Goal: Transaction & Acquisition: Purchase product/service

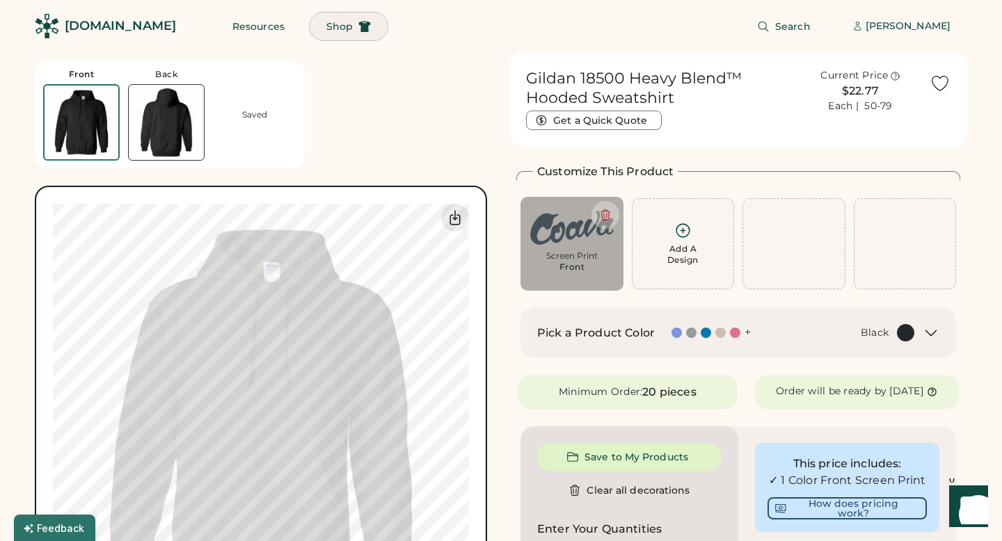
click at [326, 24] on span "Shop" at bounding box center [339, 27] width 26 height 10
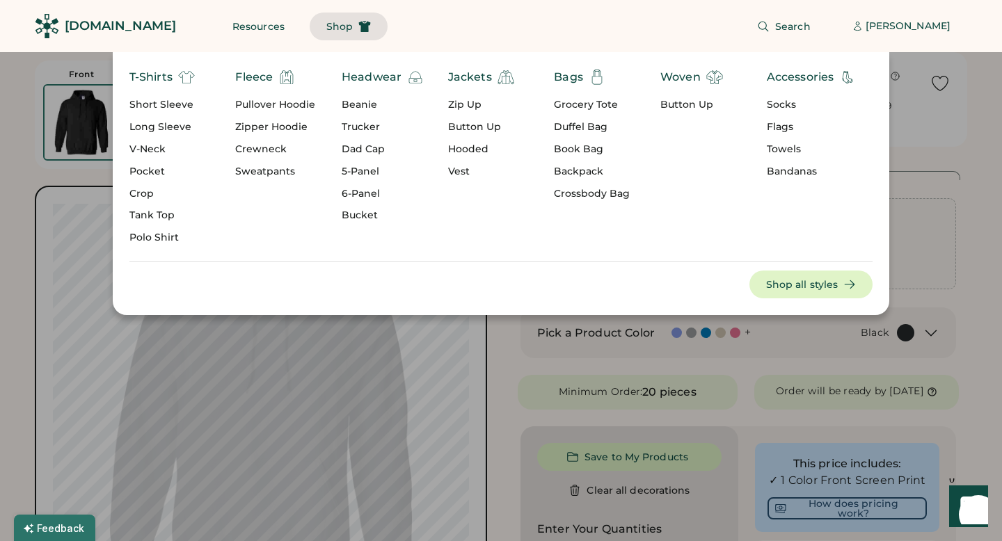
click at [271, 76] on div "Fleece" at bounding box center [254, 77] width 38 height 17
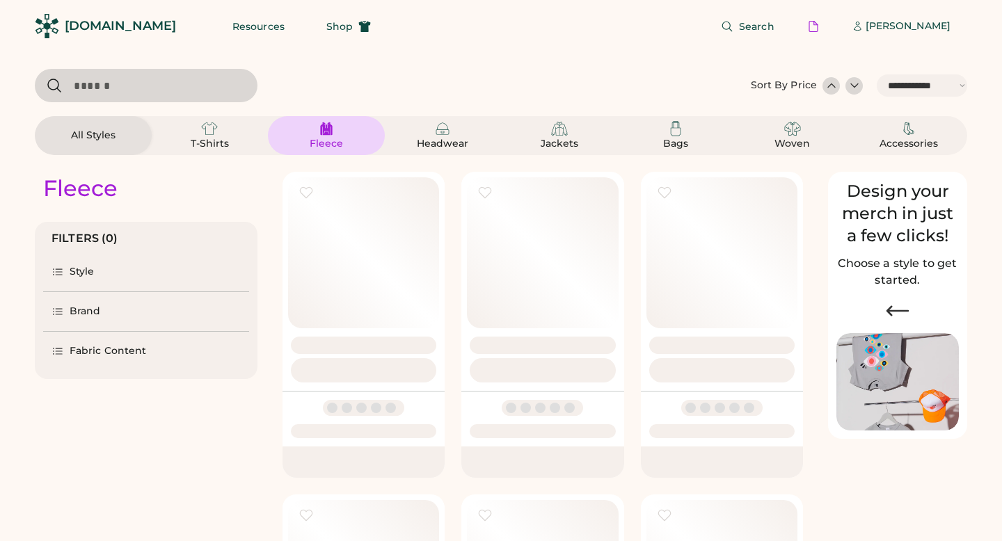
select select "*****"
select select "*"
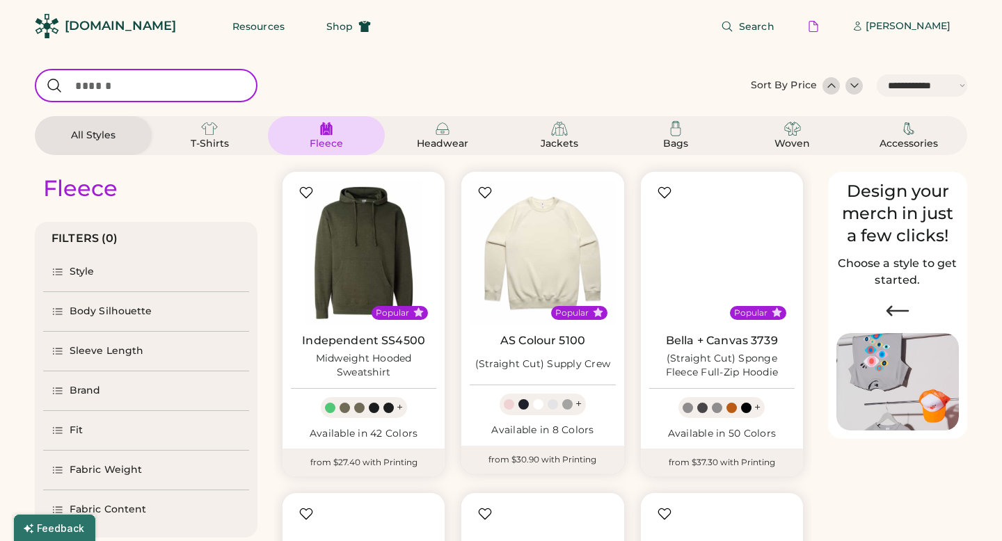
click at [213, 87] on input "input" at bounding box center [146, 85] width 223 height 33
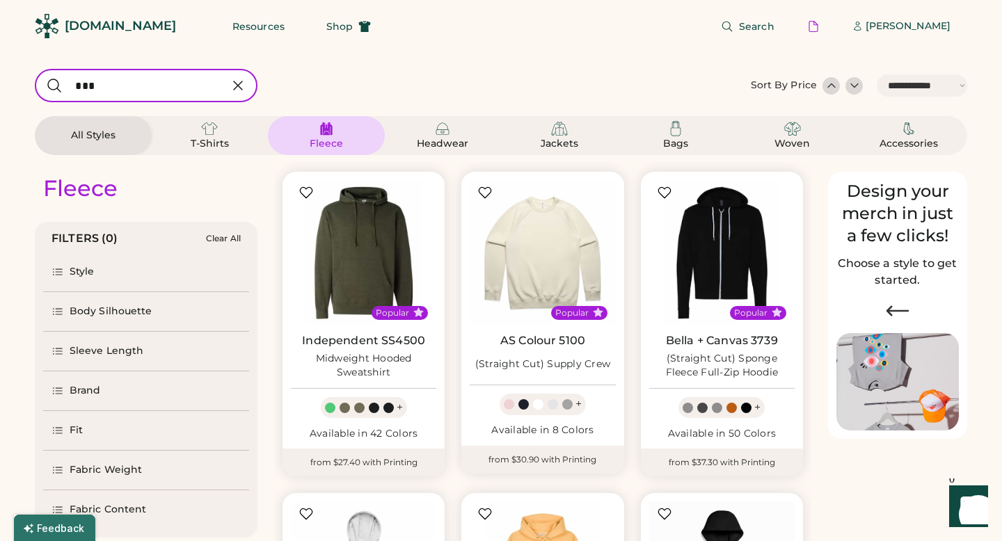
type input "****"
select select "*"
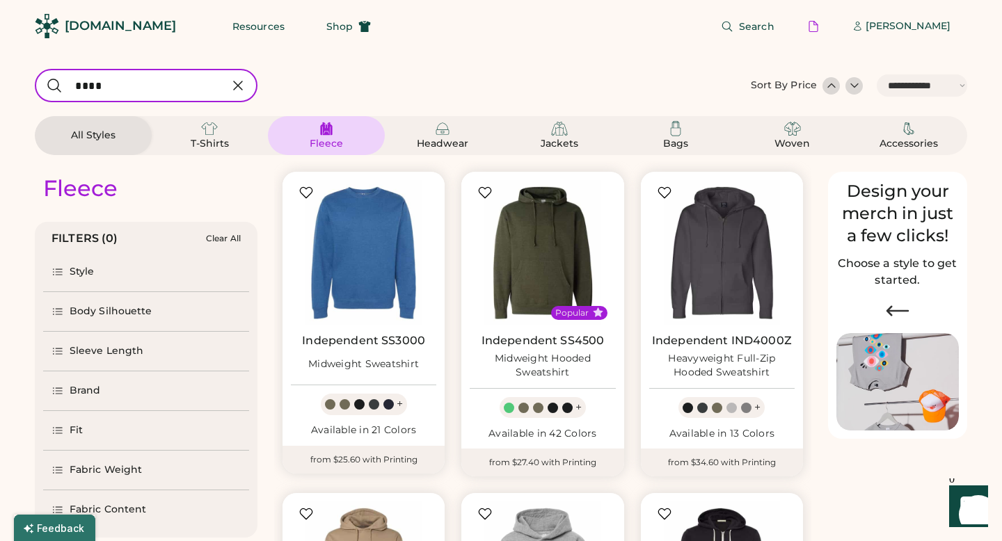
type input "****"
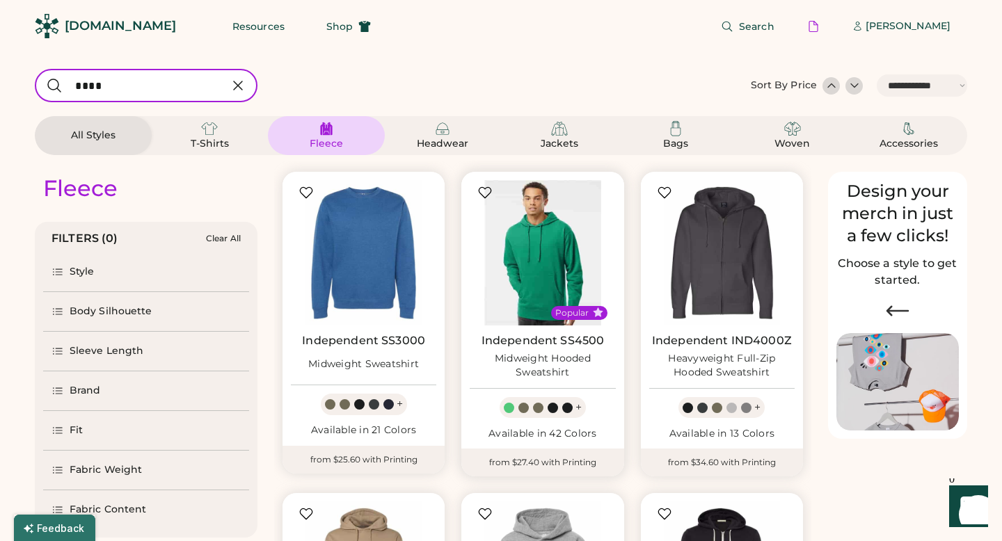
click at [532, 236] on img at bounding box center [542, 252] width 145 height 145
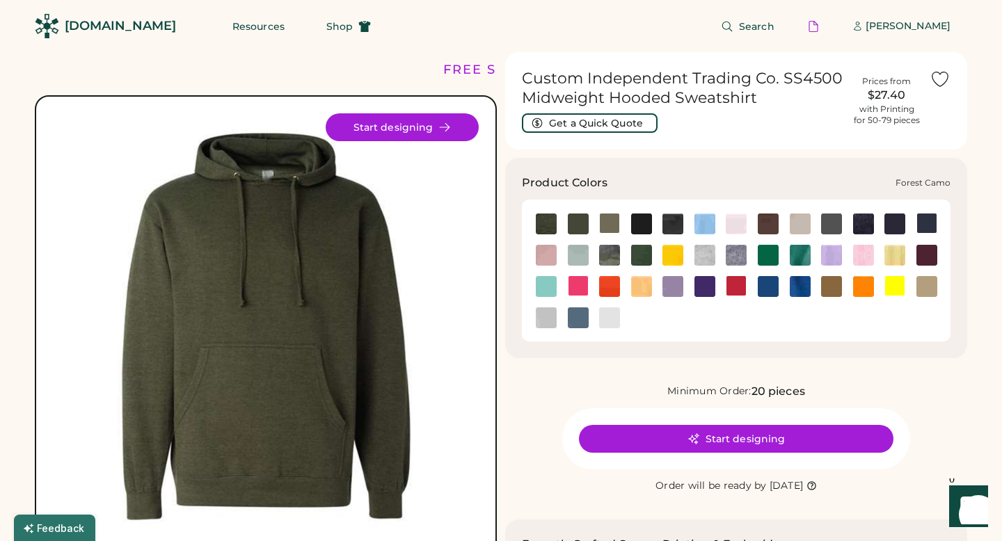
click at [614, 260] on img at bounding box center [609, 255] width 21 height 21
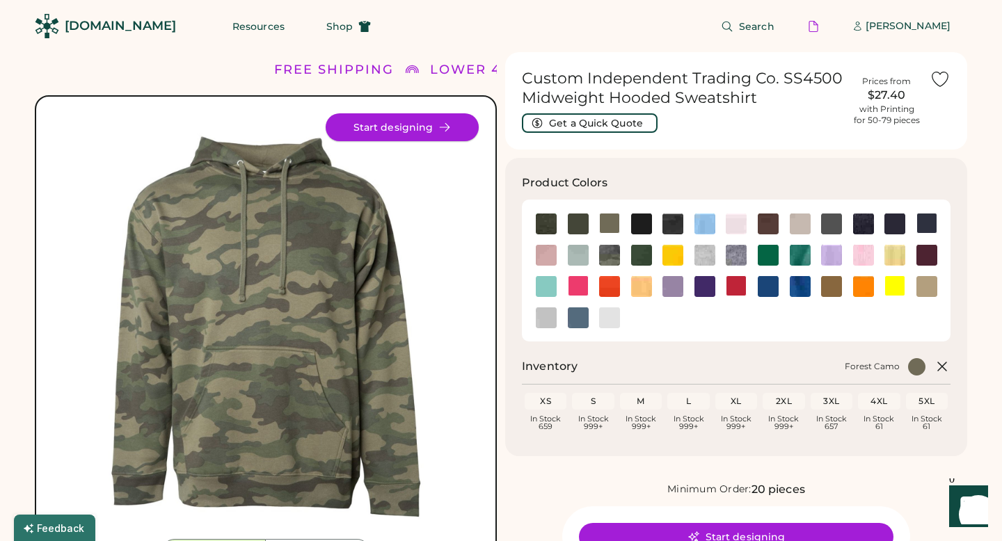
click at [444, 129] on icon at bounding box center [444, 127] width 13 height 13
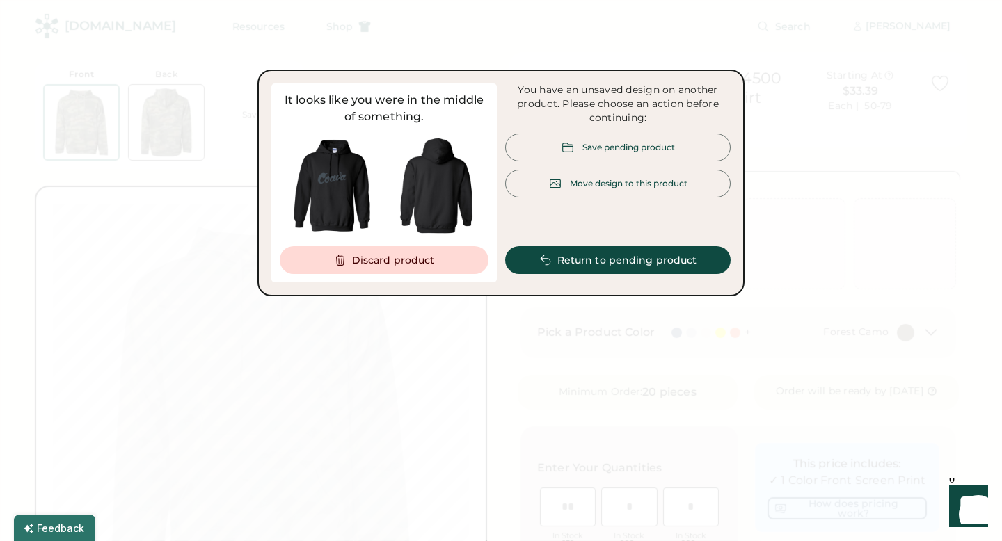
click at [633, 177] on div "Move design to this product" at bounding box center [629, 183] width 118 height 12
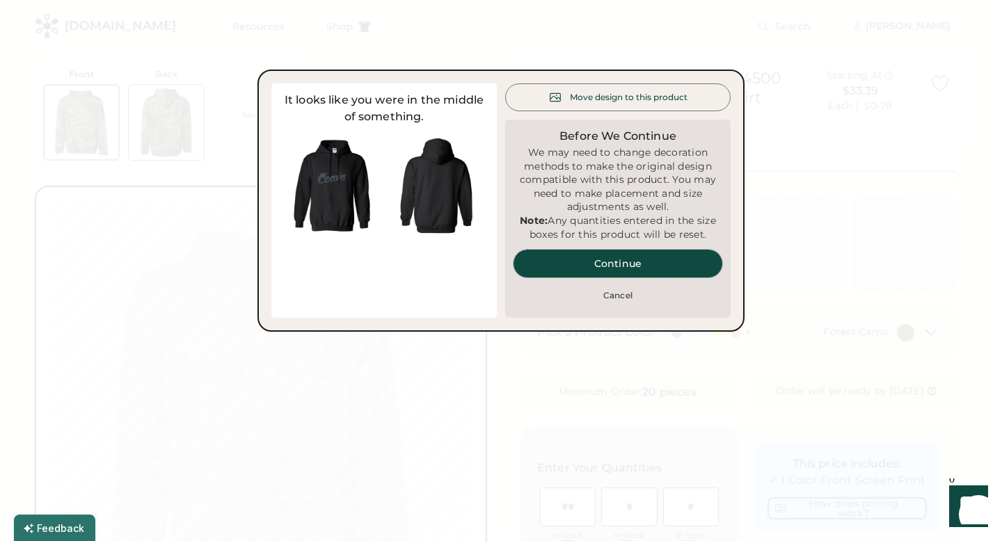
click at [603, 276] on button "Continue" at bounding box center [618, 264] width 209 height 28
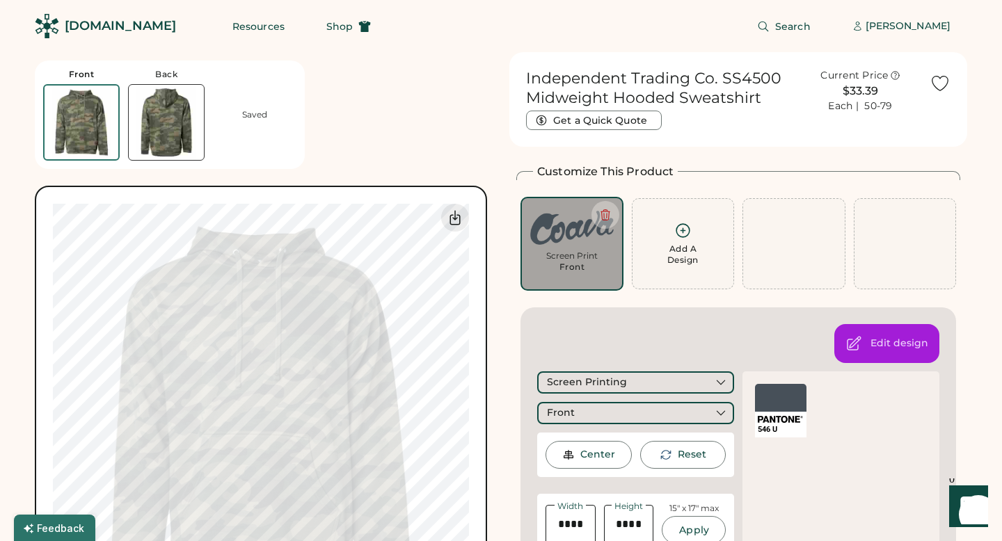
click at [577, 236] on img at bounding box center [572, 228] width 84 height 42
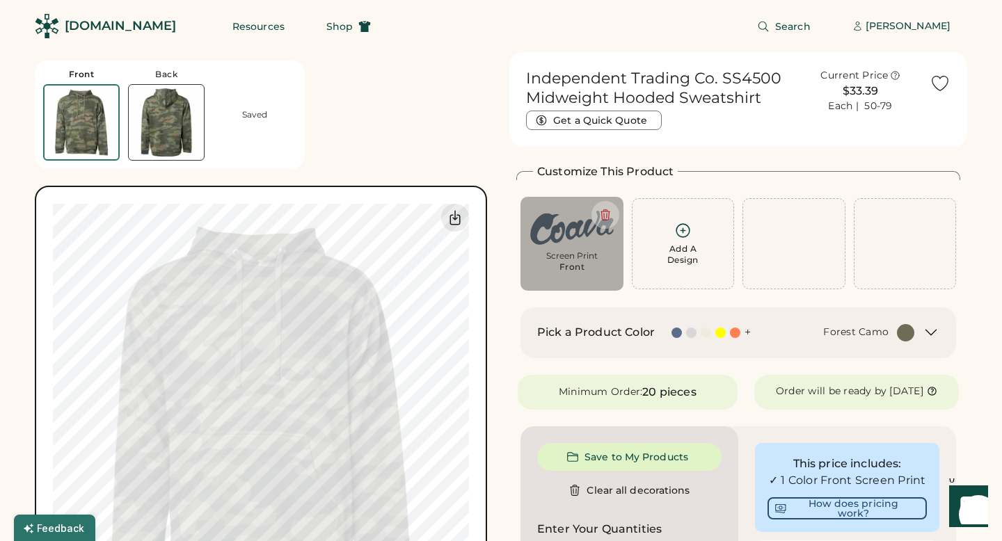
click at [590, 230] on img at bounding box center [572, 228] width 84 height 42
type input "****"
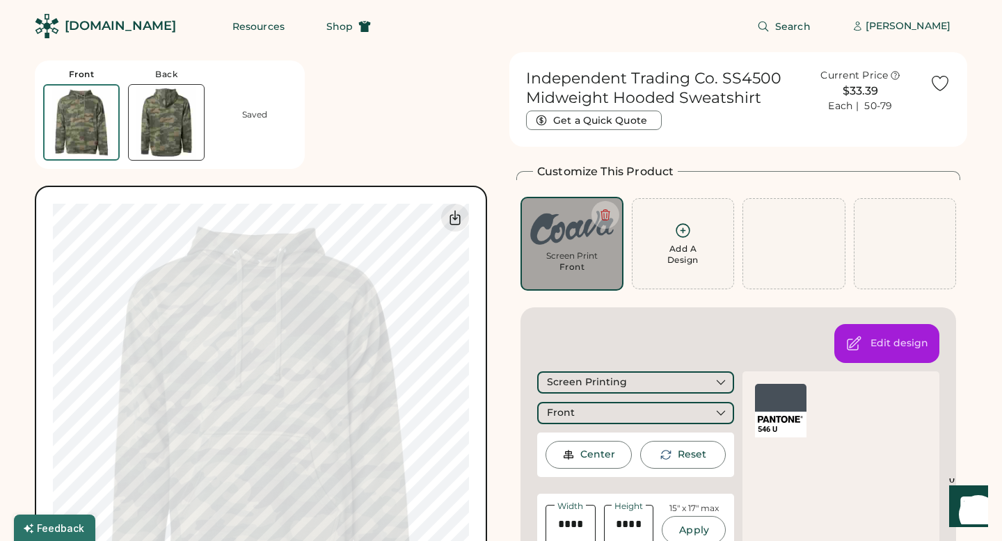
click at [788, 393] on div at bounding box center [781, 398] width 52 height 28
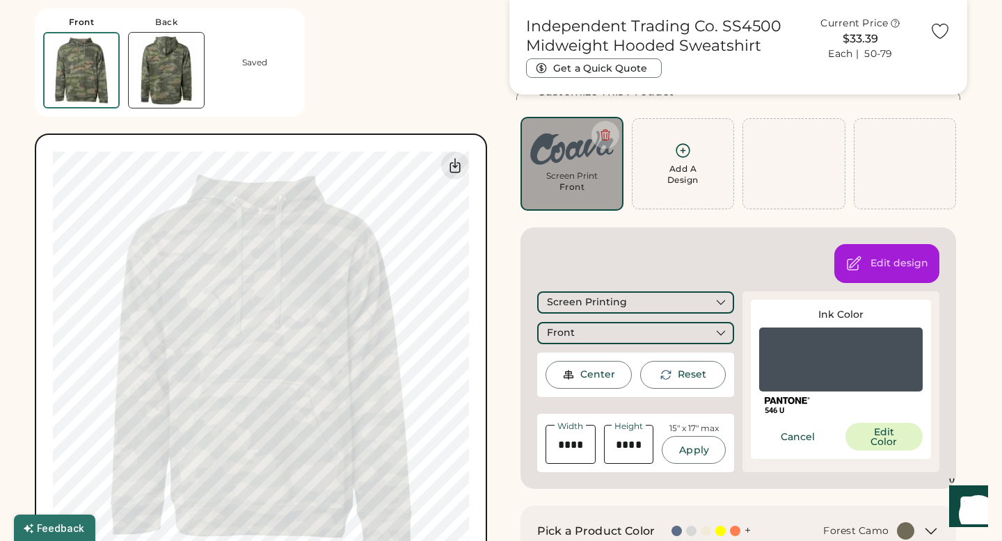
scroll to position [106, 0]
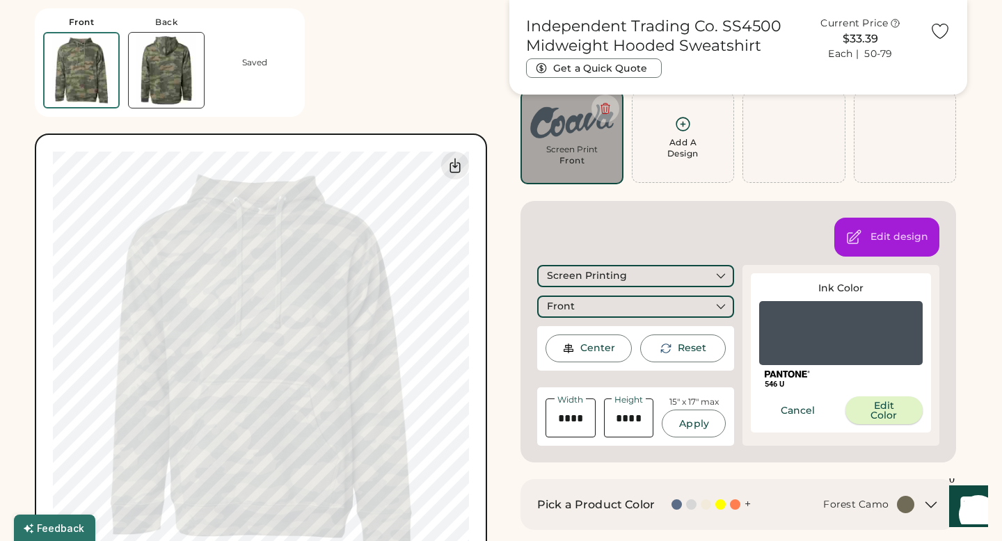
click at [869, 411] on button "Edit Color" at bounding box center [885, 411] width 78 height 28
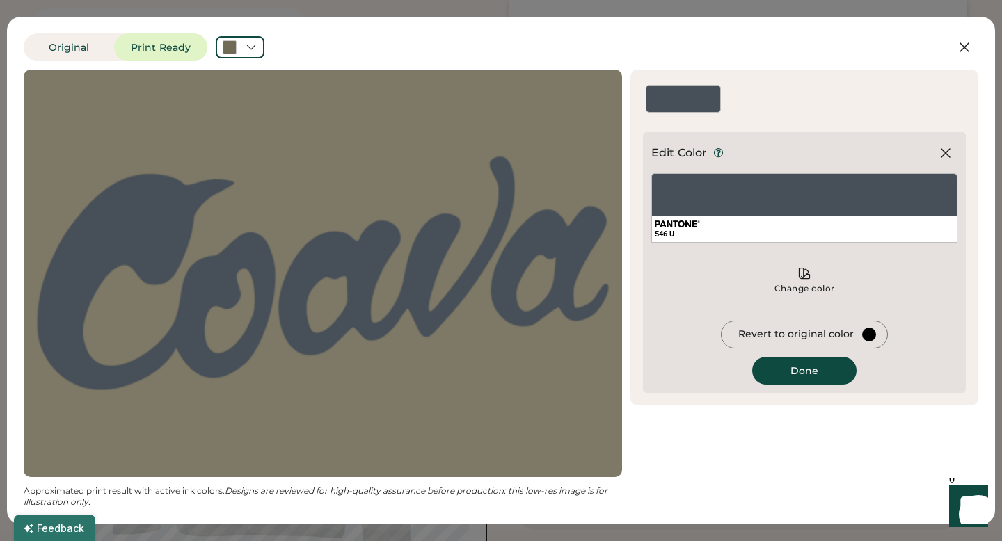
click at [865, 221] on div "546 U" at bounding box center [804, 229] width 305 height 26
click at [869, 207] on div "546 U" at bounding box center [804, 208] width 306 height 70
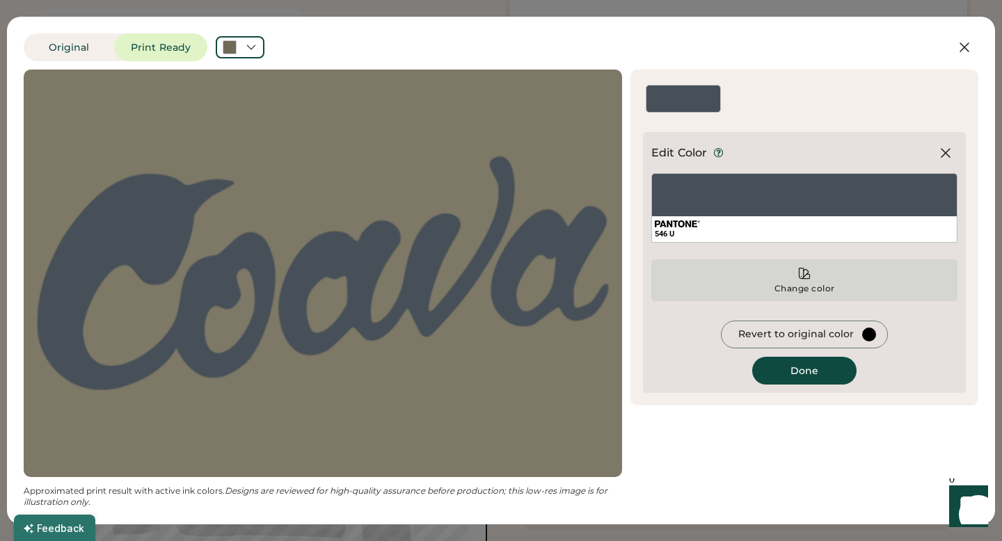
click at [803, 284] on div "Change color" at bounding box center [805, 288] width 62 height 11
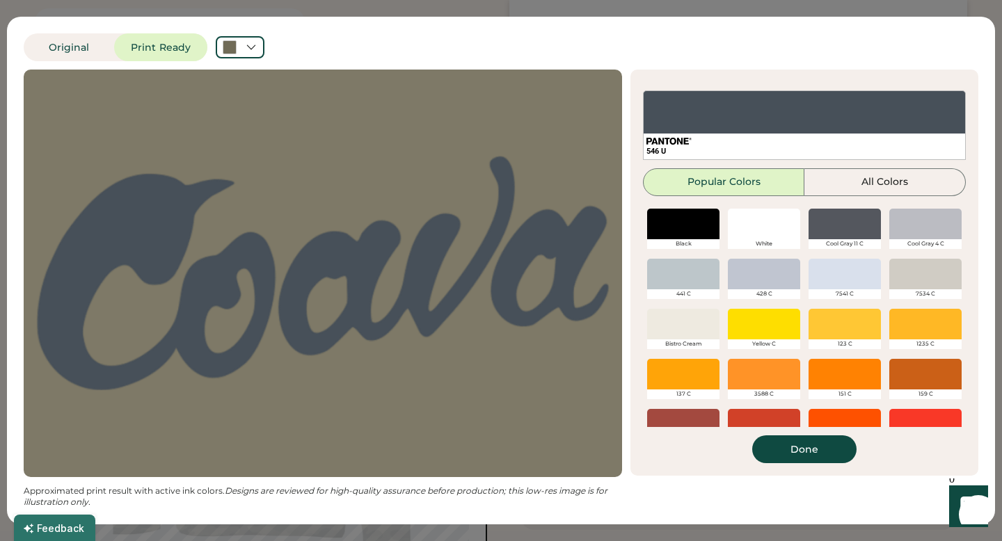
click at [873, 362] on div at bounding box center [845, 374] width 72 height 31
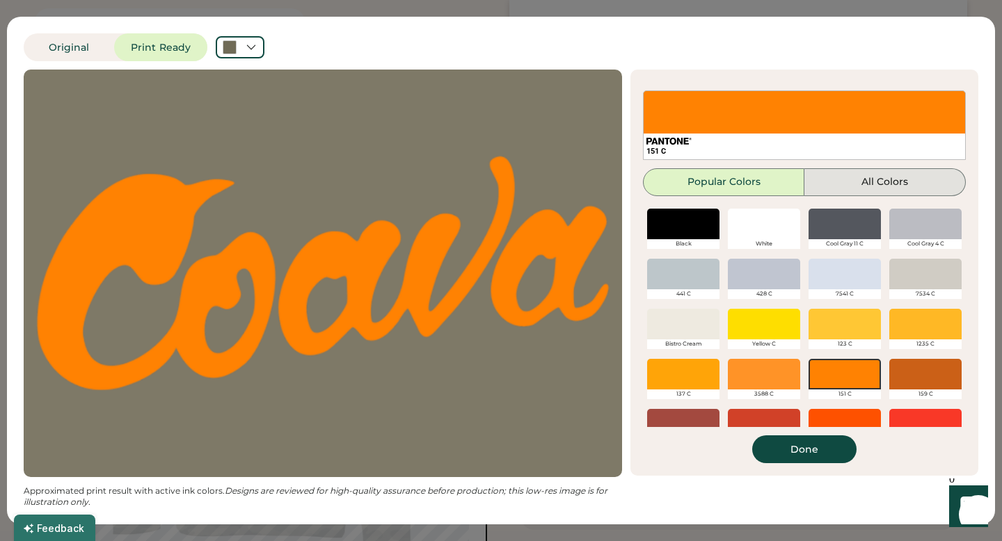
click at [839, 182] on button "All Colors" at bounding box center [885, 182] width 161 height 28
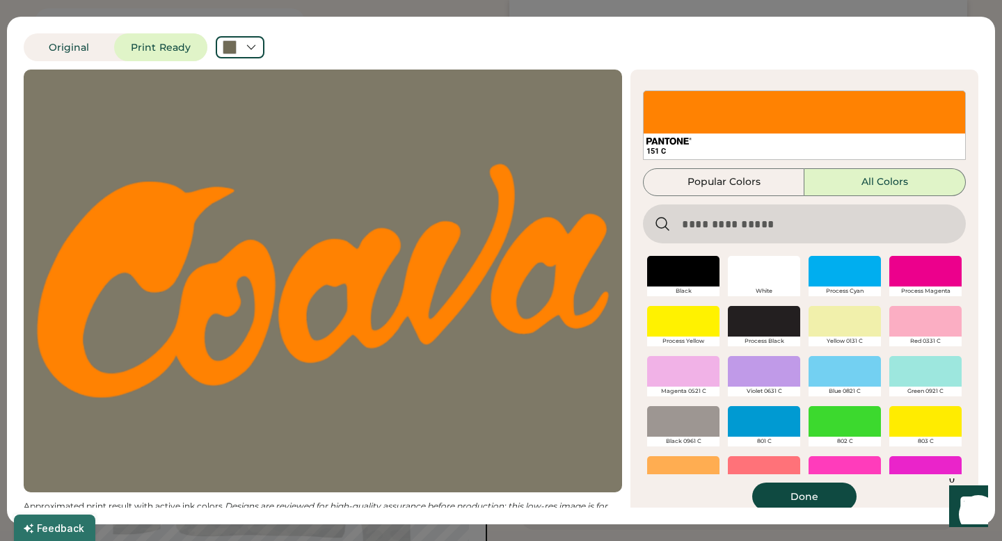
click at [761, 223] on input "input" at bounding box center [804, 224] width 323 height 39
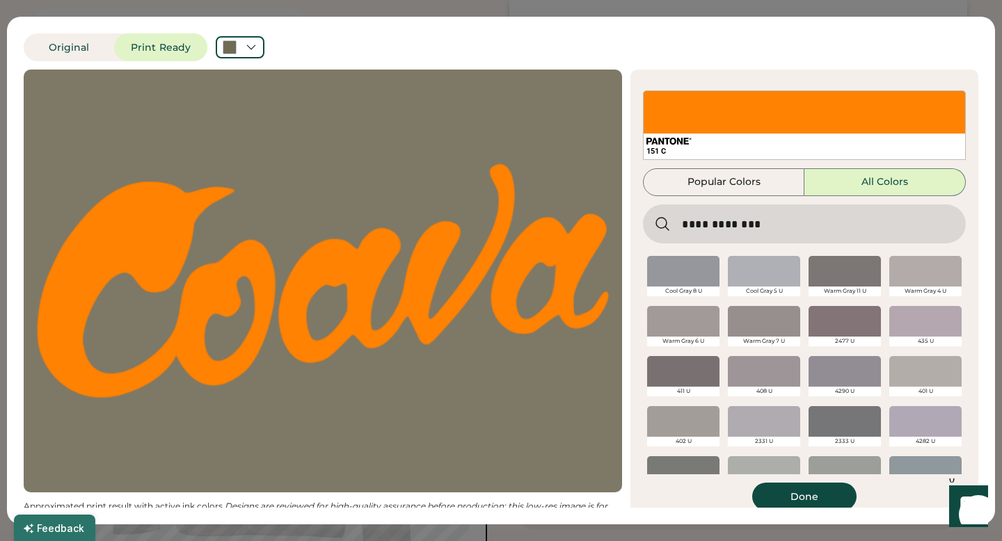
type input "**********"
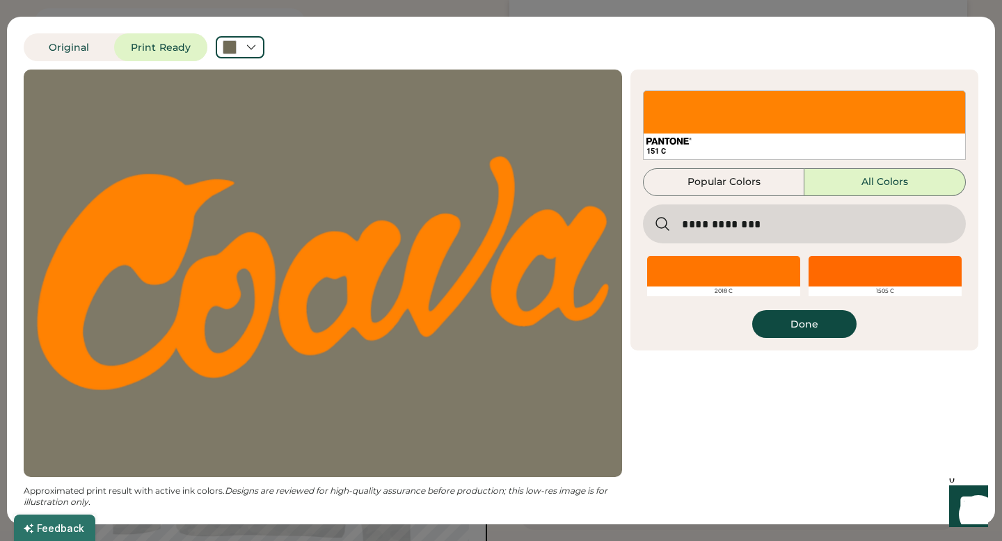
click at [761, 269] on div at bounding box center [723, 271] width 153 height 31
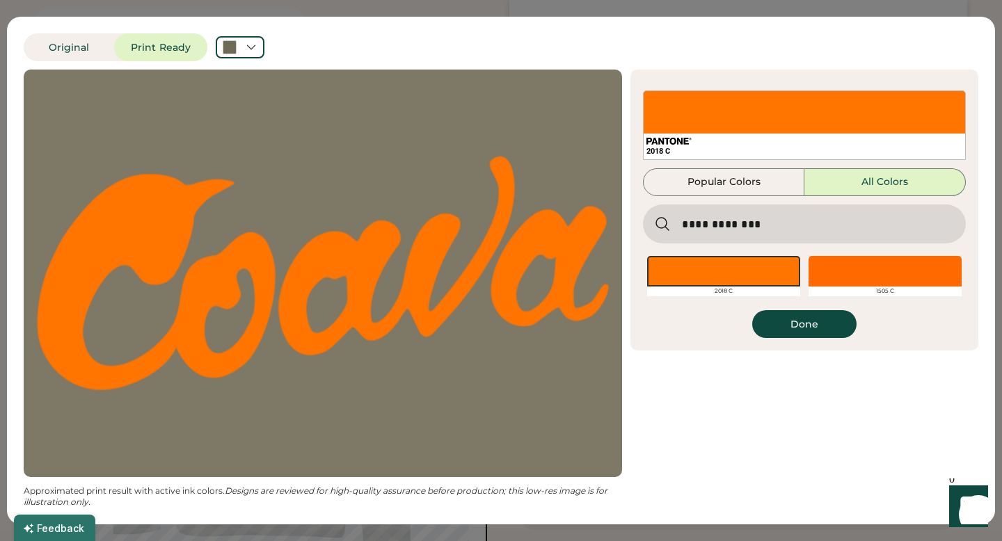
click at [840, 276] on div at bounding box center [885, 271] width 153 height 31
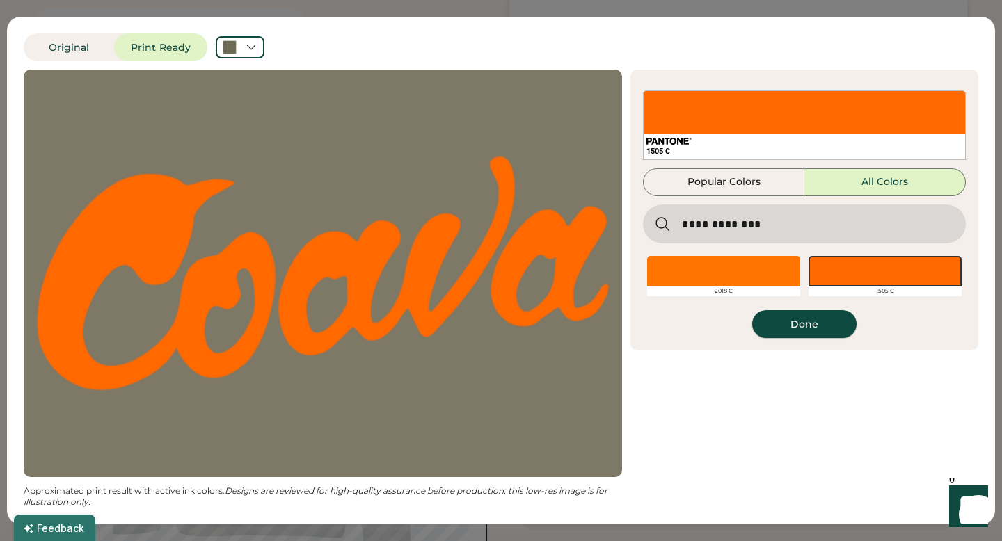
click at [800, 326] on button "Done" at bounding box center [804, 324] width 104 height 28
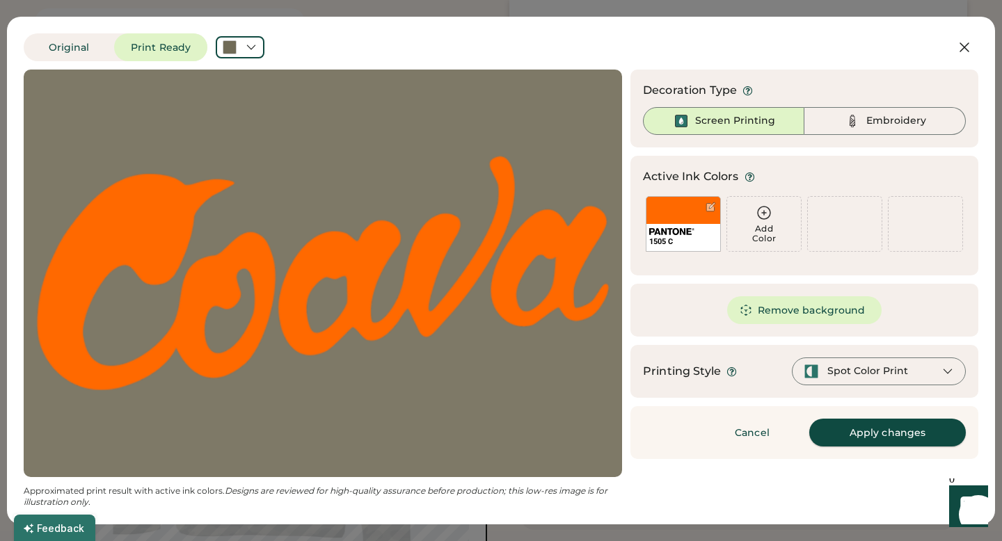
click at [846, 427] on button "Apply changes" at bounding box center [887, 433] width 157 height 28
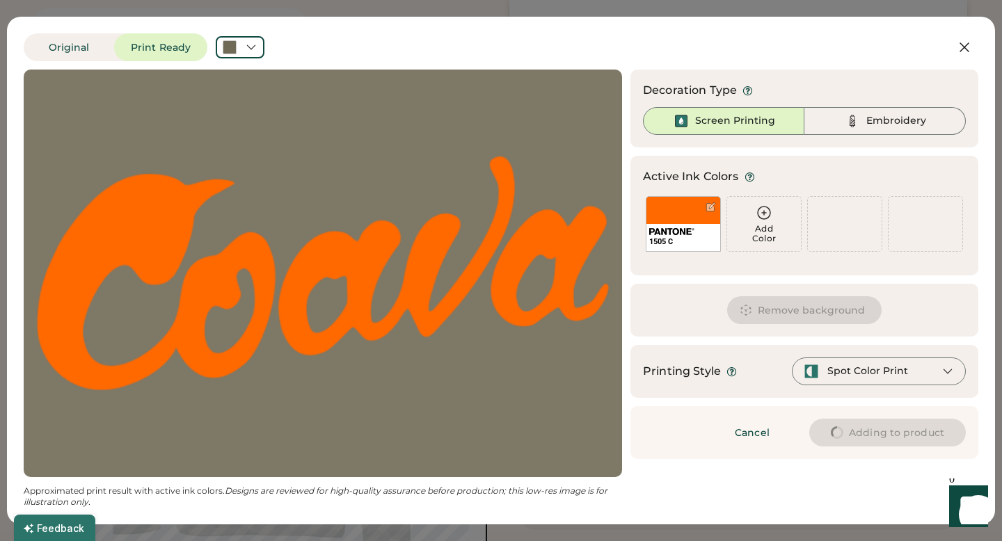
type input "****"
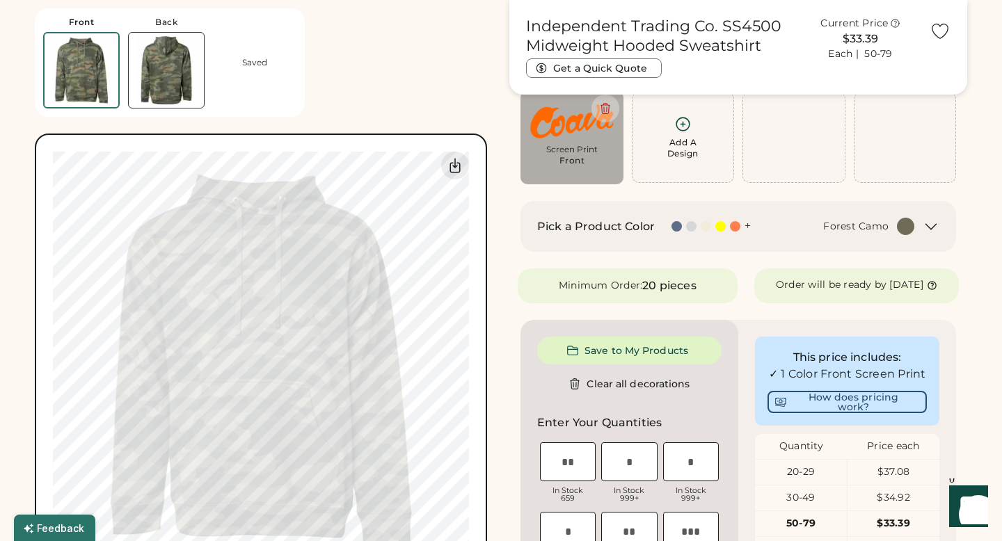
type input "****"
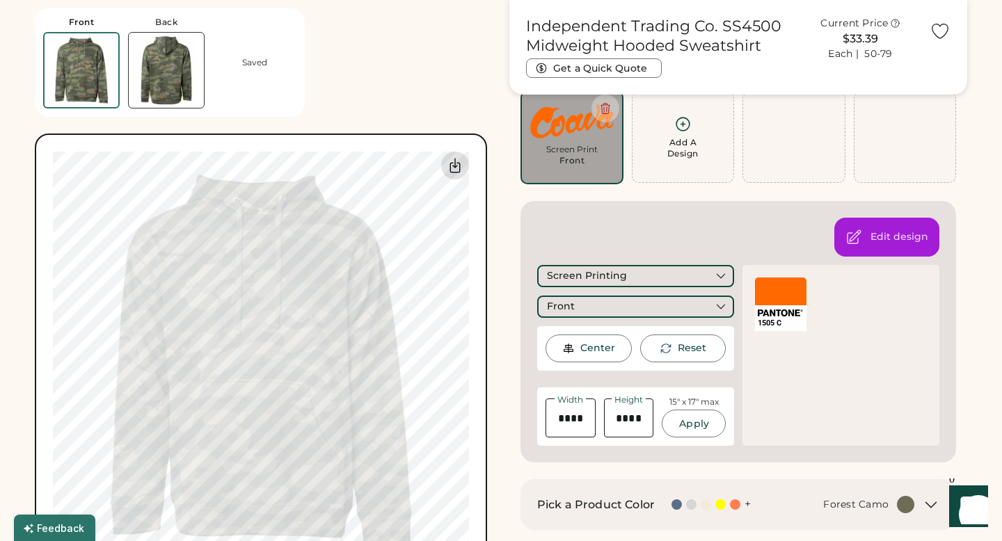
click at [456, 168] on icon at bounding box center [455, 165] width 17 height 17
type input "*****"
type input "****"
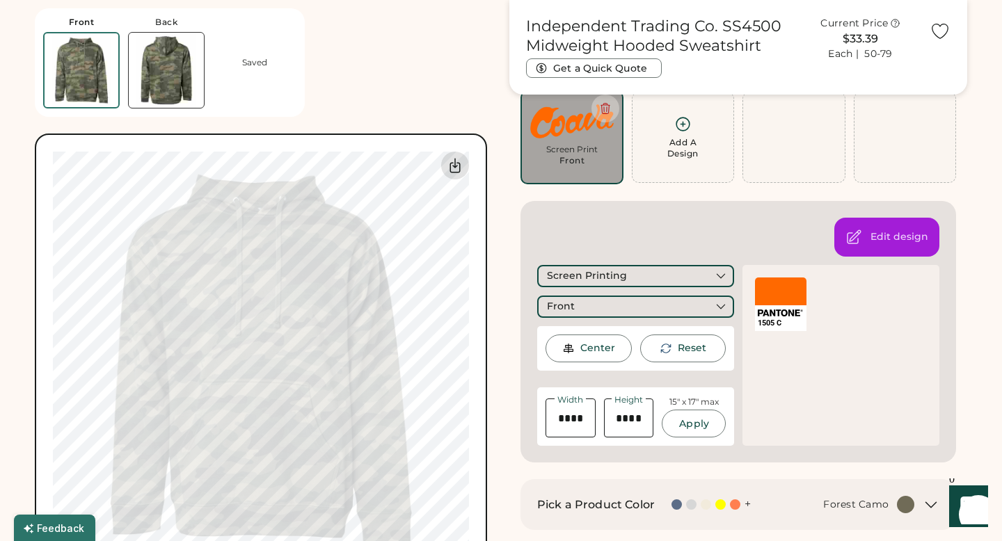
click at [455, 160] on icon at bounding box center [455, 165] width 17 height 17
click at [423, 104] on div "Front Back Saved Guidelines are approximate; our team will confirm the correct …" at bounding box center [264, 293] width 458 height 586
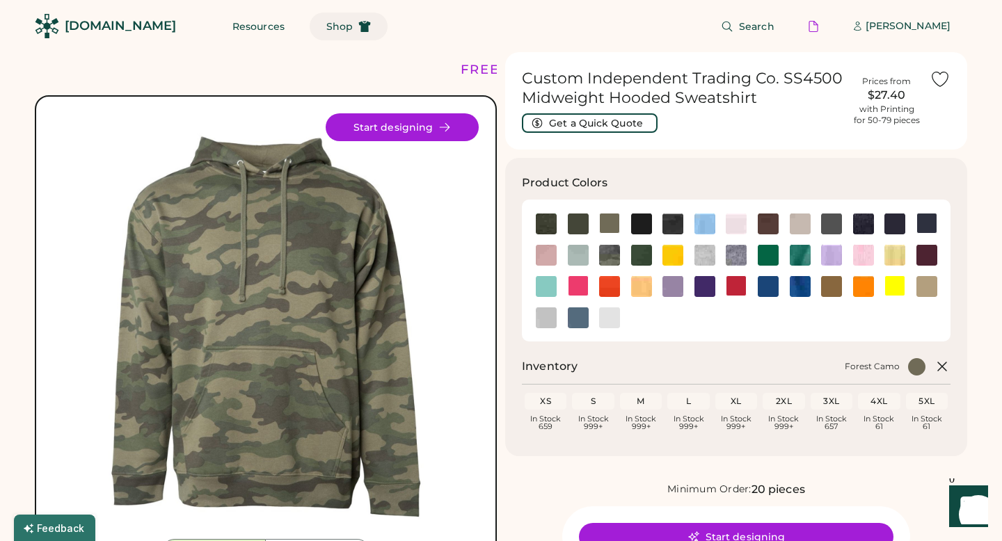
click at [326, 29] on span "Shop" at bounding box center [339, 27] width 26 height 10
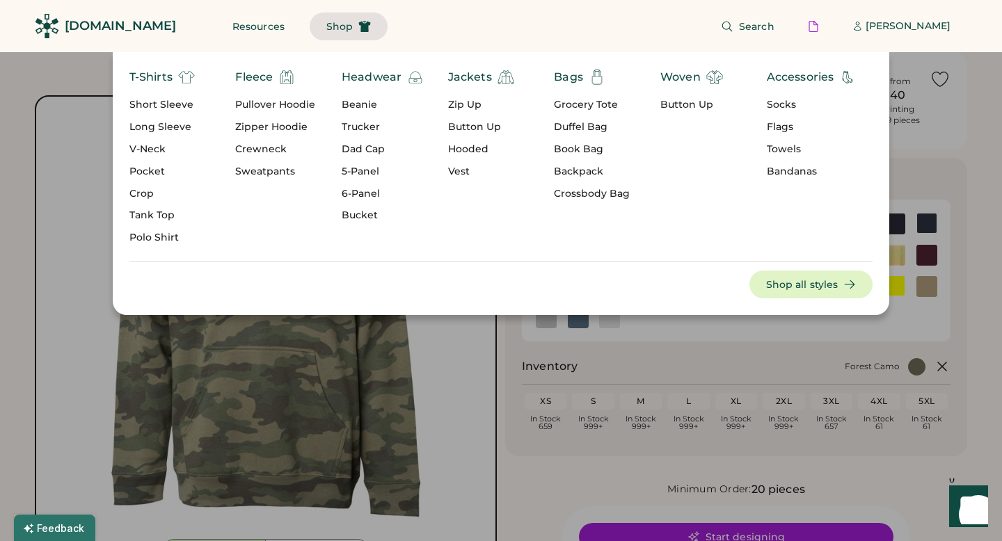
click at [849, 42] on div "Search David Matoba | Sign up" at bounding box center [678, 26] width 580 height 52
click at [288, 77] on img at bounding box center [286, 77] width 17 height 17
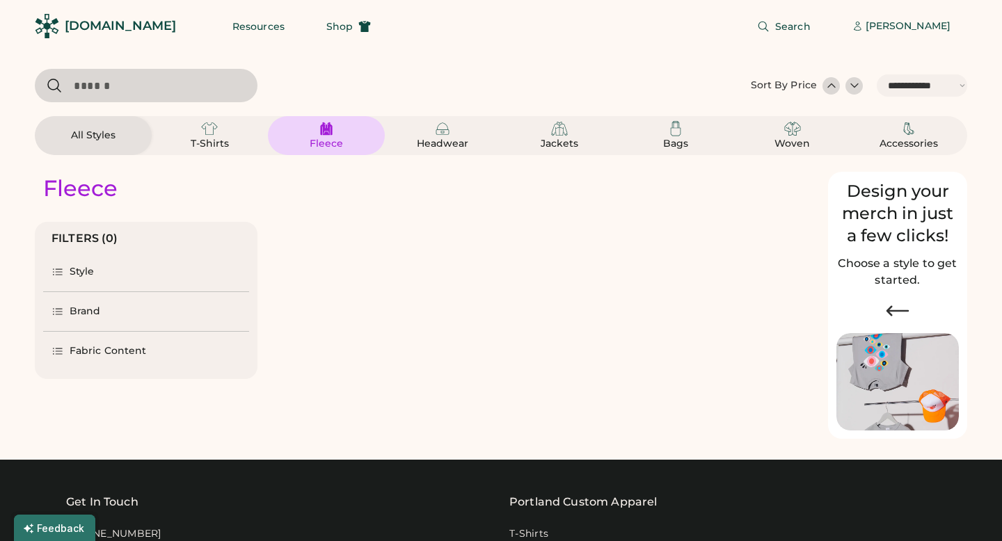
select select "*****"
select select "*"
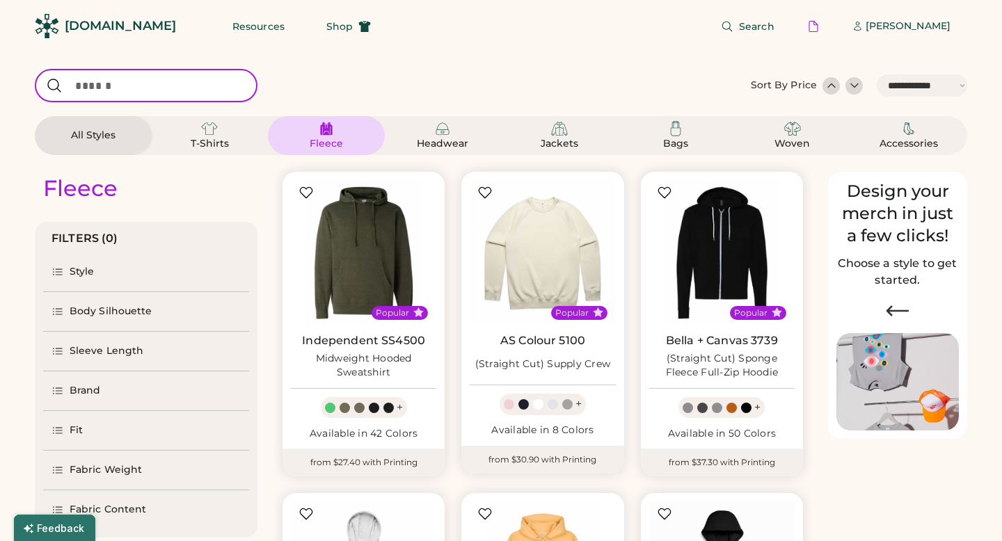
click at [185, 90] on input "input" at bounding box center [146, 85] width 223 height 33
type input "****"
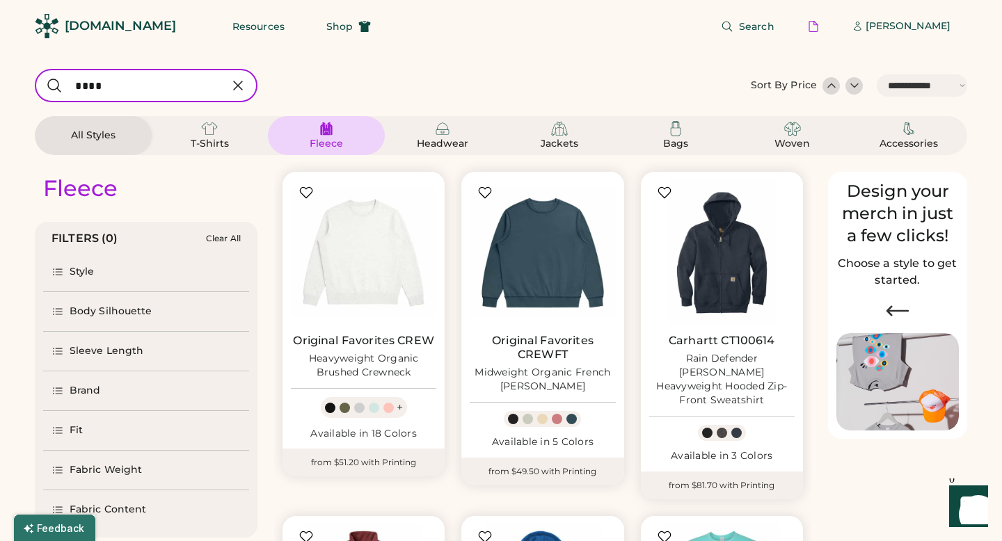
select select "*"
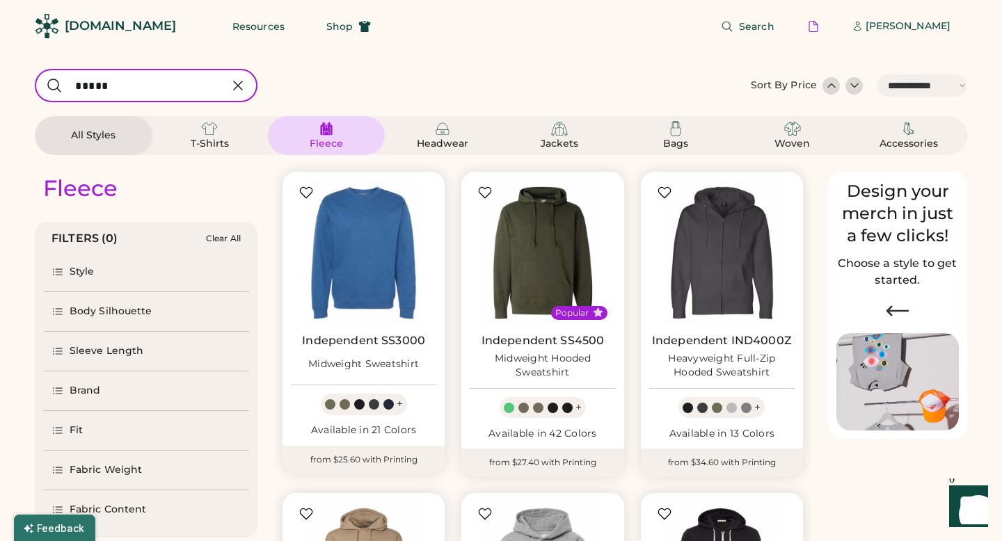
type input "******"
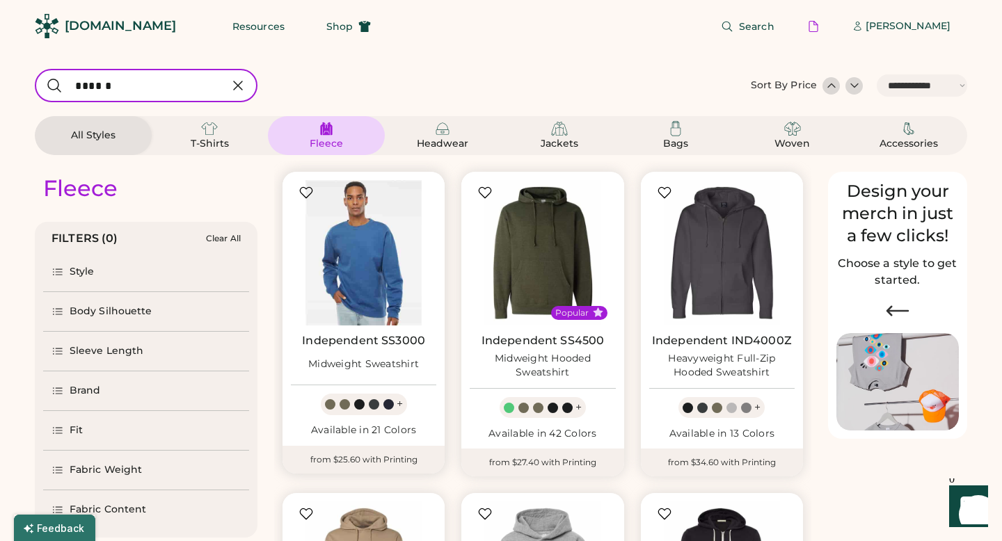
select select "*"
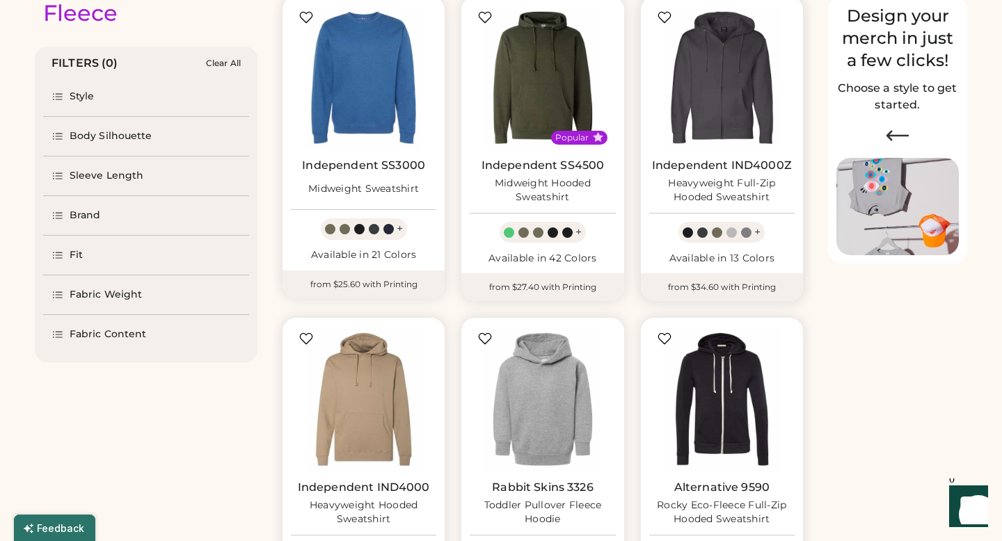
scroll to position [179, 0]
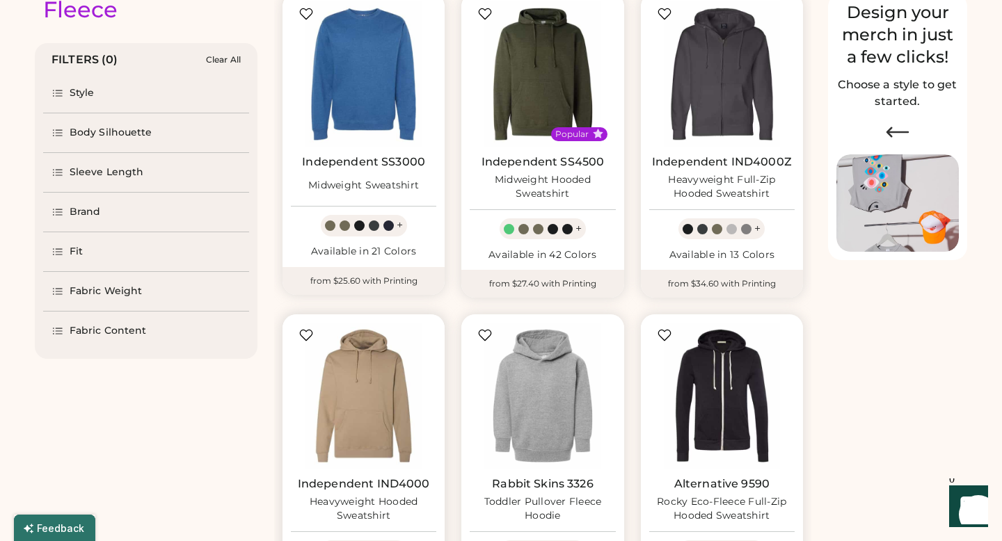
type input "******"
click at [357, 413] on img at bounding box center [363, 395] width 145 height 145
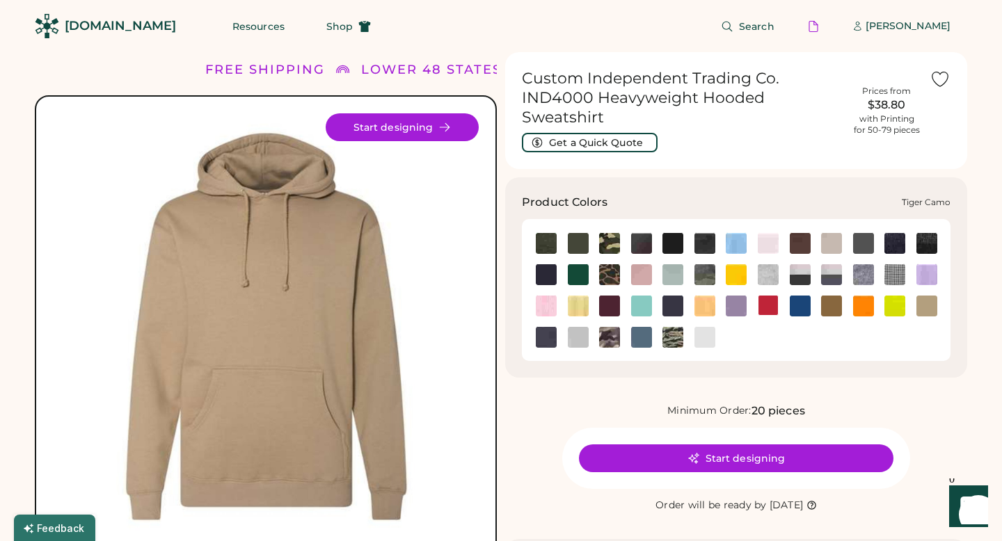
click at [674, 343] on img at bounding box center [673, 337] width 21 height 21
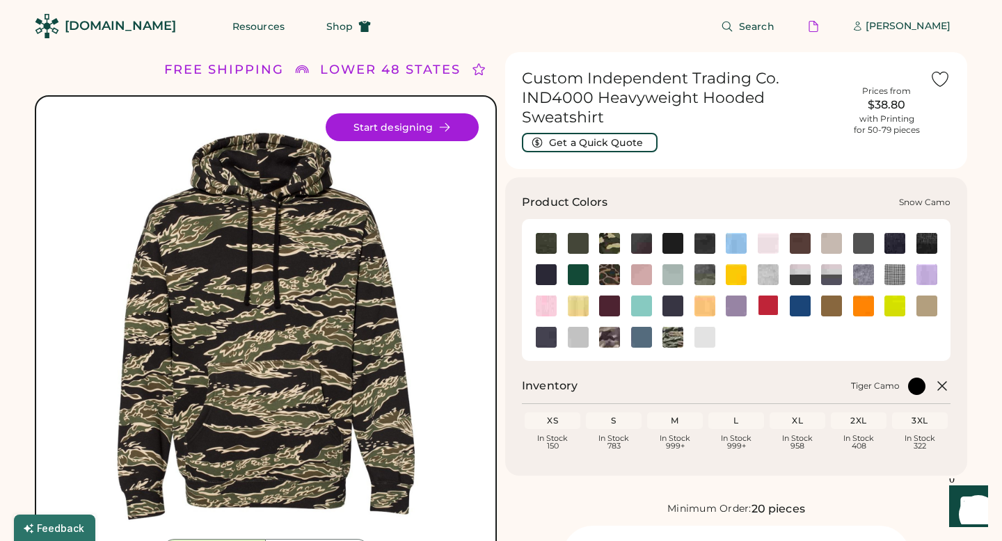
click at [606, 340] on img at bounding box center [609, 337] width 21 height 21
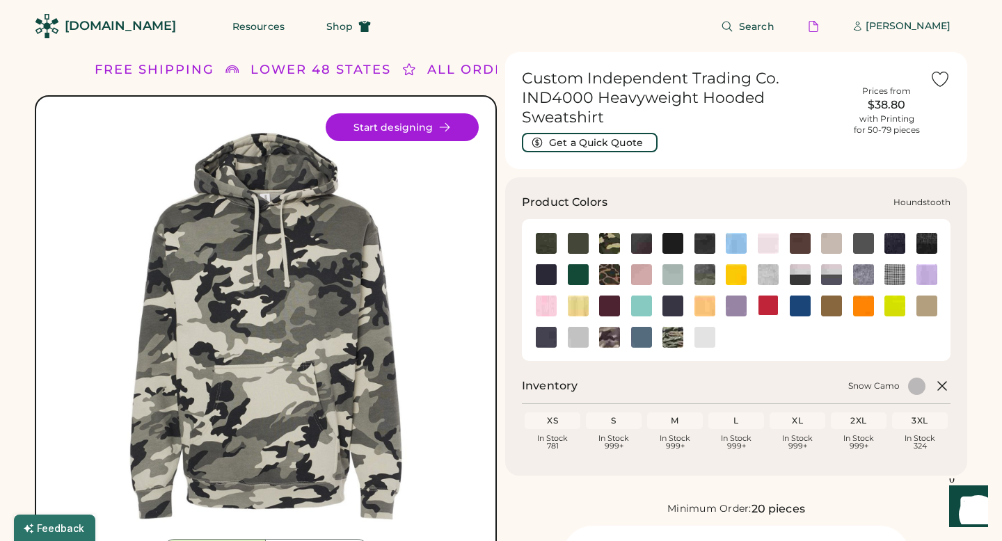
click at [896, 275] on img at bounding box center [895, 274] width 21 height 21
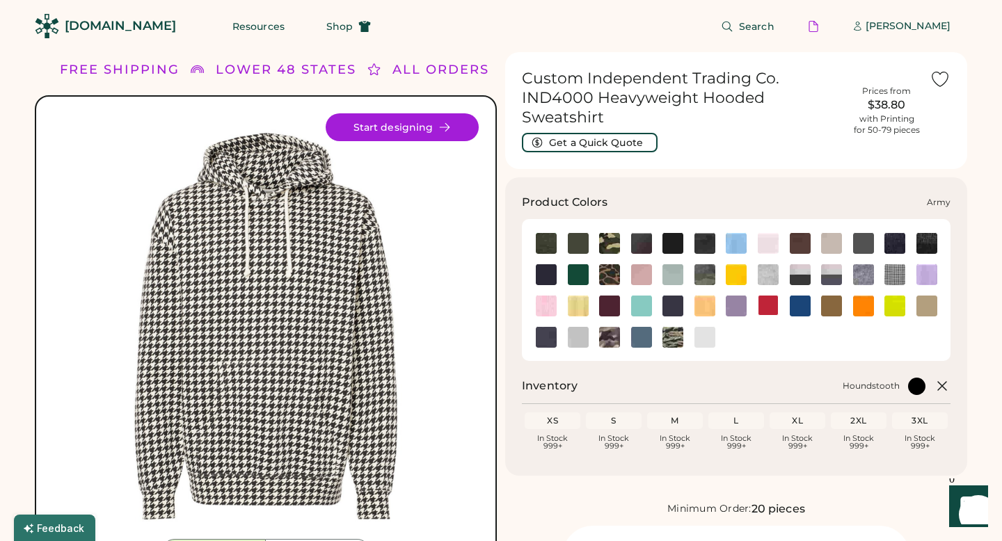
click at [578, 241] on img at bounding box center [578, 243] width 21 height 21
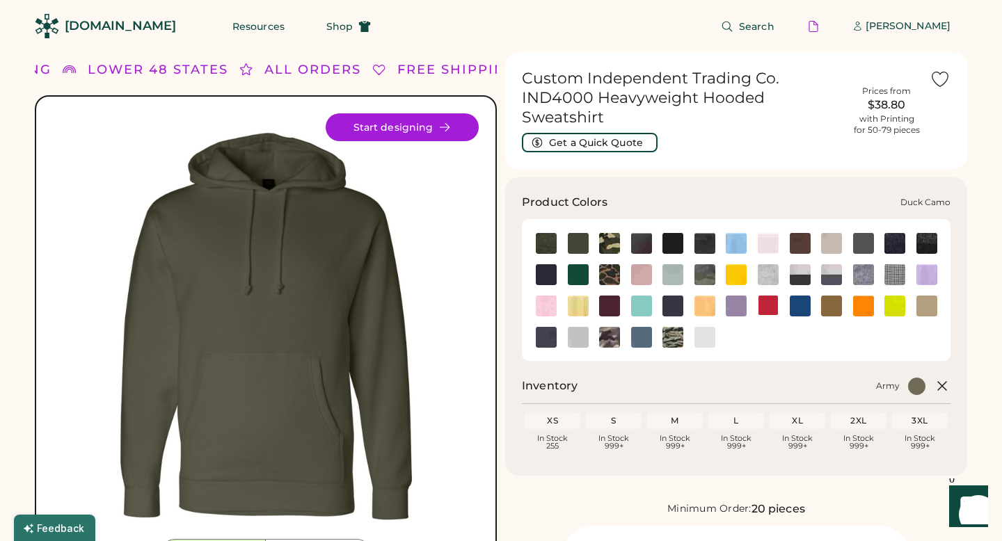
click at [615, 268] on img at bounding box center [609, 274] width 21 height 21
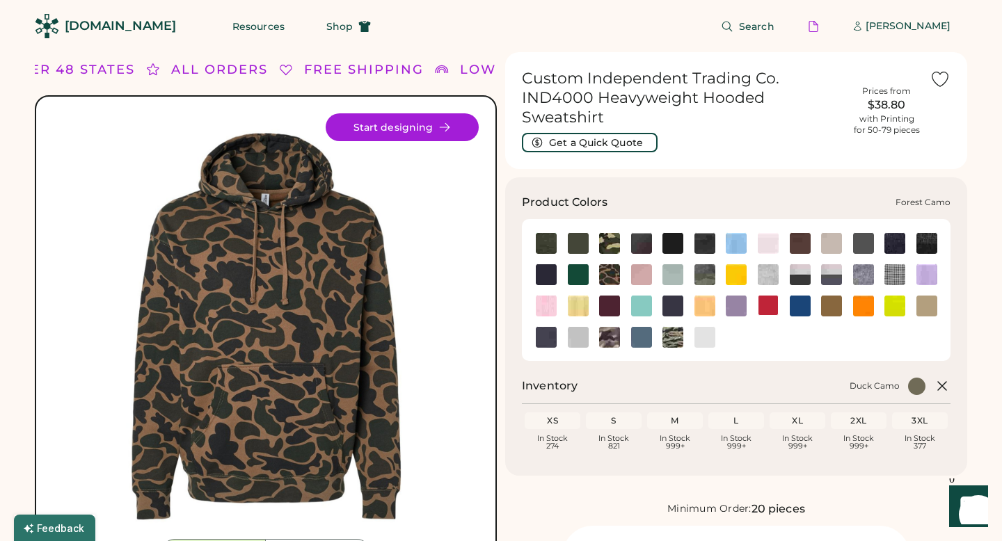
click at [706, 270] on img at bounding box center [705, 274] width 21 height 21
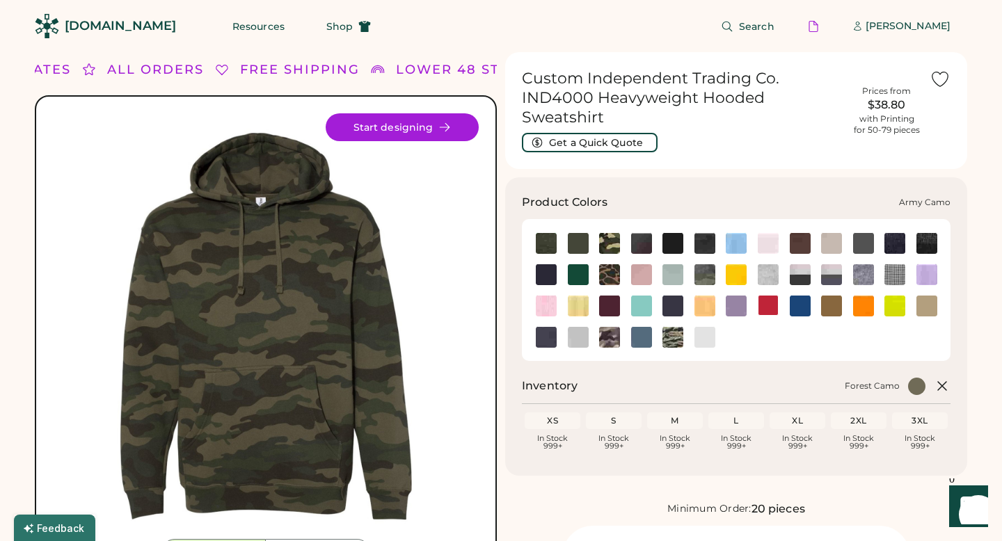
click at [608, 242] on img at bounding box center [609, 243] width 21 height 21
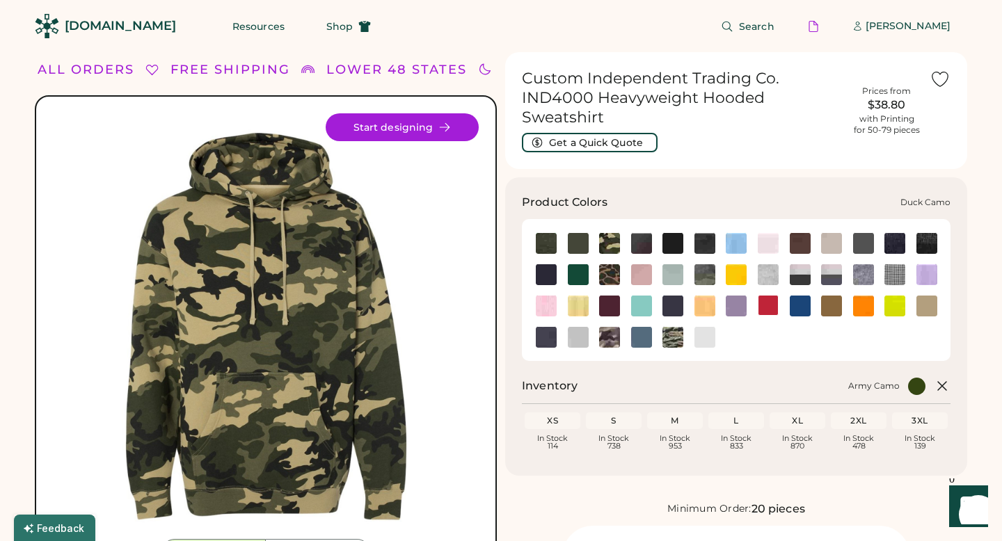
click at [612, 271] on img at bounding box center [609, 274] width 21 height 21
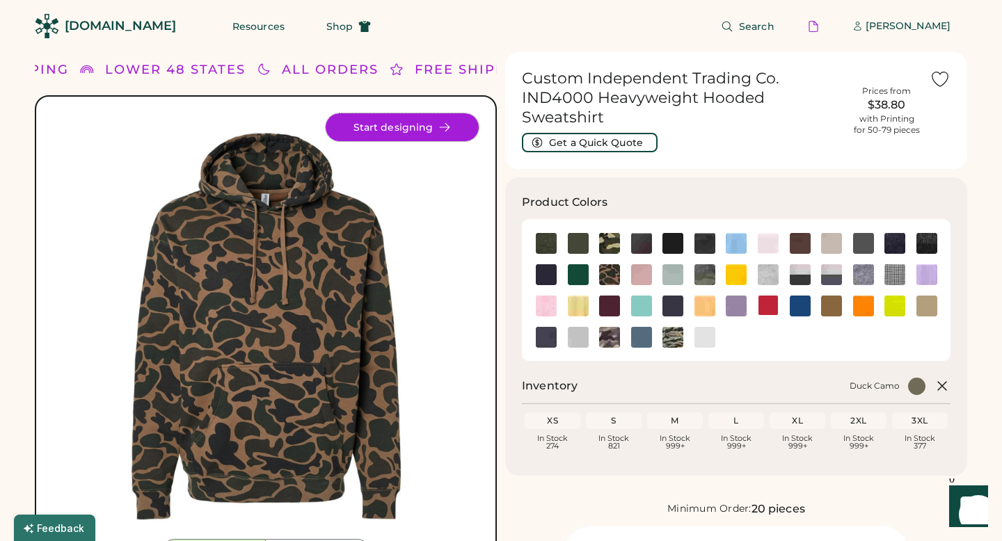
click at [463, 124] on button "Start designing" at bounding box center [402, 127] width 153 height 28
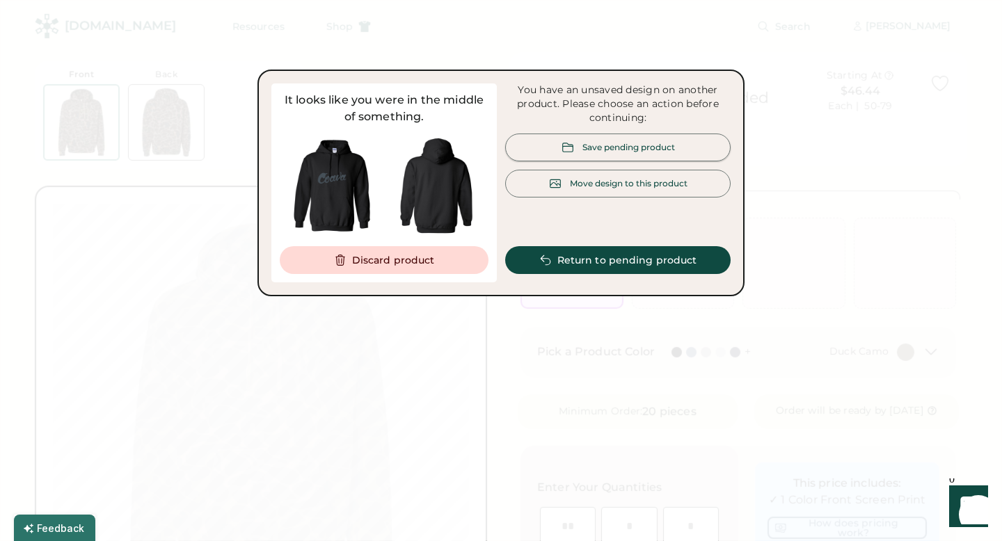
click at [571, 157] on div "Save pending product" at bounding box center [618, 148] width 226 height 28
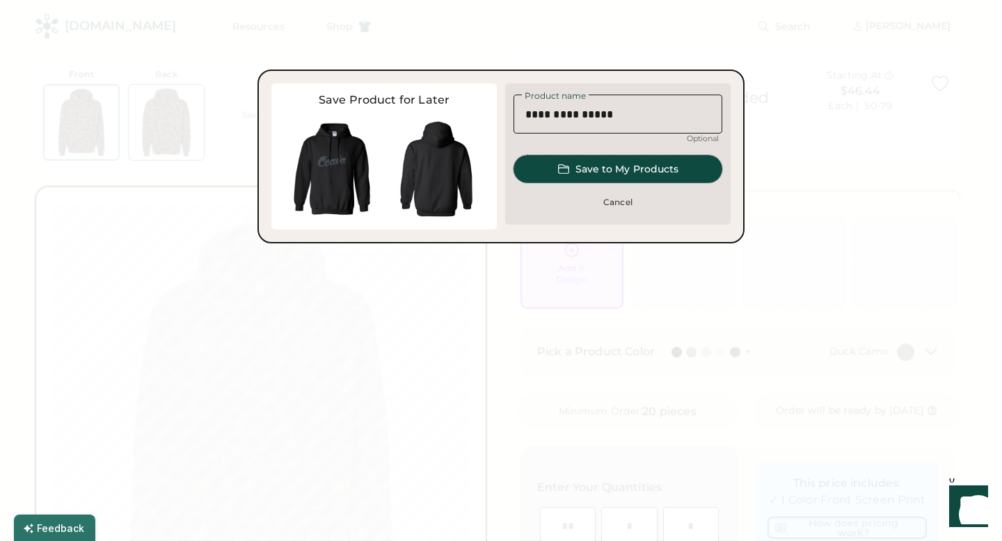
click at [605, 165] on button "Save to My Products" at bounding box center [618, 169] width 209 height 28
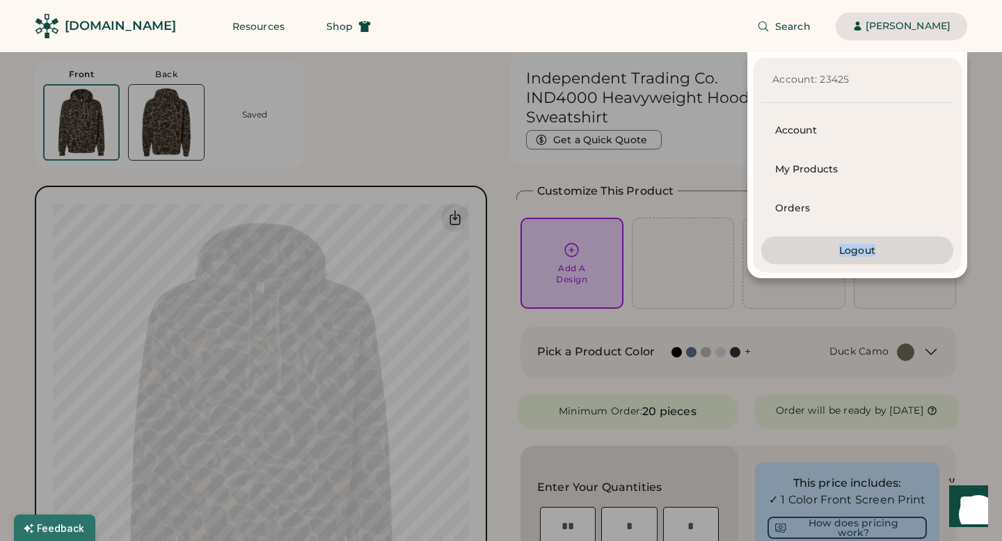
click at [568, 255] on div "Account: 23425 Account My Products Orders Logout" at bounding box center [483, 165] width 967 height 226
click at [571, 231] on div "Account: 23425 Account My Products Orders Logout" at bounding box center [483, 165] width 967 height 226
click at [599, 208] on div "Account: 23425 Account My Products Orders Logout" at bounding box center [483, 165] width 967 height 226
click at [468, 234] on div "Account: 23425 Account My Products Orders Logout" at bounding box center [483, 165] width 967 height 226
click at [834, 89] on div "Account: 23425" at bounding box center [858, 80] width 170 height 28
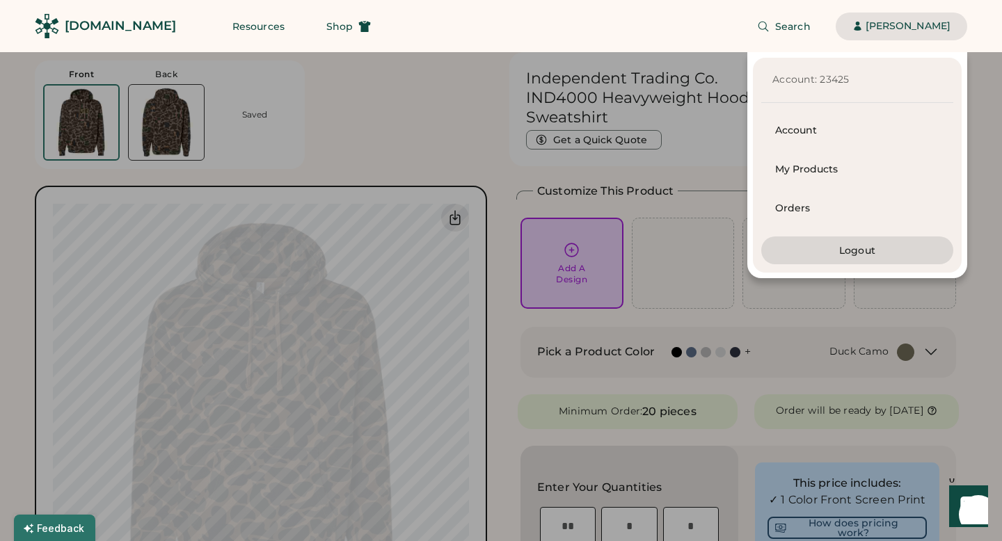
click at [880, 23] on div "[PERSON_NAME]" at bounding box center [908, 26] width 85 height 14
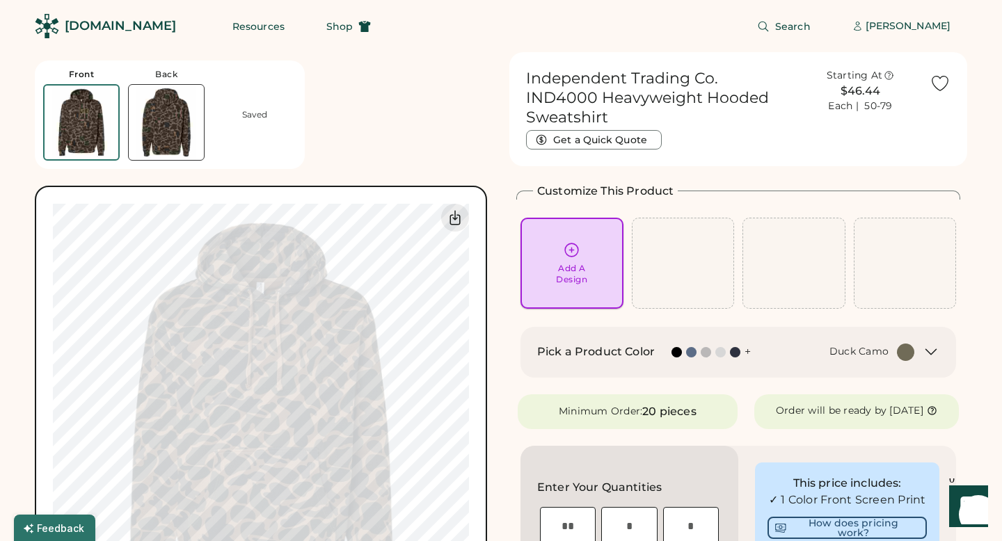
click at [571, 244] on icon at bounding box center [571, 250] width 13 height 13
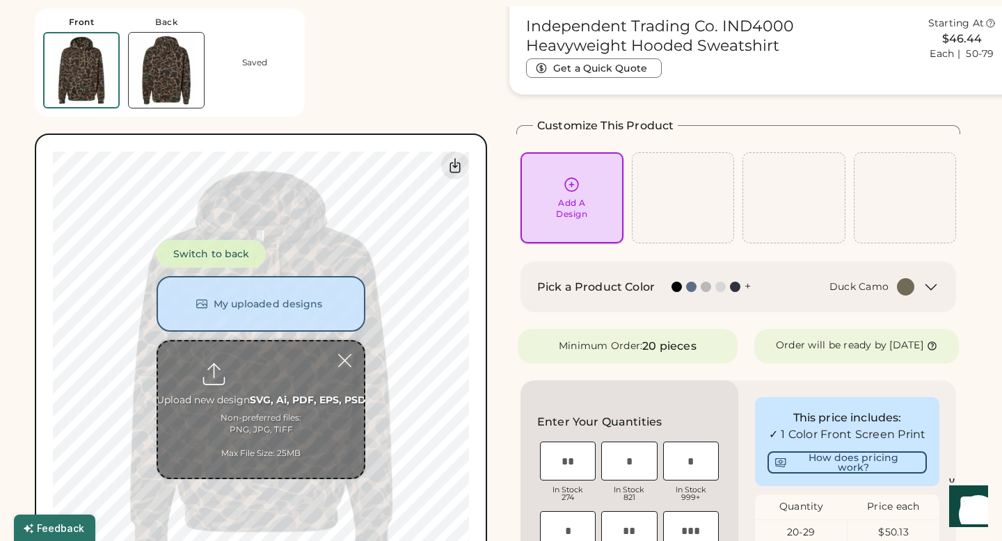
scroll to position [52, 0]
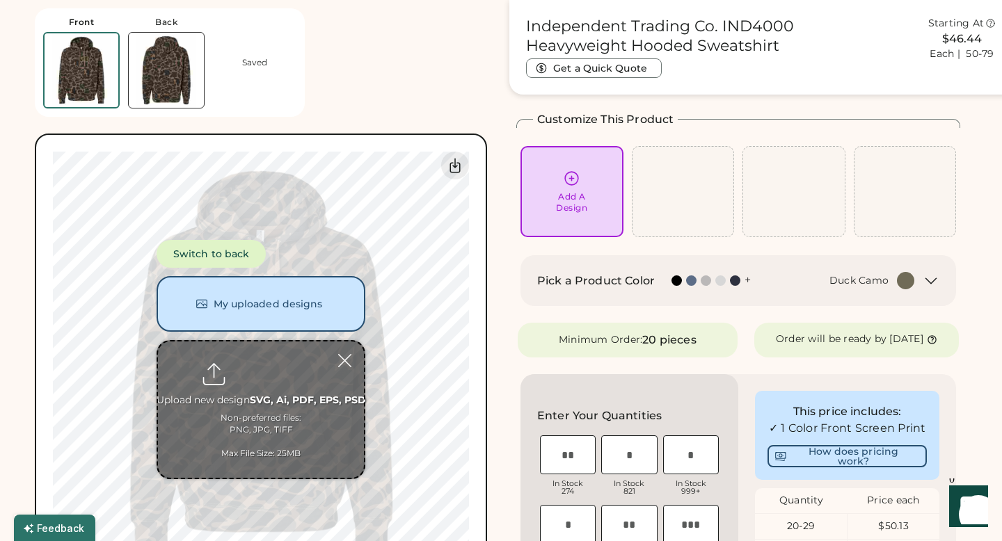
click at [260, 367] on input "file" at bounding box center [261, 410] width 206 height 136
type input "**********"
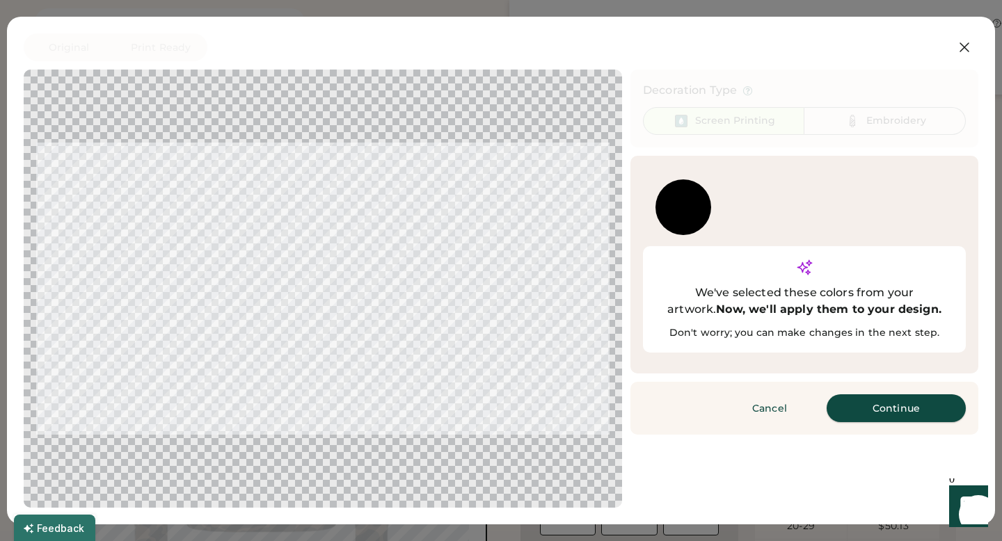
click at [847, 397] on div "Cancel Finished Continue" at bounding box center [805, 408] width 348 height 53
click at [847, 395] on button "Continue" at bounding box center [896, 409] width 139 height 28
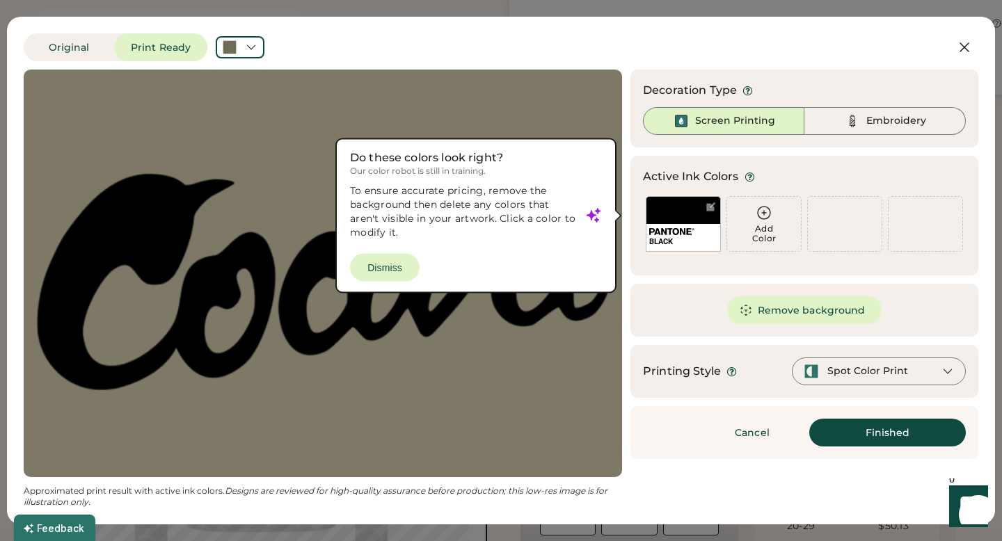
click at [406, 260] on div at bounding box center [323, 273] width 574 height 383
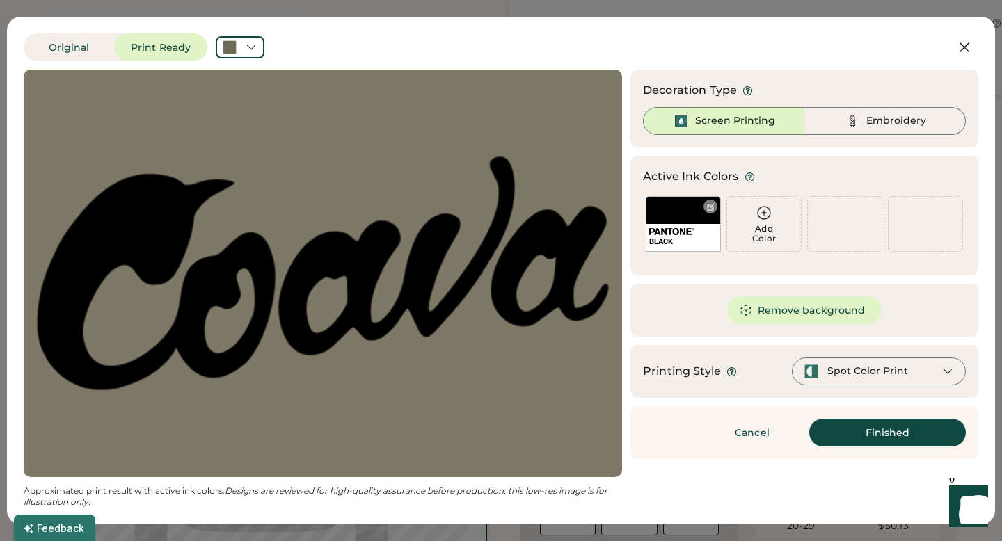
click at [688, 209] on div "BLACK" at bounding box center [683, 224] width 75 height 56
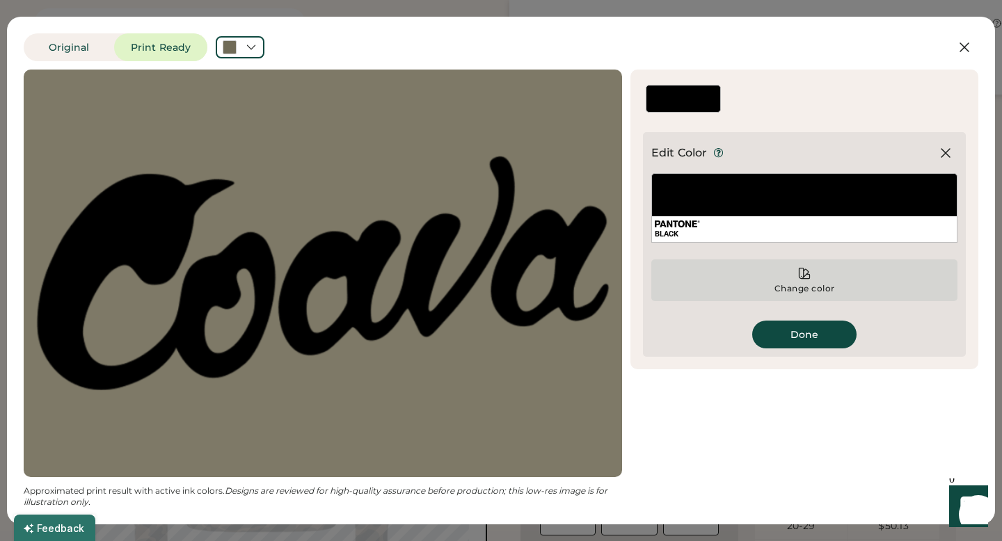
click at [809, 275] on icon at bounding box center [805, 274] width 10 height 10
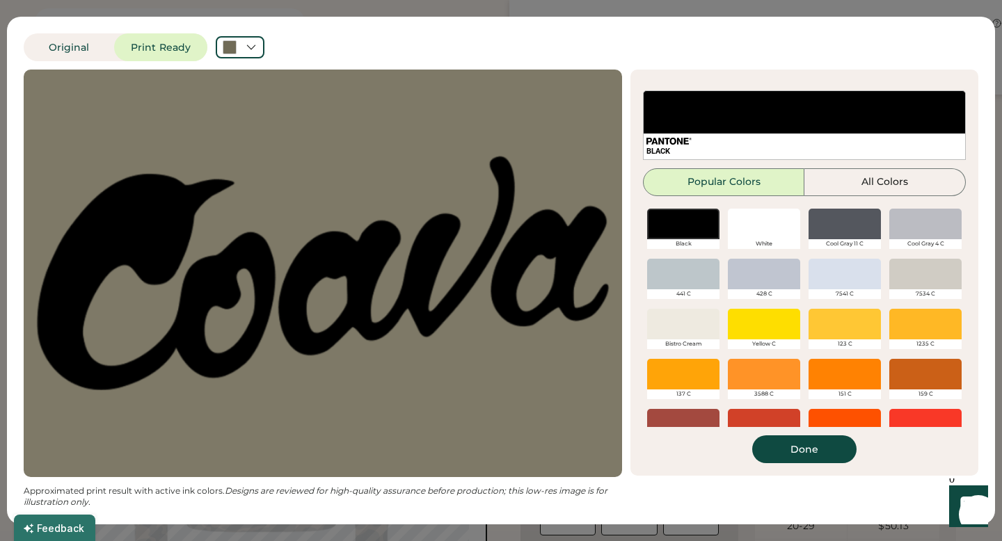
click at [857, 413] on div at bounding box center [845, 424] width 72 height 31
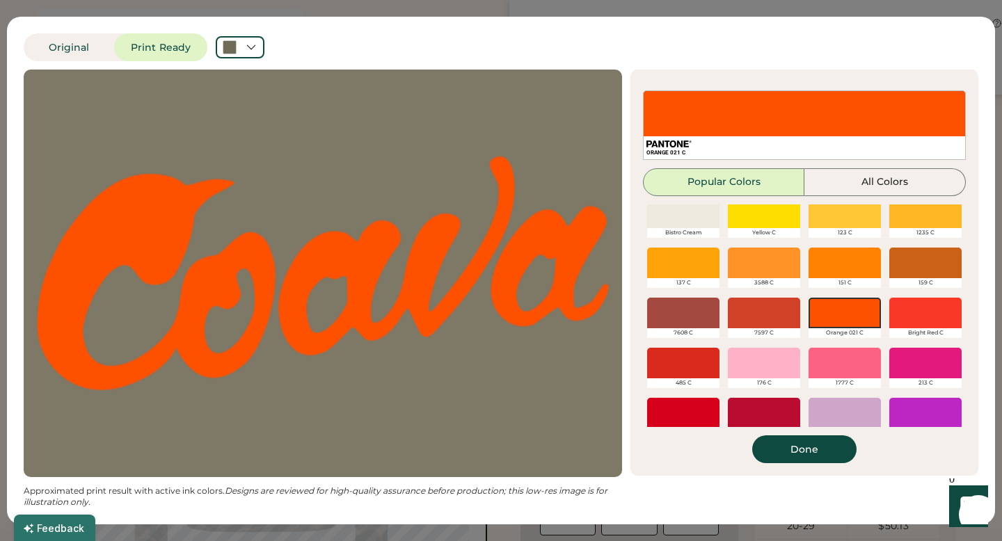
scroll to position [125, 0]
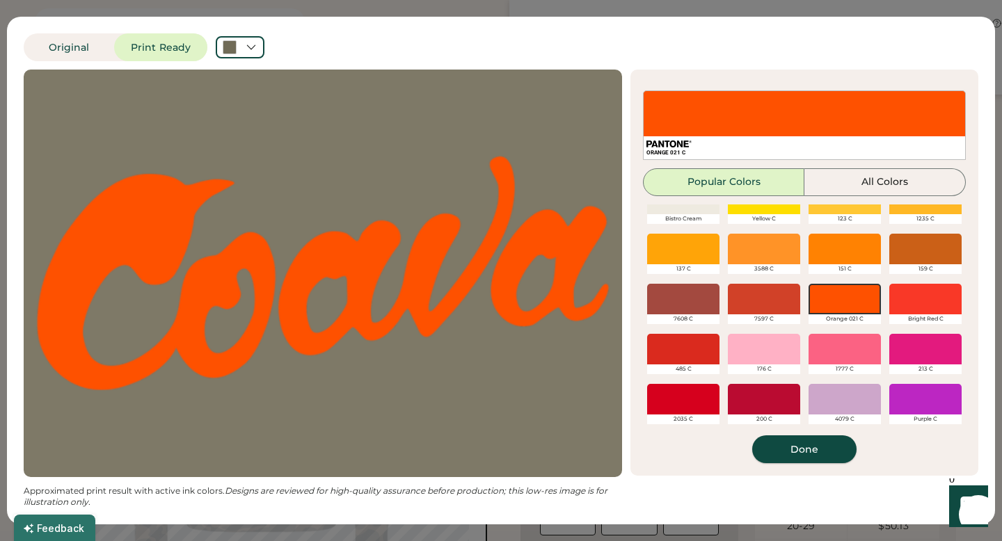
click at [786, 449] on button "Done" at bounding box center [804, 450] width 104 height 28
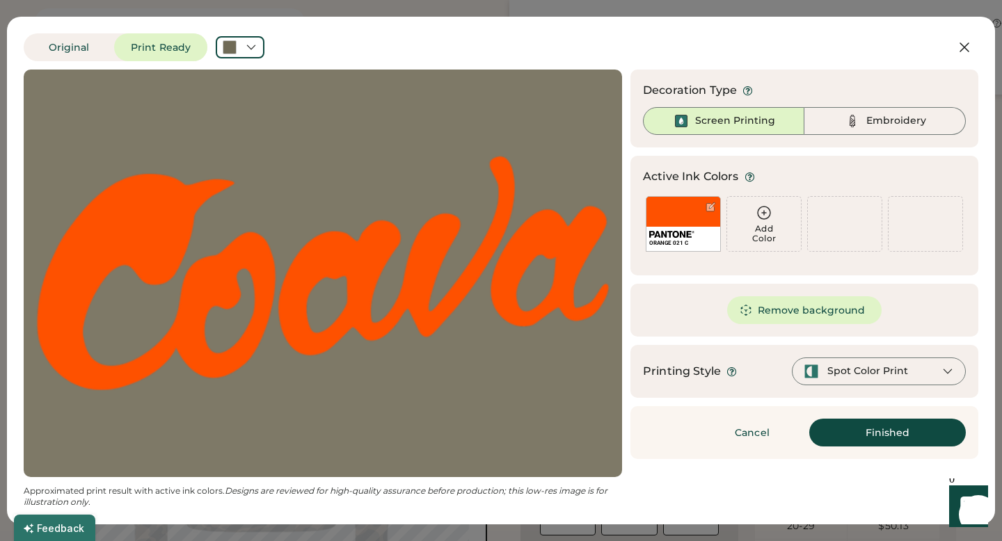
scroll to position [0, 0]
click at [846, 424] on button "Finished" at bounding box center [887, 433] width 157 height 28
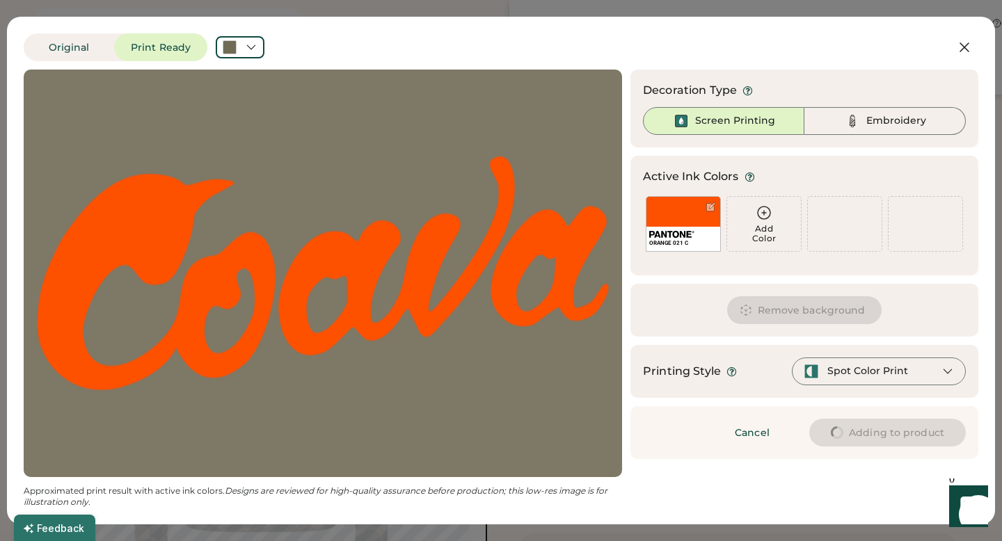
type input "****"
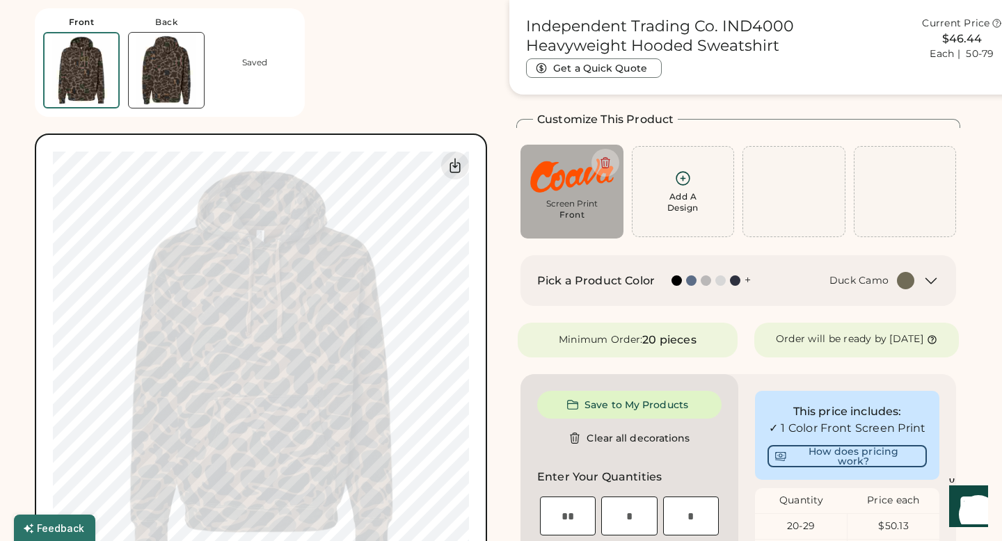
type input "****"
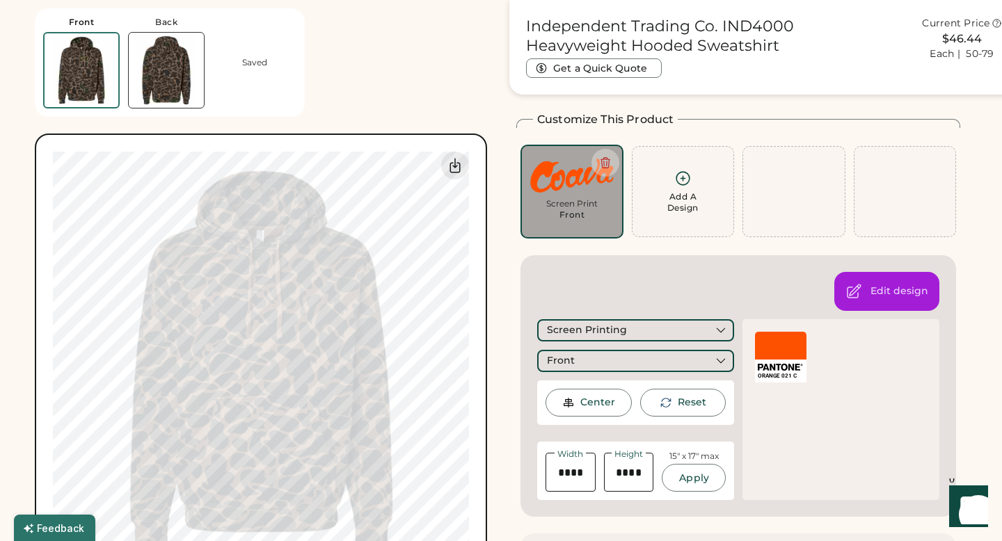
type input "****"
click at [462, 166] on icon at bounding box center [455, 165] width 17 height 17
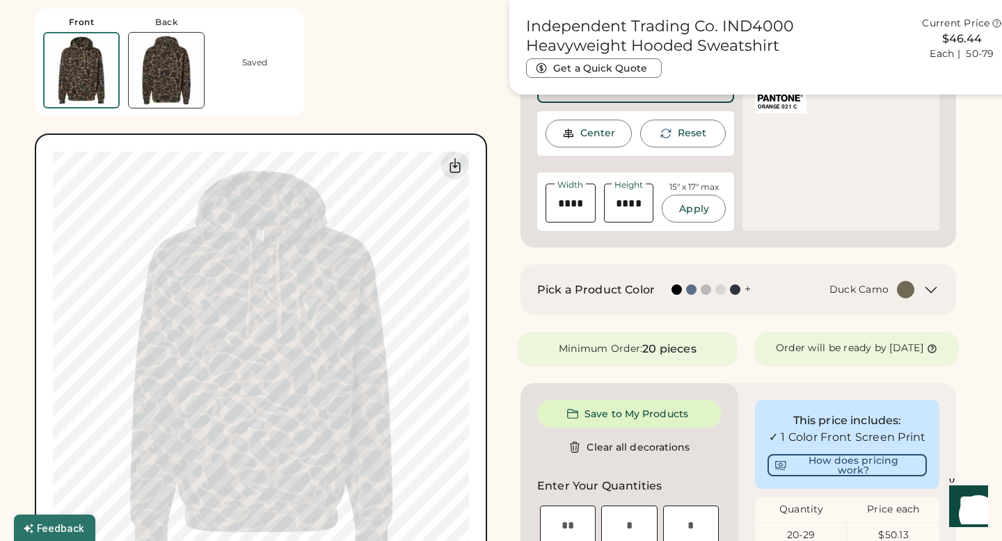
scroll to position [345, 0]
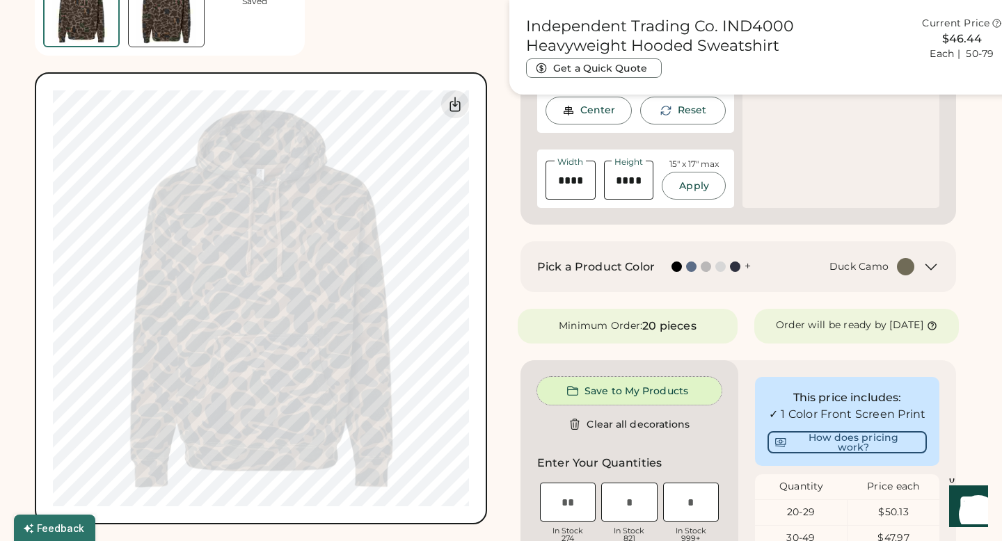
click at [591, 402] on button "Save to My Products" at bounding box center [629, 391] width 184 height 28
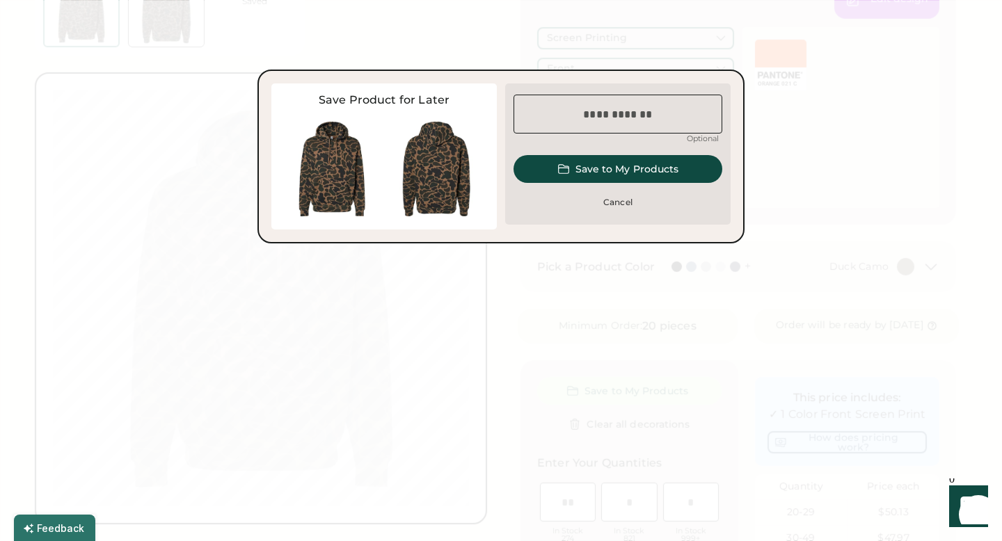
click at [622, 129] on input "input" at bounding box center [618, 114] width 209 height 39
type input "**********"
click at [656, 166] on button "Save to My Products" at bounding box center [618, 169] width 209 height 28
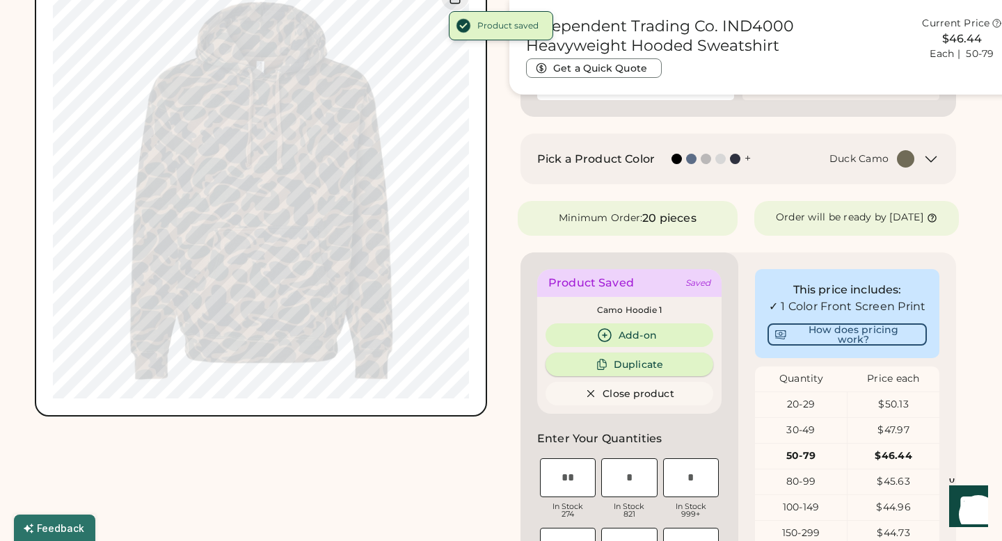
scroll to position [488, 0]
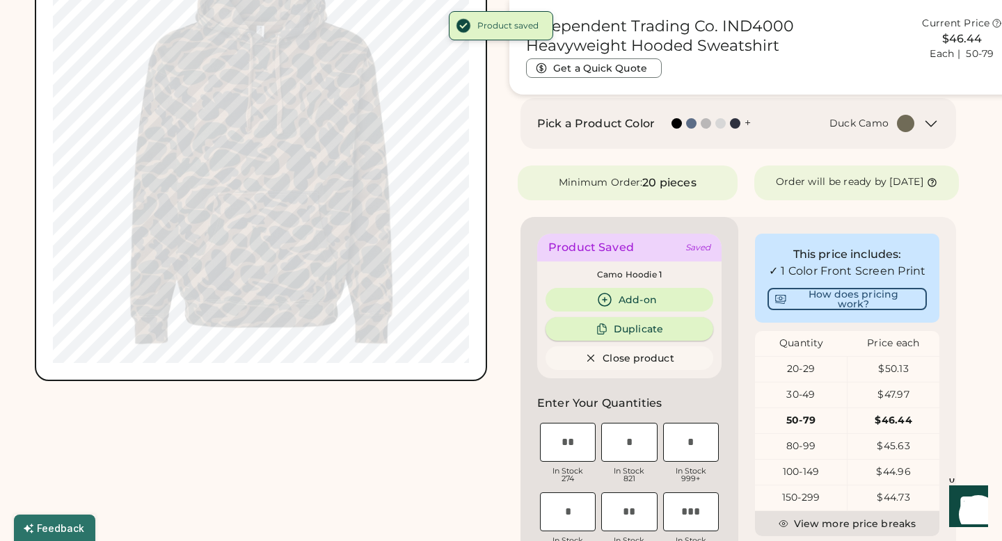
click at [639, 341] on button "Duplicate" at bounding box center [630, 329] width 168 height 24
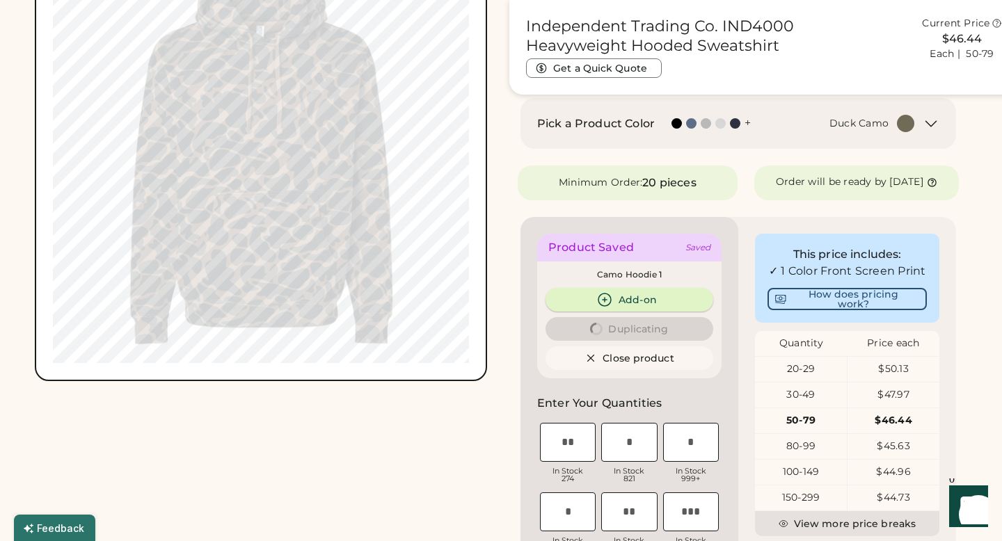
type input "****"
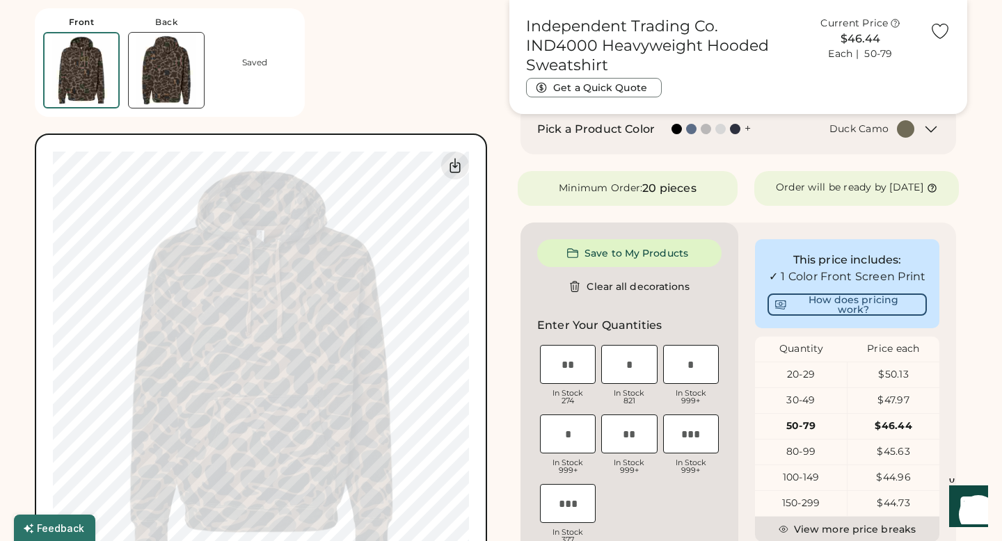
scroll to position [207, 0]
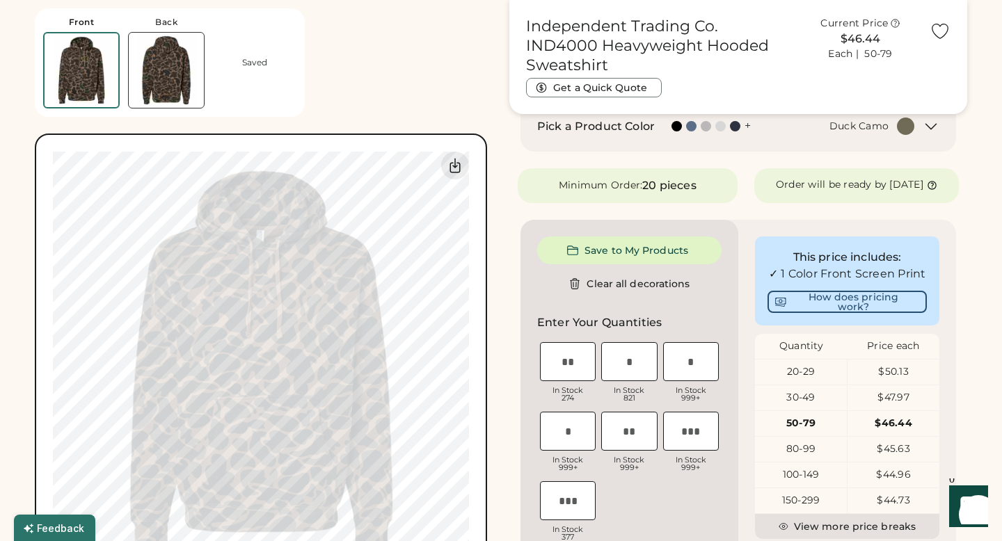
click at [655, 131] on div "Pick a Product Color + Duck Camo" at bounding box center [725, 126] width 377 height 17
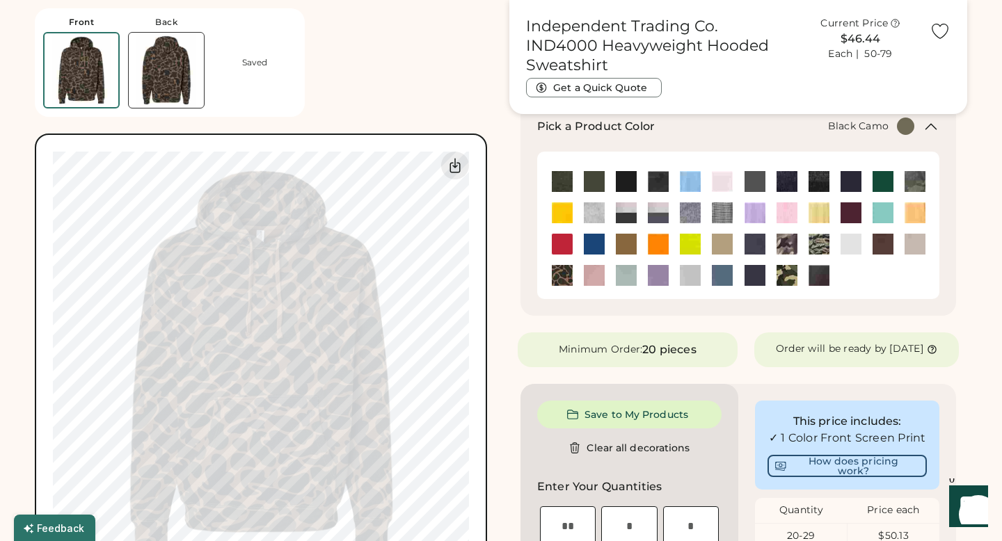
click at [658, 184] on img at bounding box center [658, 181] width 21 height 21
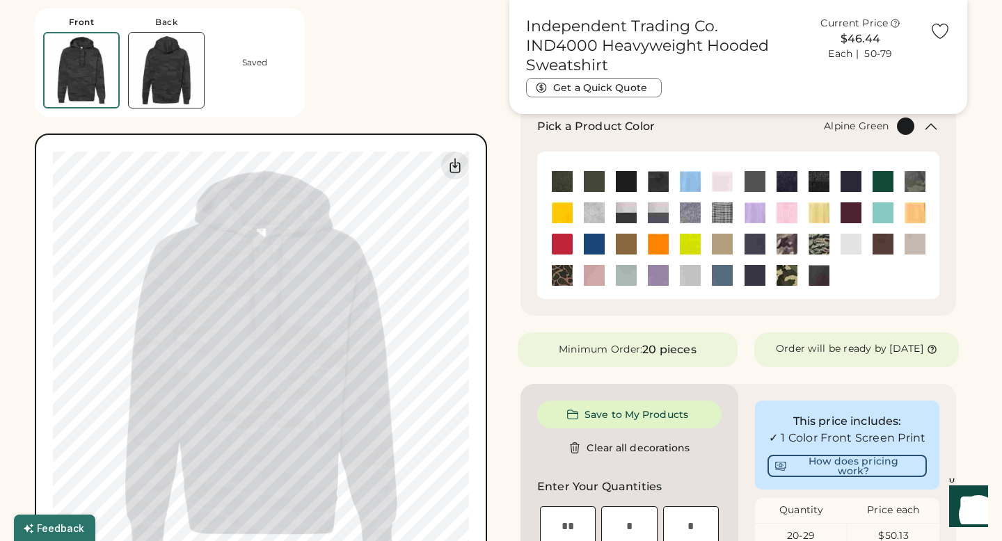
click at [564, 184] on img at bounding box center [562, 181] width 21 height 21
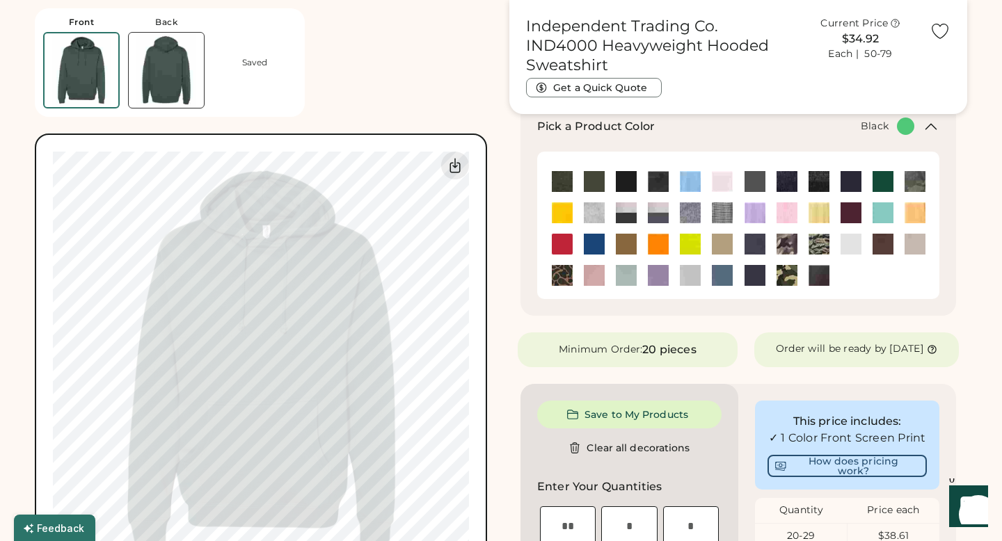
click at [632, 182] on img at bounding box center [626, 181] width 21 height 21
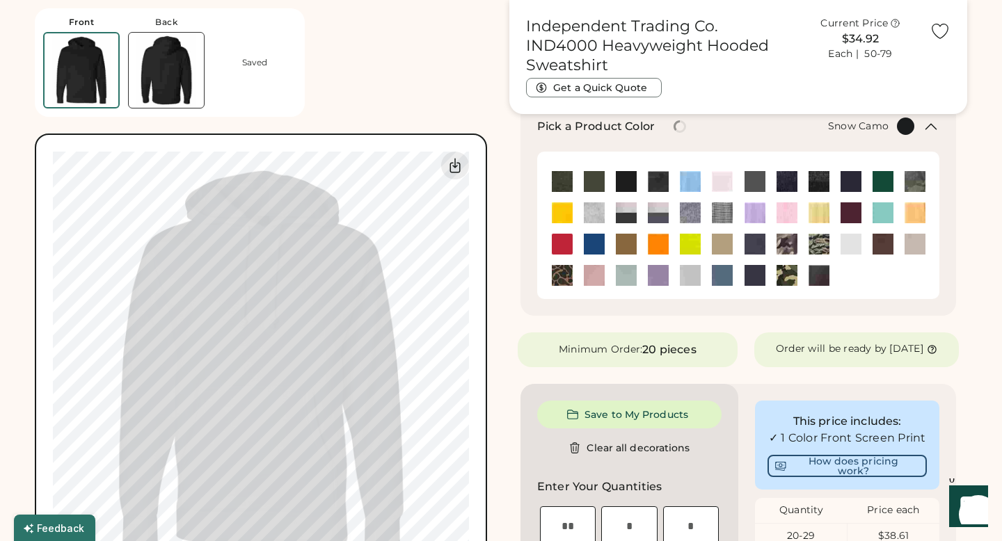
click at [788, 248] on img at bounding box center [787, 244] width 21 height 21
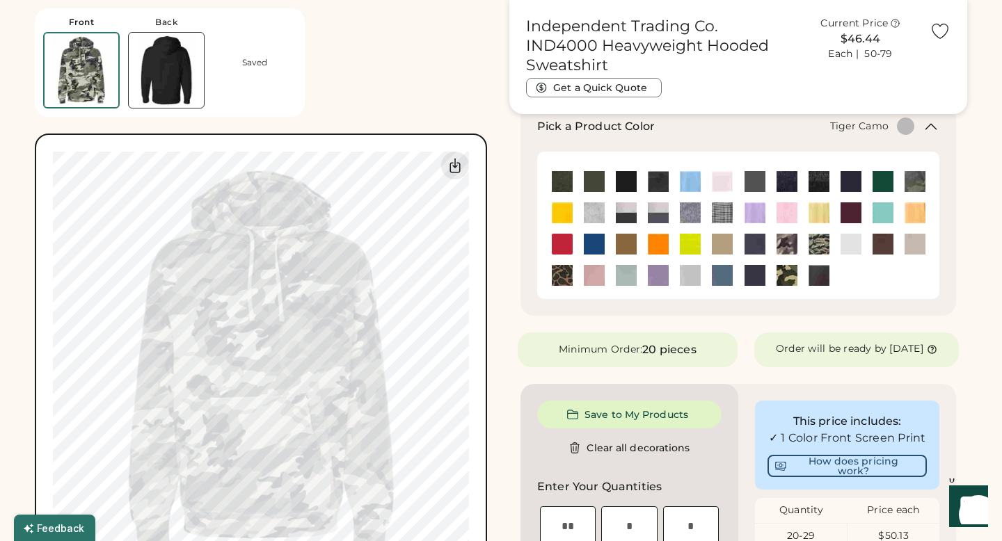
click at [813, 246] on img at bounding box center [819, 244] width 21 height 21
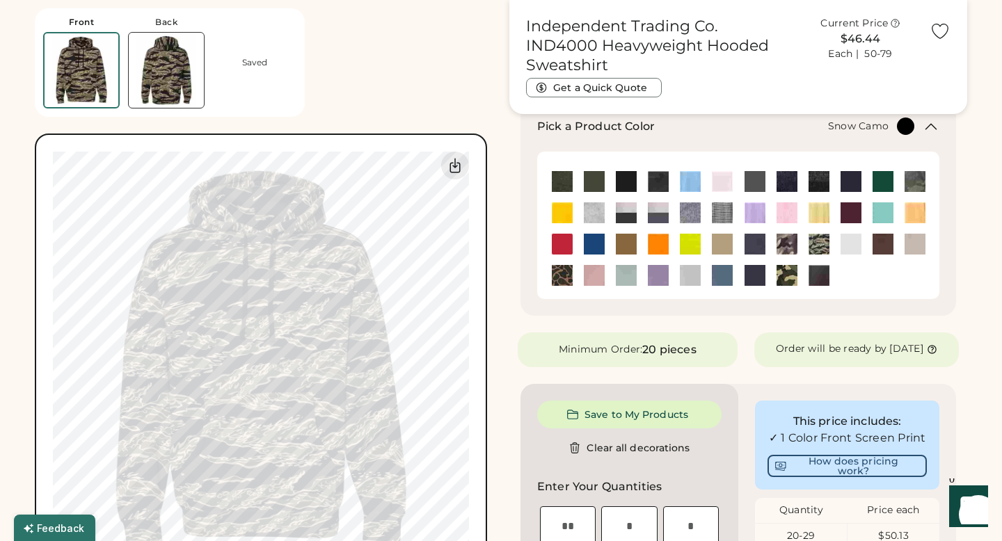
click at [792, 246] on img at bounding box center [787, 244] width 21 height 21
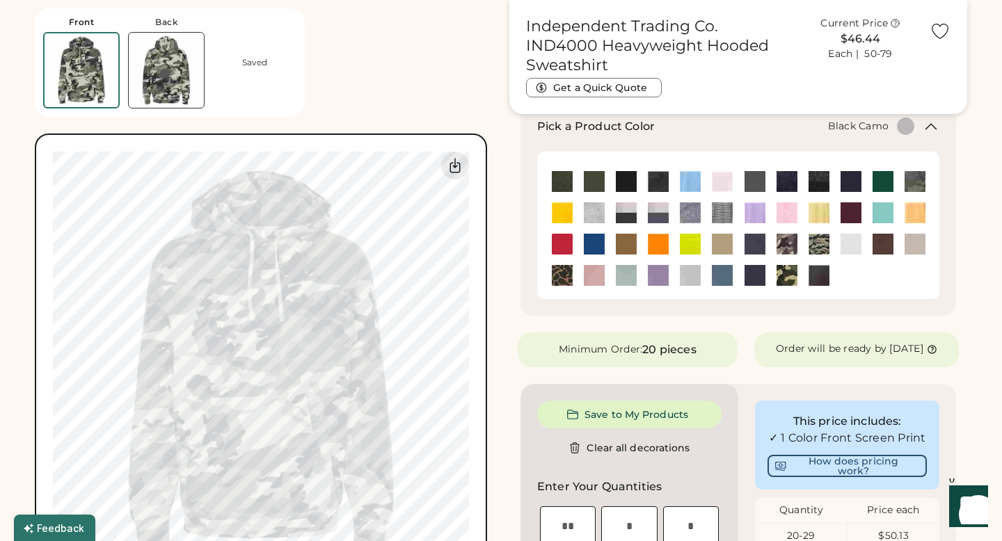
click at [661, 185] on img at bounding box center [658, 181] width 21 height 21
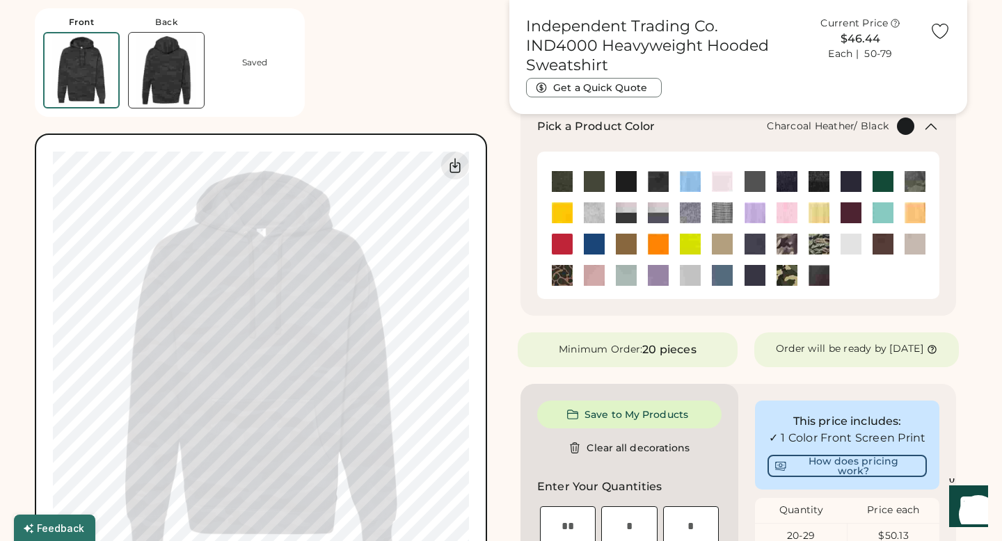
click at [815, 180] on img at bounding box center [819, 181] width 21 height 21
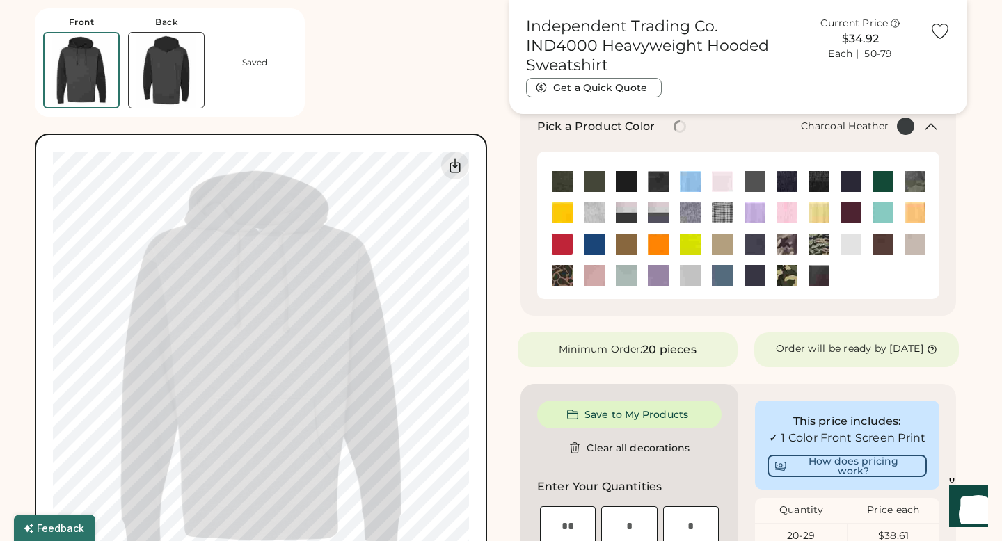
click at [783, 184] on img at bounding box center [787, 181] width 21 height 21
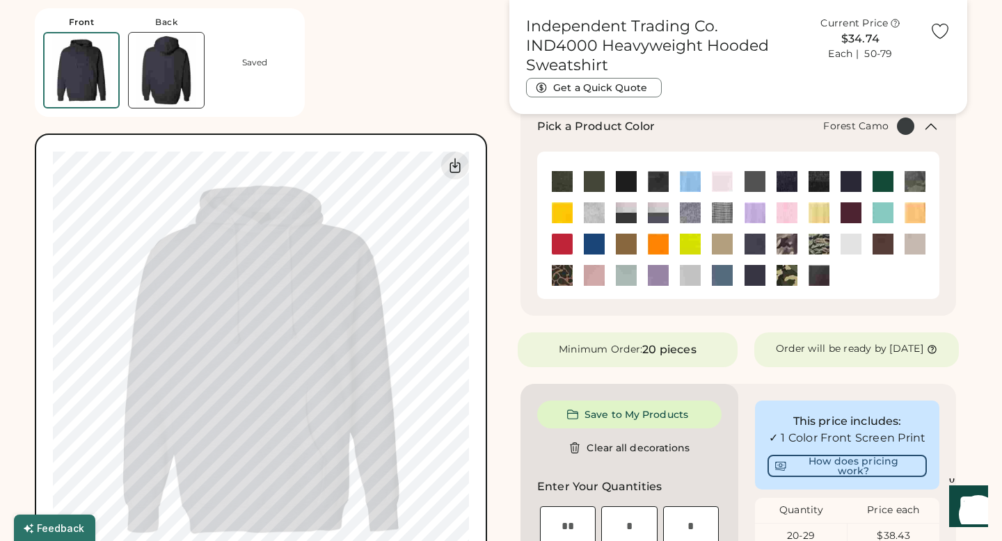
click at [914, 179] on img at bounding box center [915, 181] width 21 height 21
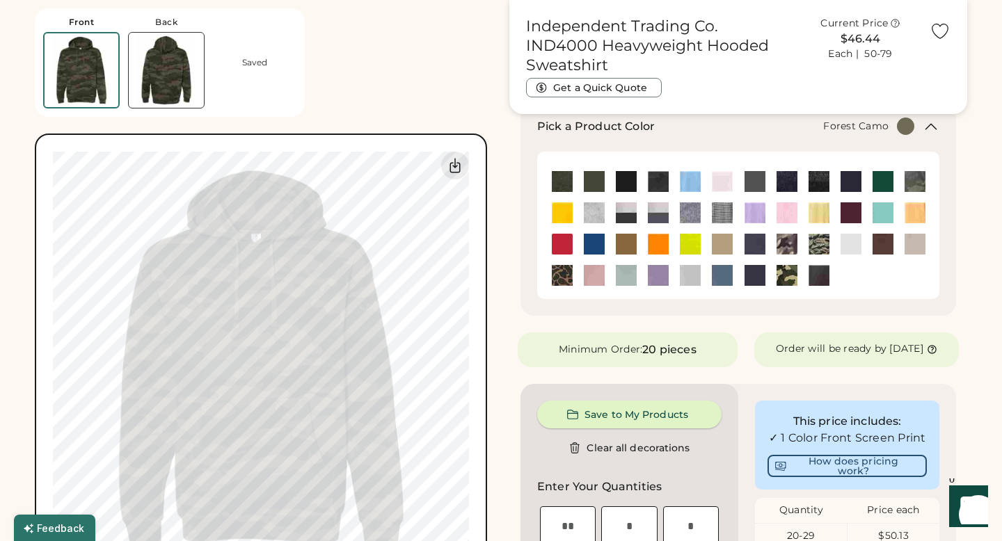
click at [574, 421] on icon at bounding box center [573, 415] width 13 height 13
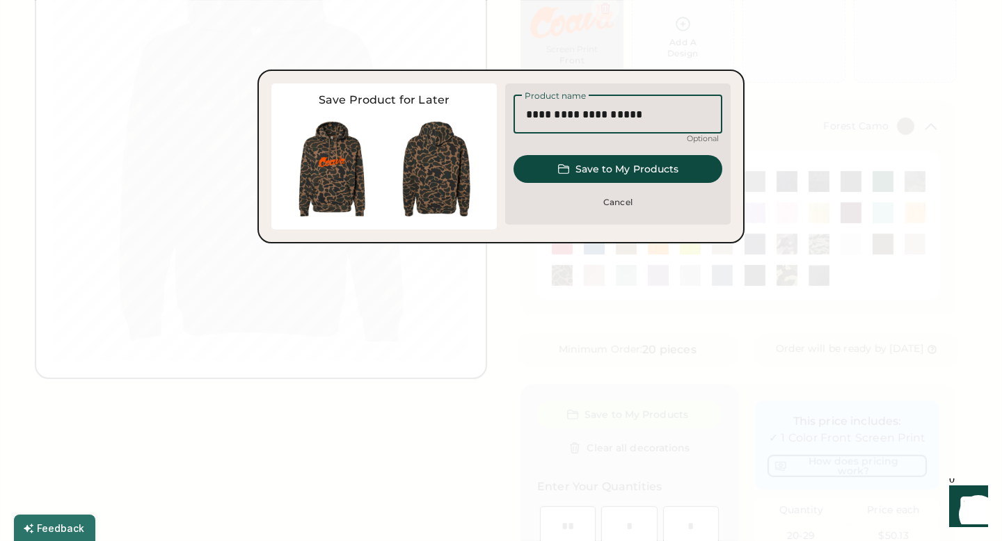
drag, startPoint x: 649, startPoint y: 115, endPoint x: 607, endPoint y: 115, distance: 41.8
click at [607, 115] on input "input" at bounding box center [618, 114] width 209 height 39
type input "**********"
click at [643, 167] on button "Save to My Products" at bounding box center [618, 169] width 209 height 28
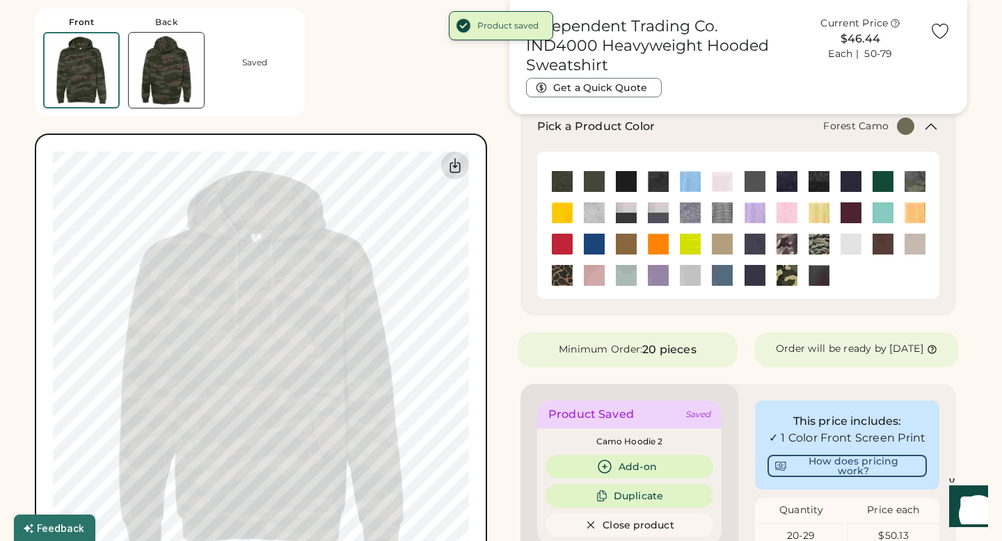
click at [457, 166] on icon at bounding box center [455, 165] width 17 height 17
click at [860, 111] on div "Pick a Product Color + Forest Camo" at bounding box center [739, 208] width 436 height 215
click at [740, 315] on div "Pick a Product Color + Forest Camo" at bounding box center [739, 208] width 436 height 215
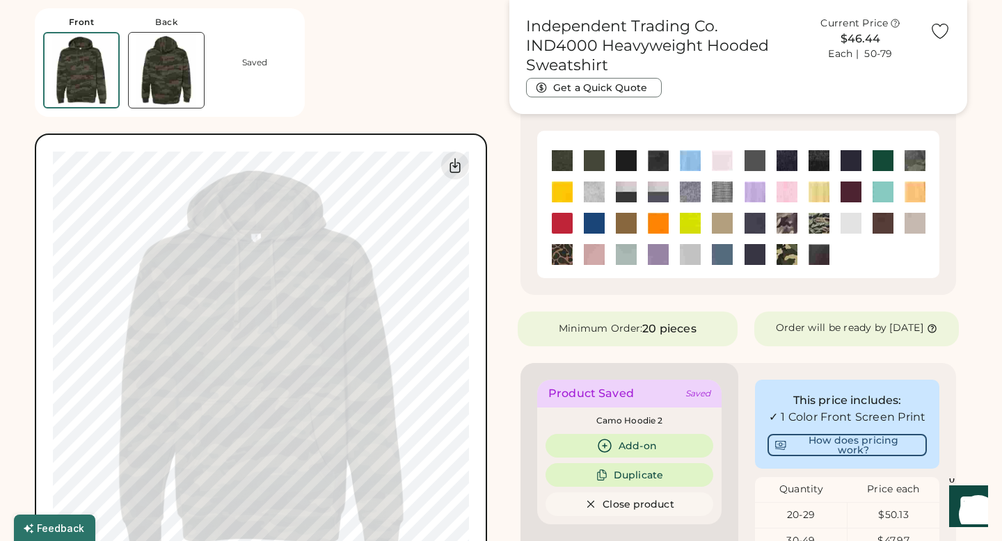
scroll to position [232, 0]
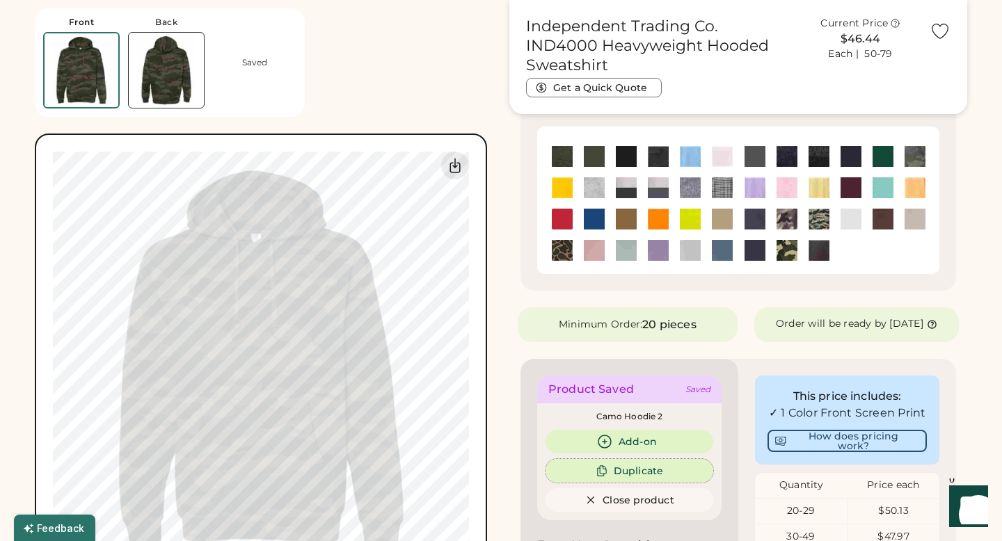
click at [613, 478] on button "Duplicate" at bounding box center [630, 471] width 168 height 24
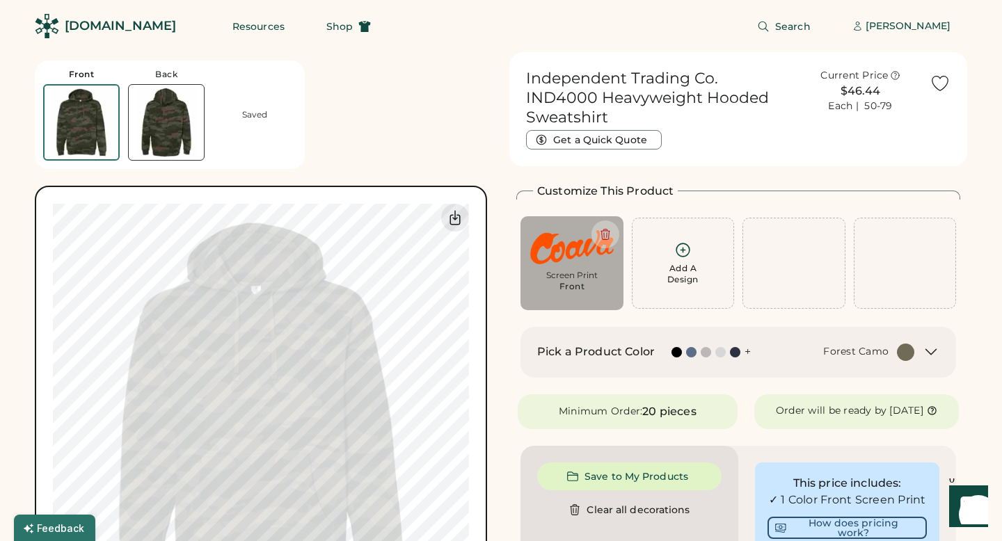
click at [576, 344] on h2 "Pick a Product Color" at bounding box center [596, 352] width 118 height 17
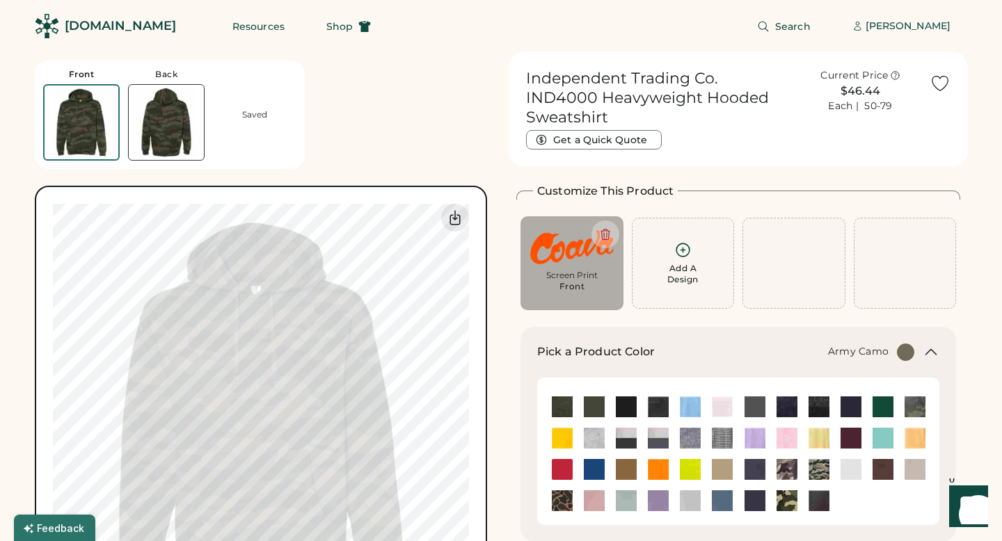
click at [784, 491] on img at bounding box center [787, 501] width 21 height 21
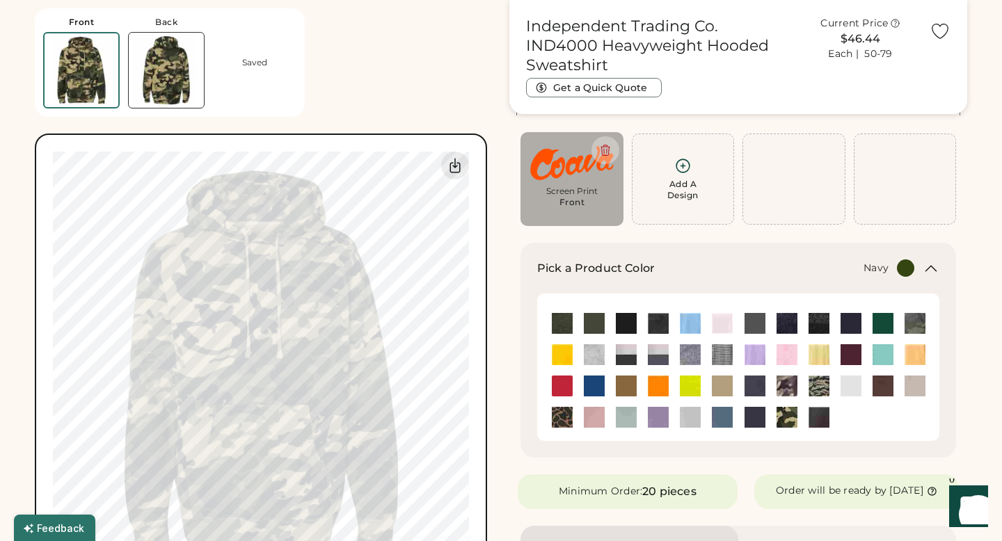
scroll to position [66, 0]
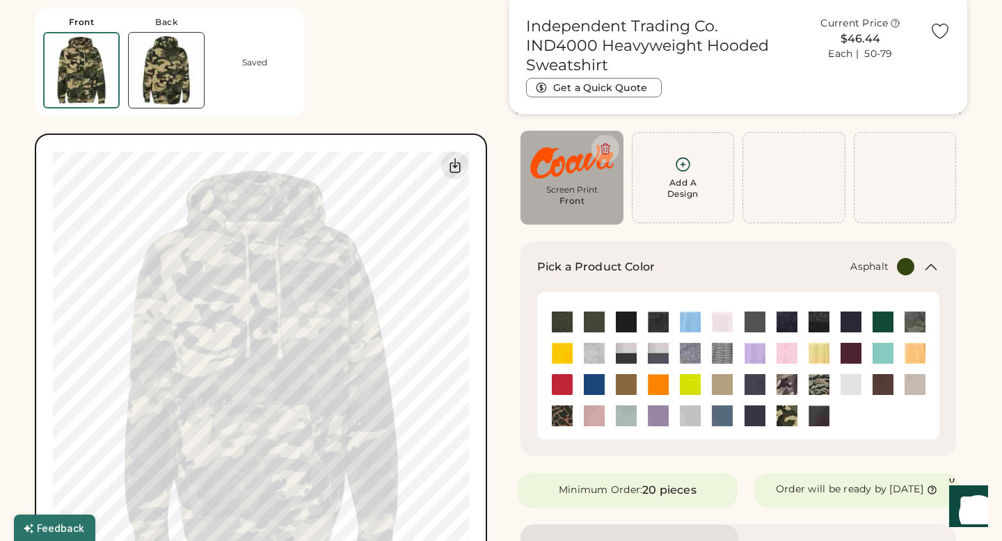
click at [825, 412] on img at bounding box center [819, 416] width 21 height 21
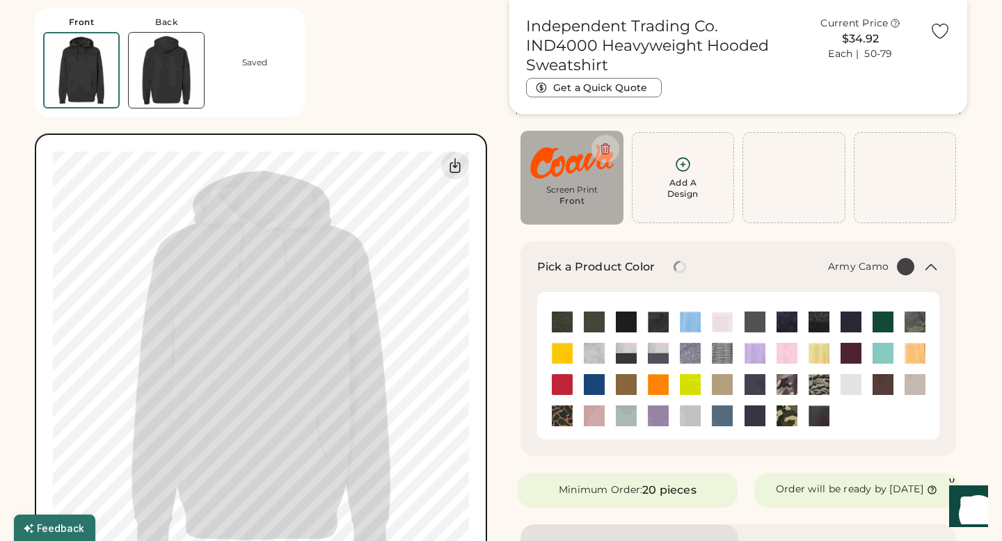
click at [796, 416] on img at bounding box center [787, 416] width 21 height 21
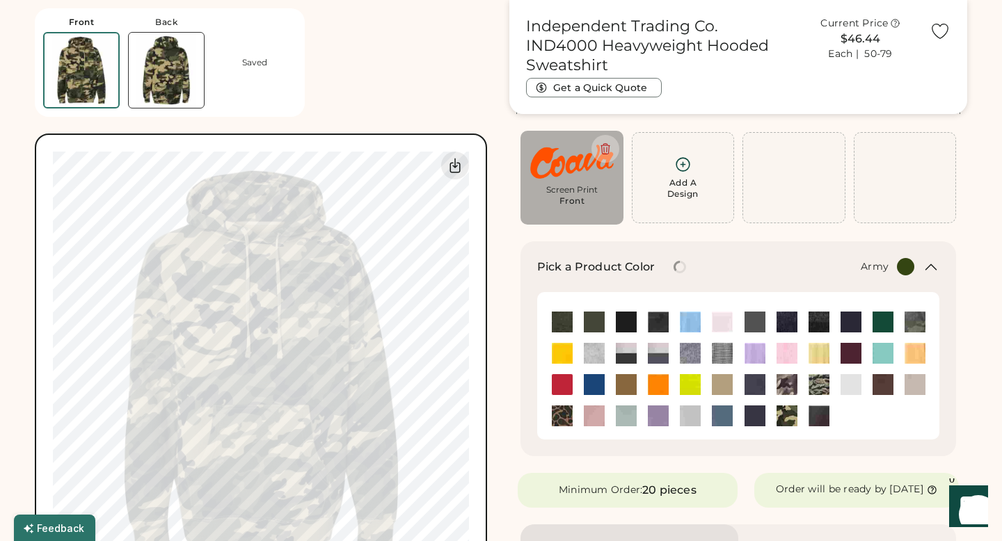
click at [588, 319] on img at bounding box center [594, 322] width 21 height 21
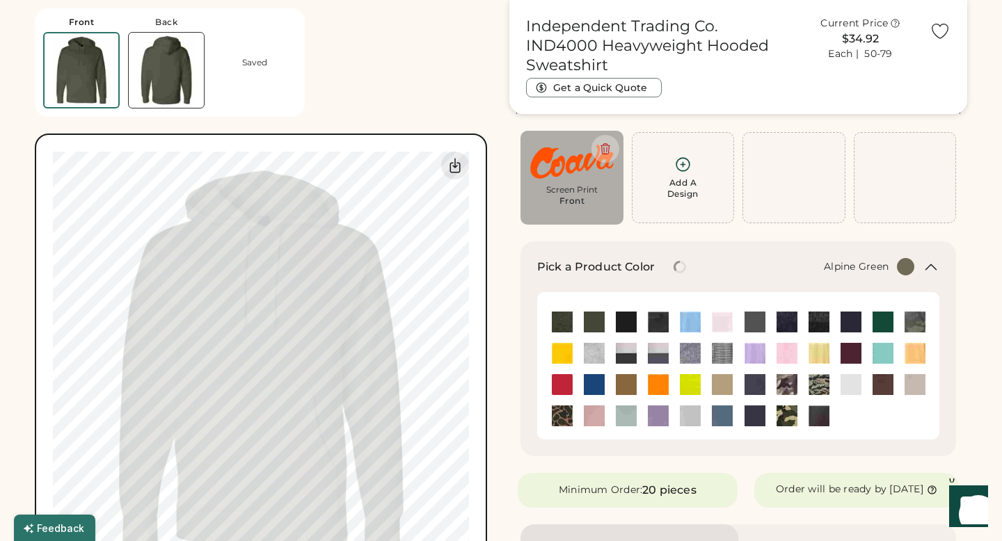
click at [564, 319] on img at bounding box center [562, 322] width 21 height 21
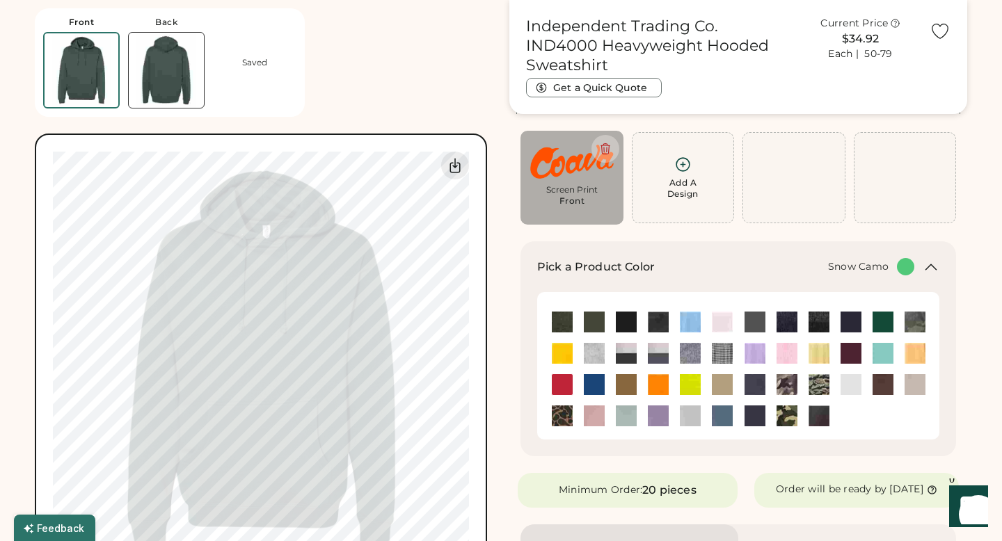
click at [786, 386] on img at bounding box center [787, 384] width 21 height 21
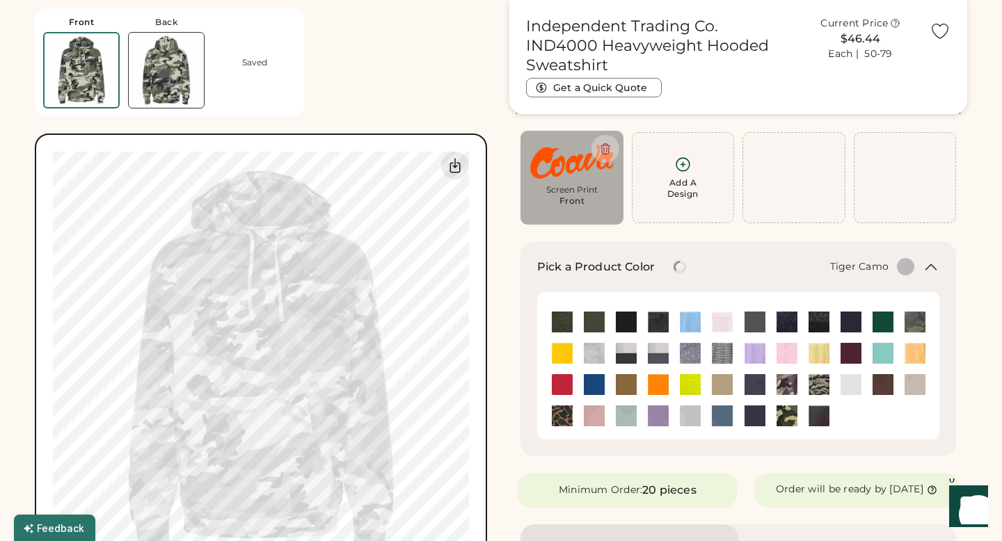
click at [825, 390] on img at bounding box center [819, 384] width 21 height 21
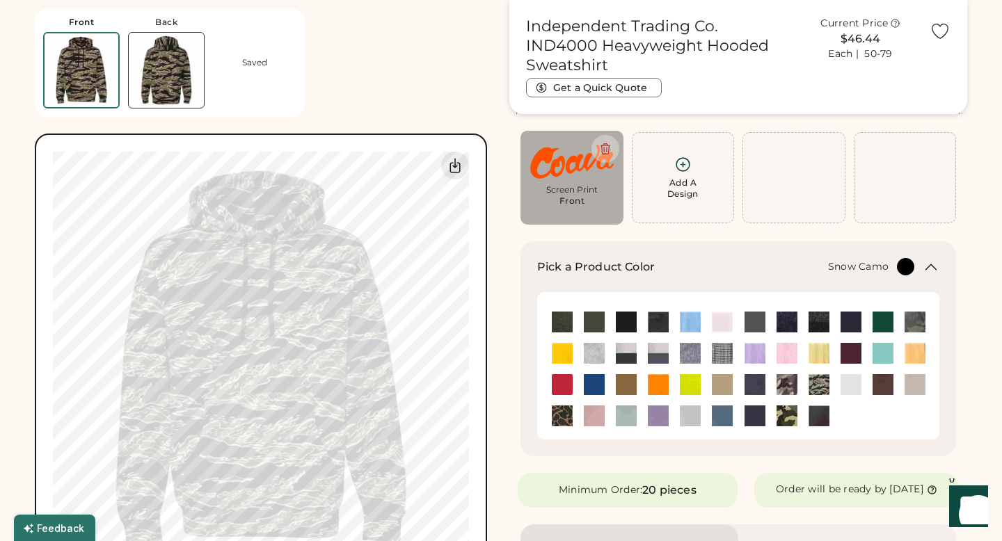
click at [789, 390] on img at bounding box center [787, 384] width 21 height 21
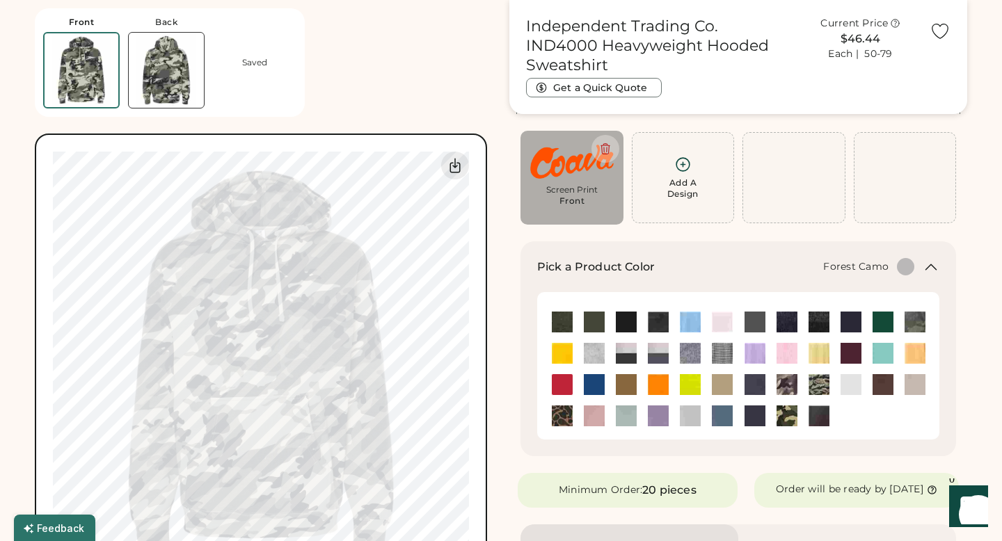
click at [918, 321] on img at bounding box center [915, 322] width 21 height 21
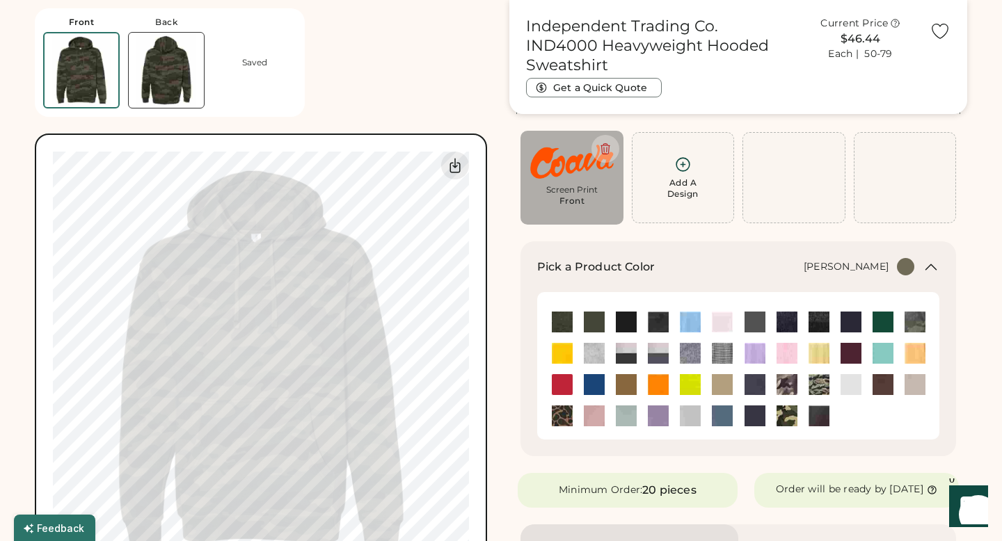
click at [601, 351] on img at bounding box center [594, 353] width 21 height 21
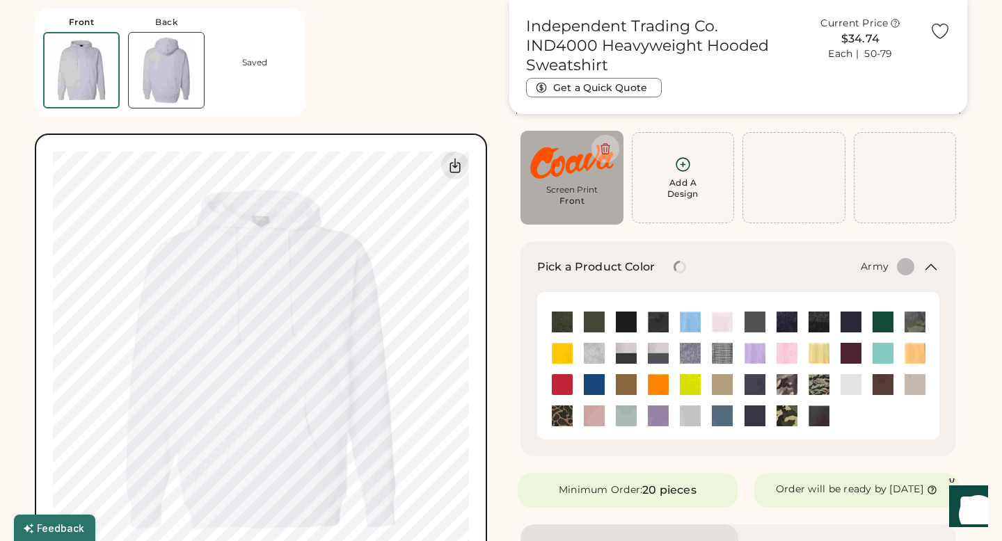
click at [594, 317] on img at bounding box center [594, 322] width 21 height 21
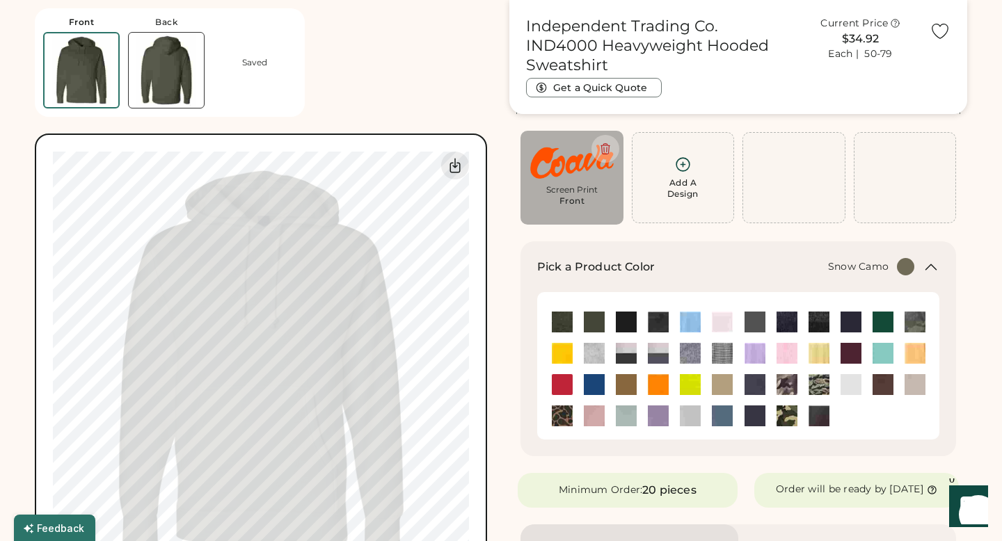
click at [782, 381] on img at bounding box center [787, 384] width 21 height 21
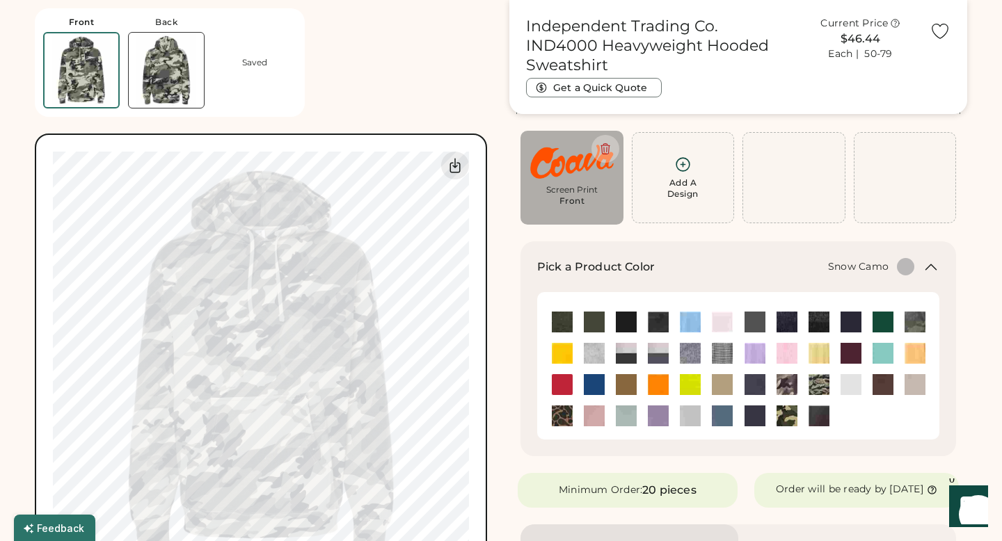
click at [543, 162] on img at bounding box center [572, 162] width 84 height 42
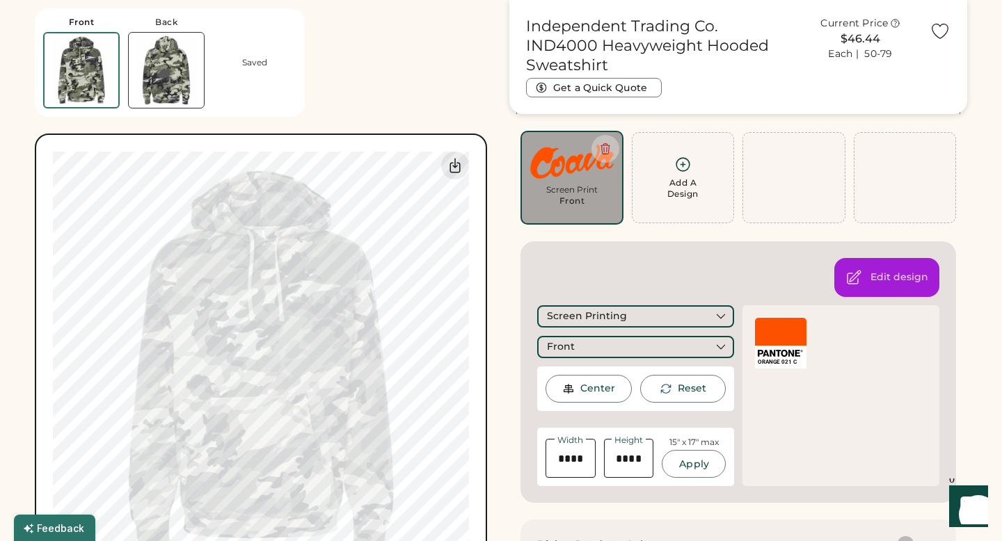
click at [782, 328] on div at bounding box center [781, 332] width 52 height 28
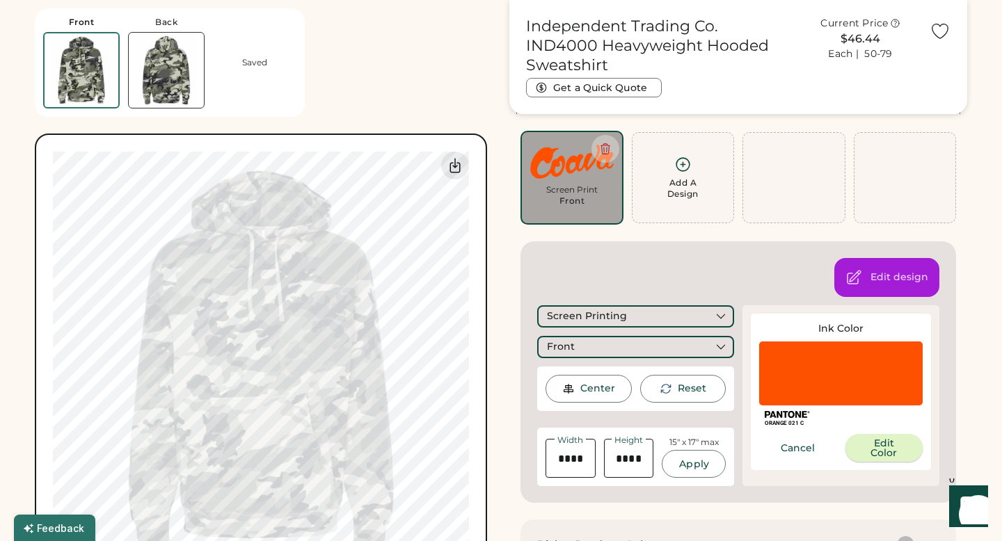
click at [868, 447] on button "Edit Color" at bounding box center [885, 448] width 78 height 28
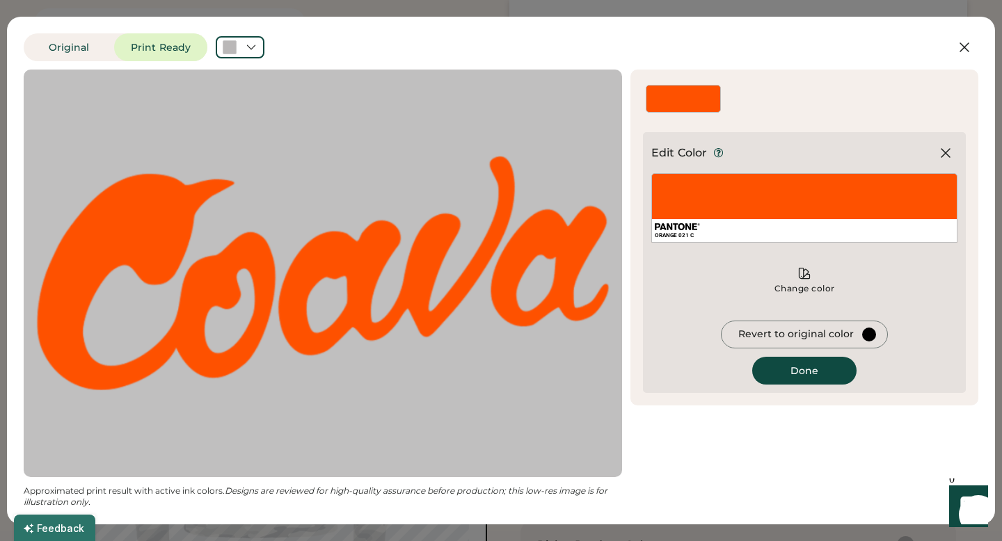
click at [855, 207] on div "ORANGE 021 C" at bounding box center [804, 208] width 306 height 70
click at [896, 194] on div "ORANGE 021 C" at bounding box center [804, 208] width 306 height 70
click at [874, 233] on div "ORANGE 021 C" at bounding box center [804, 236] width 299 height 8
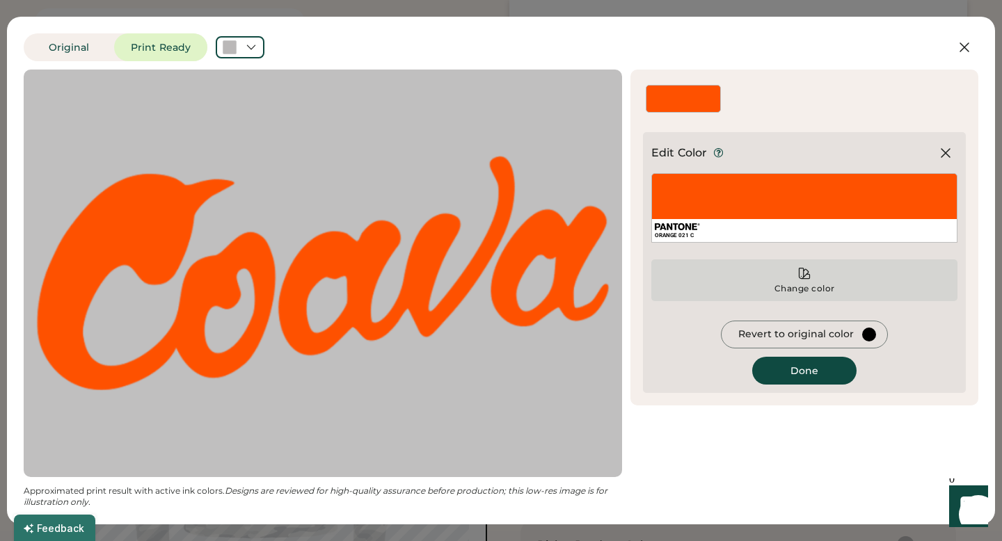
click at [832, 281] on div "Change color" at bounding box center [804, 281] width 306 height 42
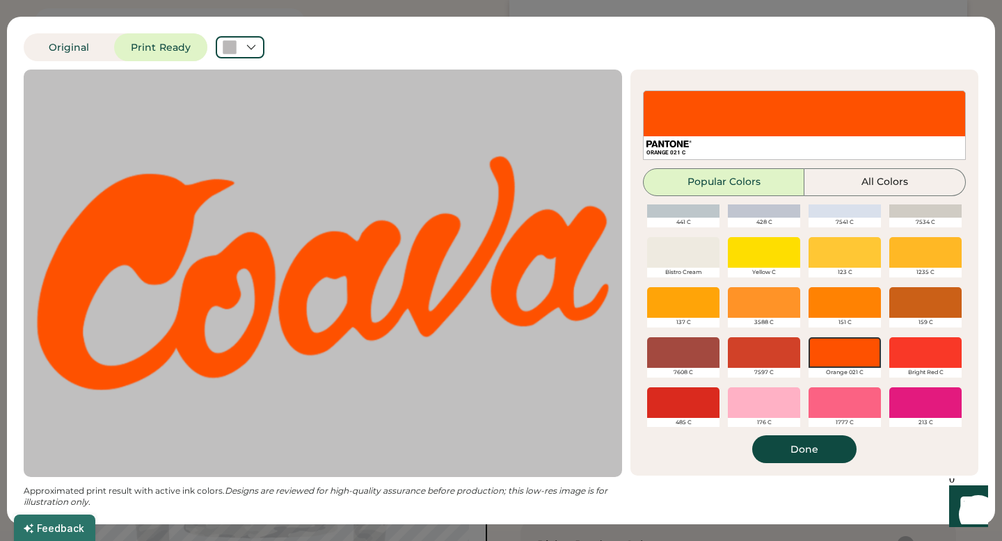
scroll to position [0, 0]
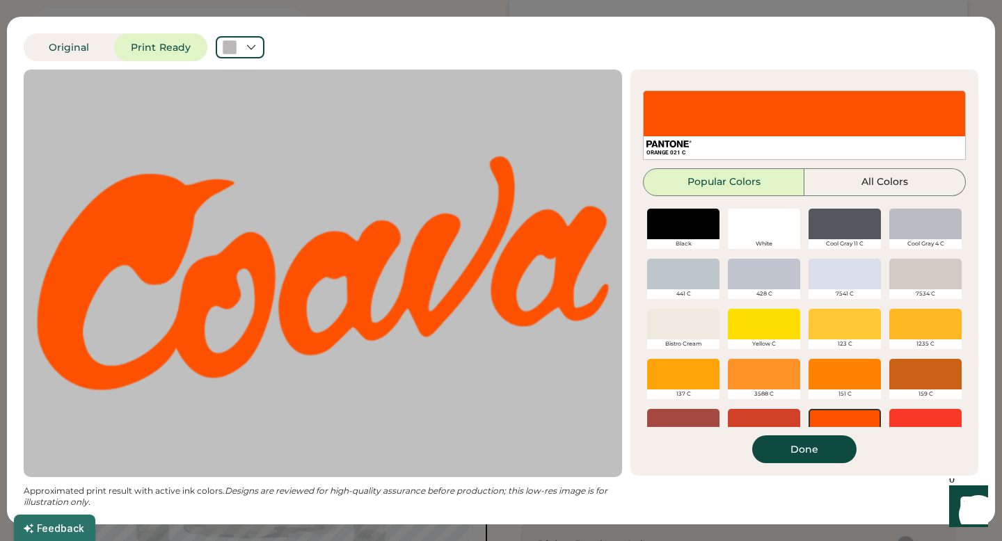
click at [702, 216] on div at bounding box center [683, 224] width 72 height 31
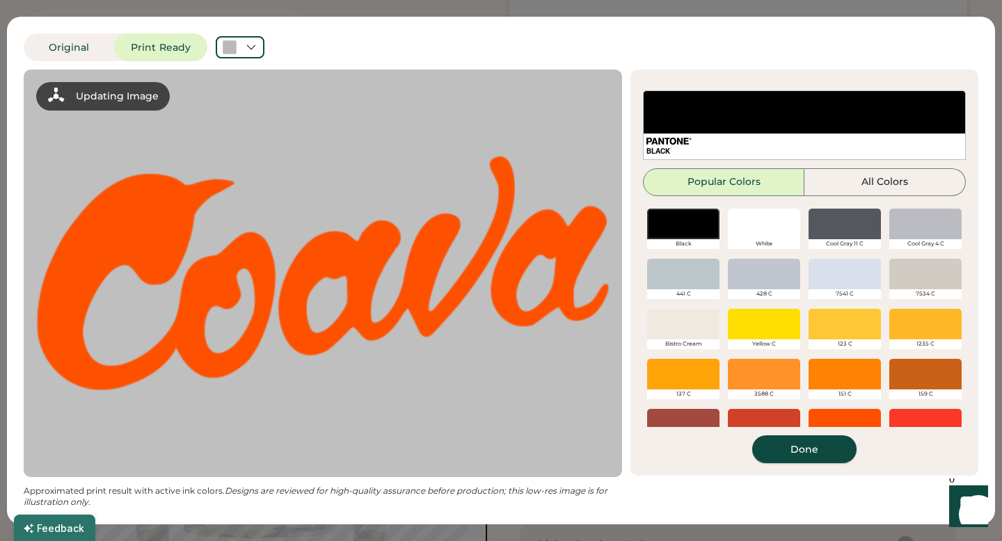
click at [797, 445] on button "Done" at bounding box center [804, 450] width 104 height 28
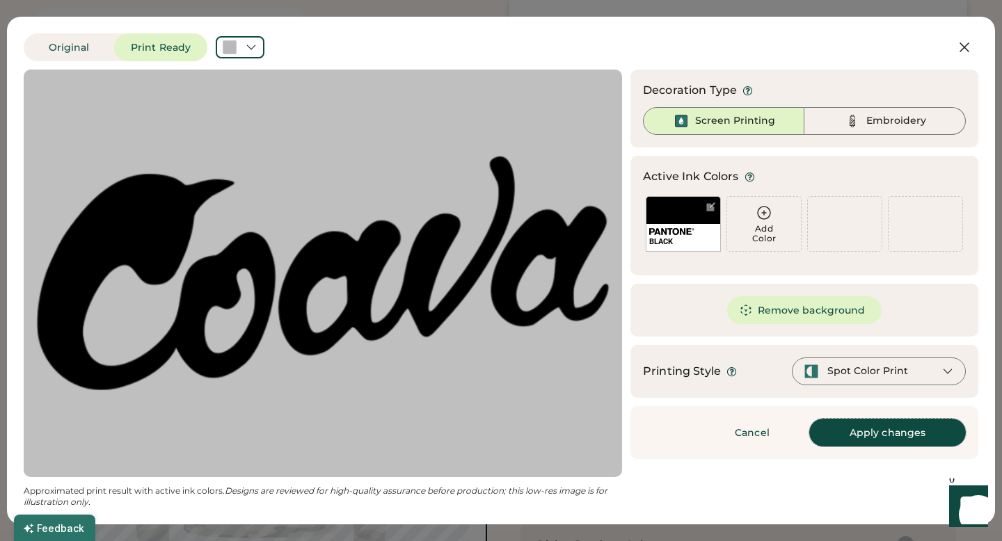
click at [848, 440] on button "Apply changes" at bounding box center [887, 433] width 157 height 28
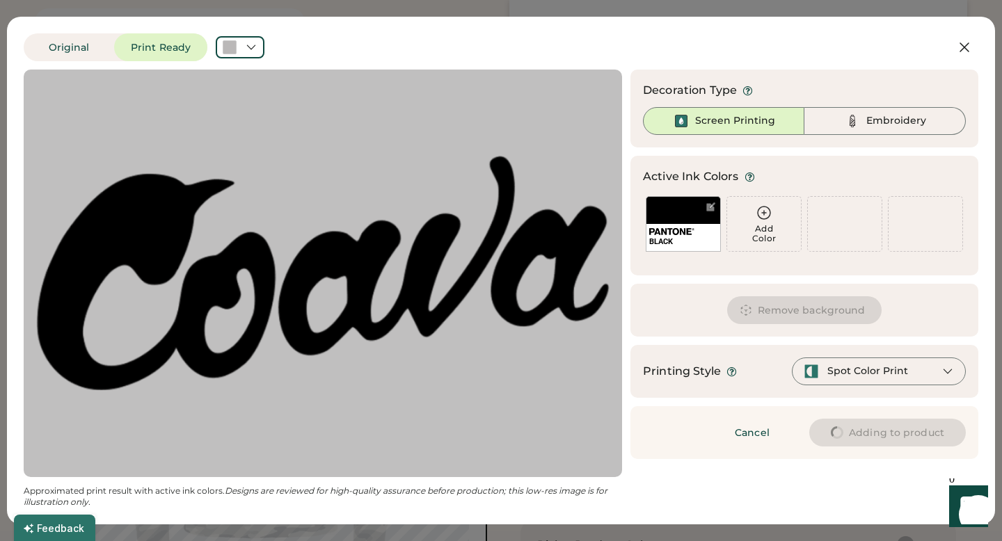
type input "****"
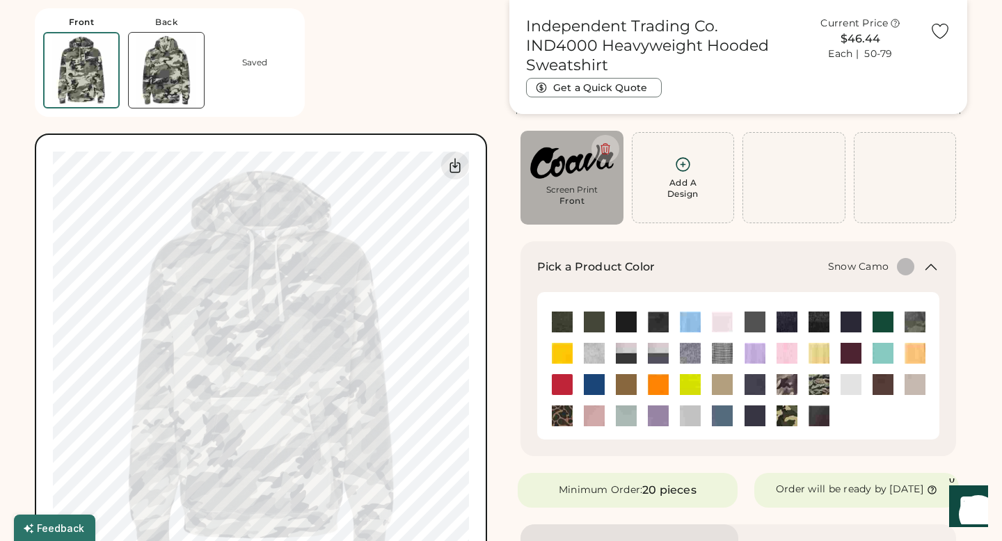
type input "****"
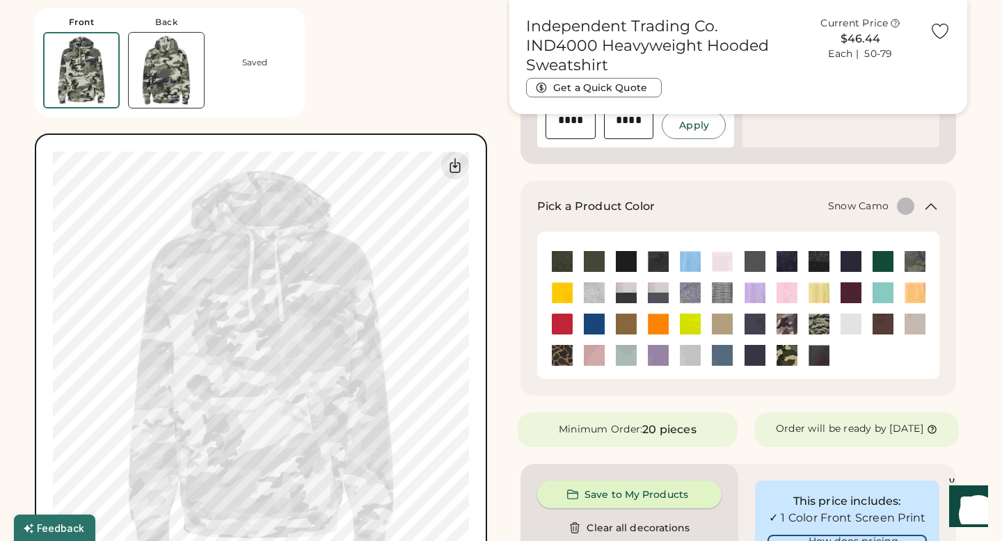
scroll to position [483, 0]
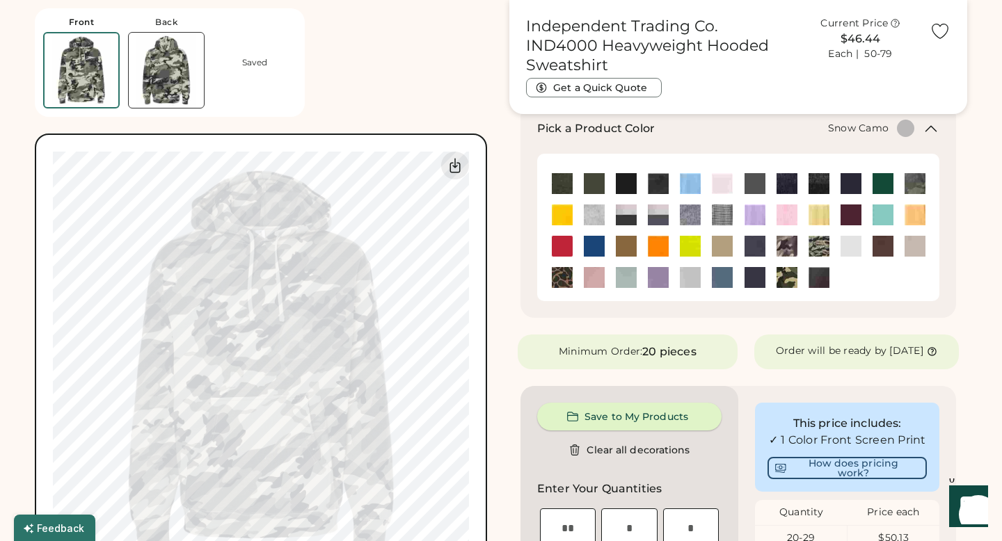
click at [600, 430] on button "Save to My Products" at bounding box center [629, 417] width 184 height 28
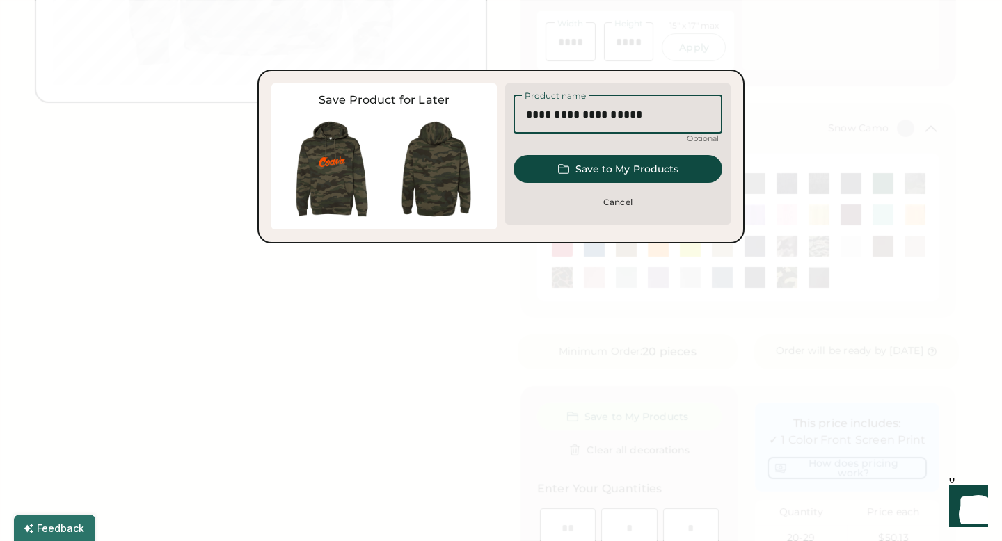
drag, startPoint x: 649, startPoint y: 118, endPoint x: 608, endPoint y: 117, distance: 41.8
click at [608, 117] on input "input" at bounding box center [618, 114] width 209 height 39
type input "**********"
click at [618, 187] on div "Product name Optional Save to My Products Cancel" at bounding box center [618, 154] width 226 height 141
click at [620, 176] on button "Save to My Products" at bounding box center [618, 169] width 209 height 28
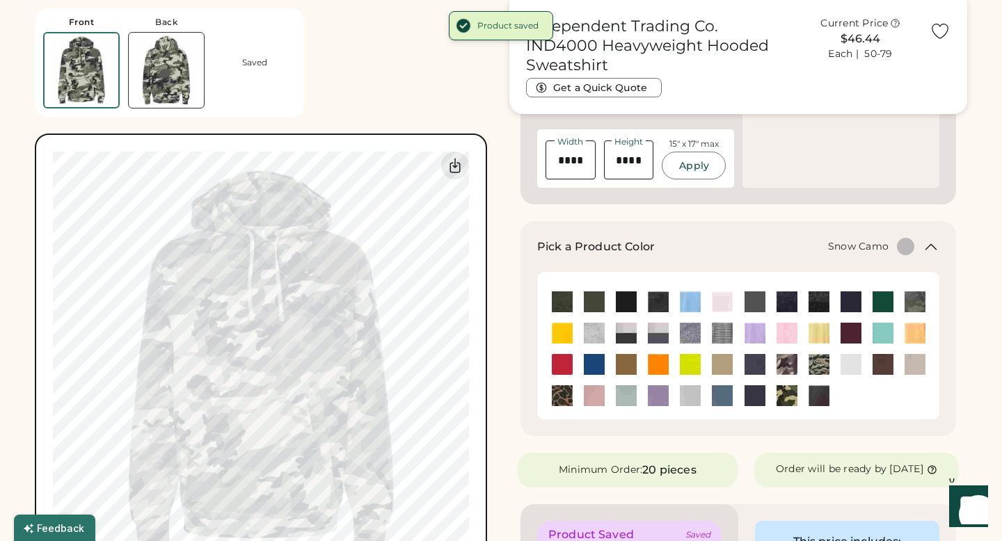
scroll to position [320, 0]
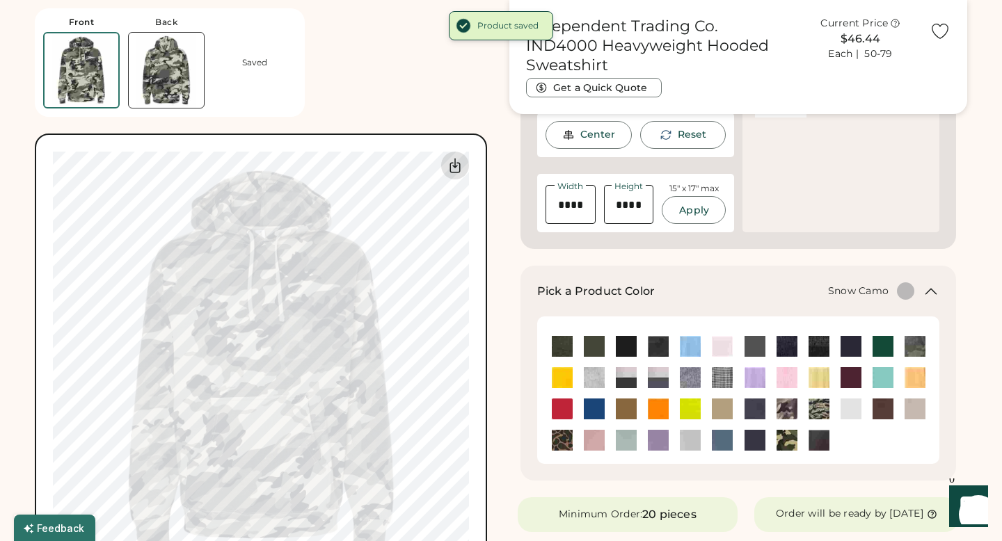
click at [456, 157] on div at bounding box center [455, 166] width 28 height 28
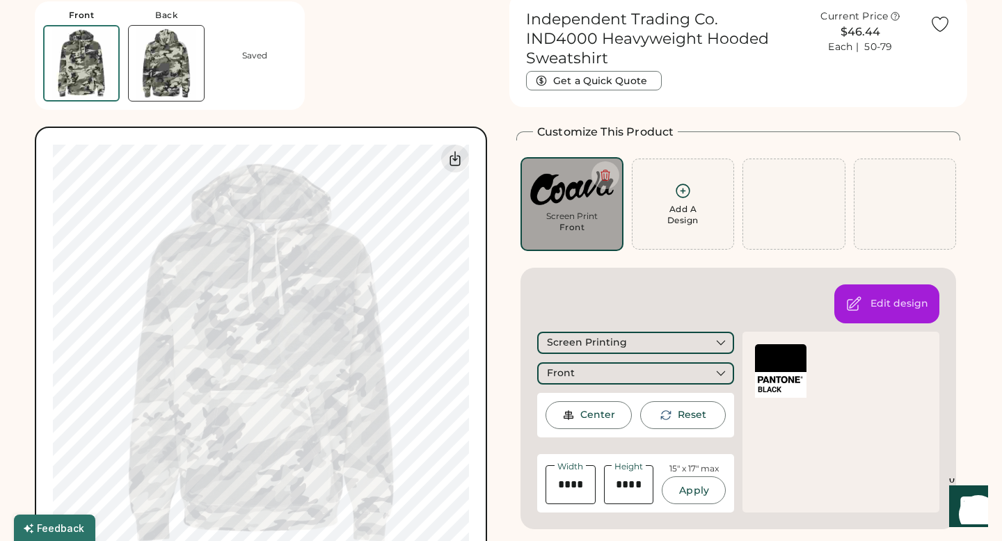
scroll to position [0, 0]
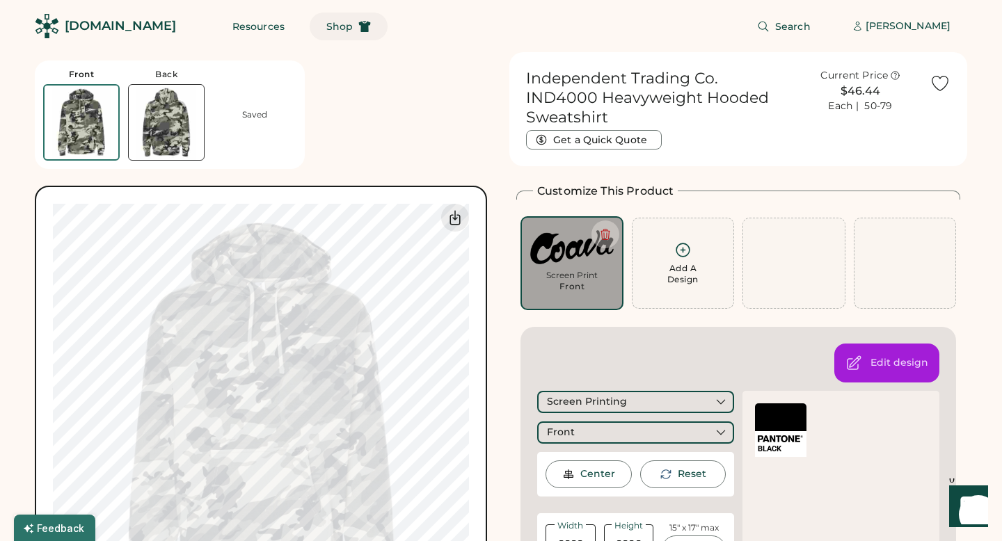
click at [326, 23] on span "Shop" at bounding box center [339, 27] width 26 height 10
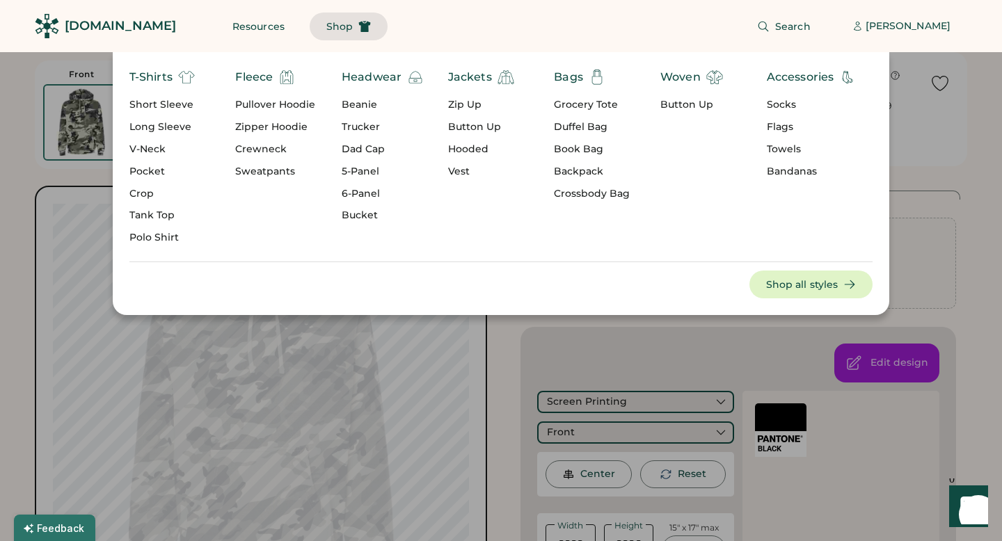
click at [269, 75] on div "Fleece" at bounding box center [254, 77] width 38 height 17
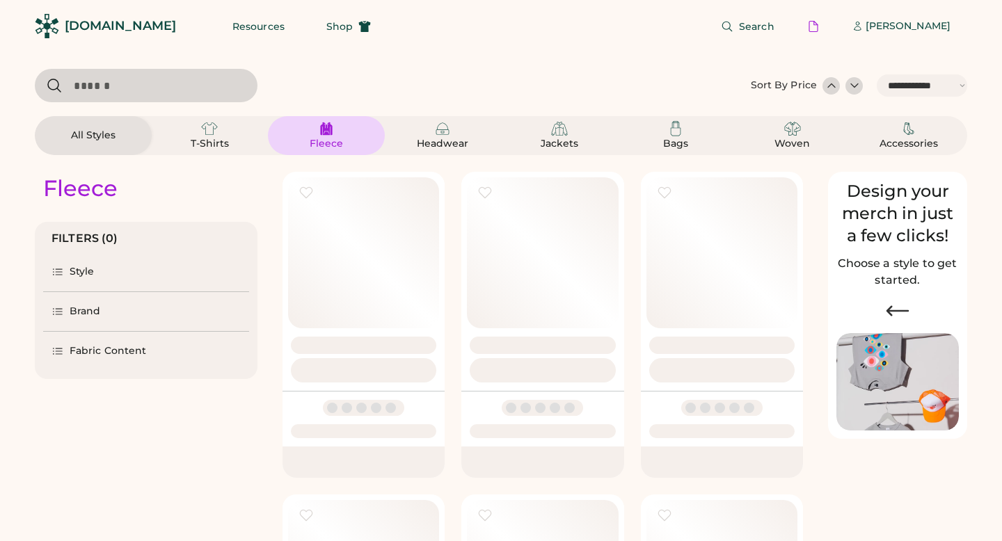
select select "*****"
select select "*"
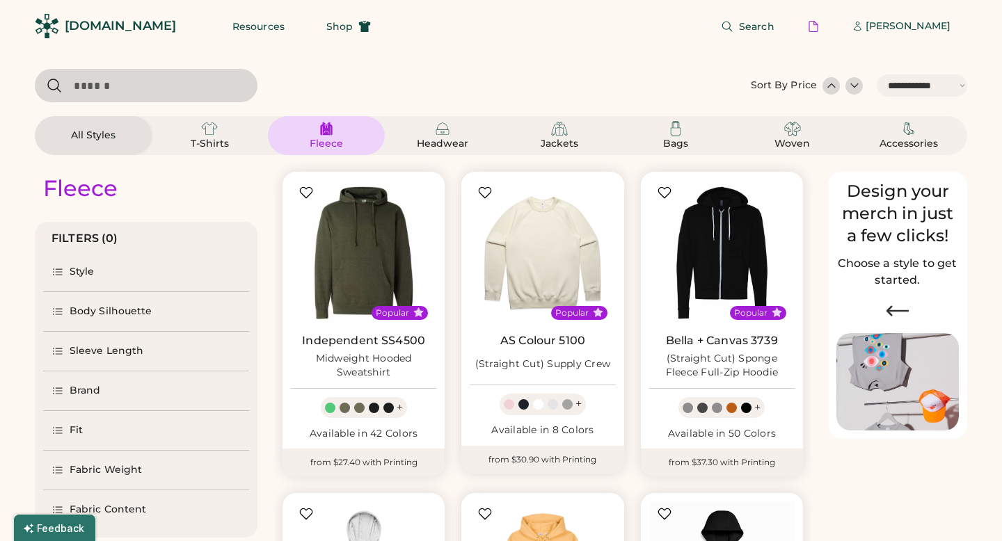
click at [226, 89] on input "input" at bounding box center [146, 85] width 223 height 33
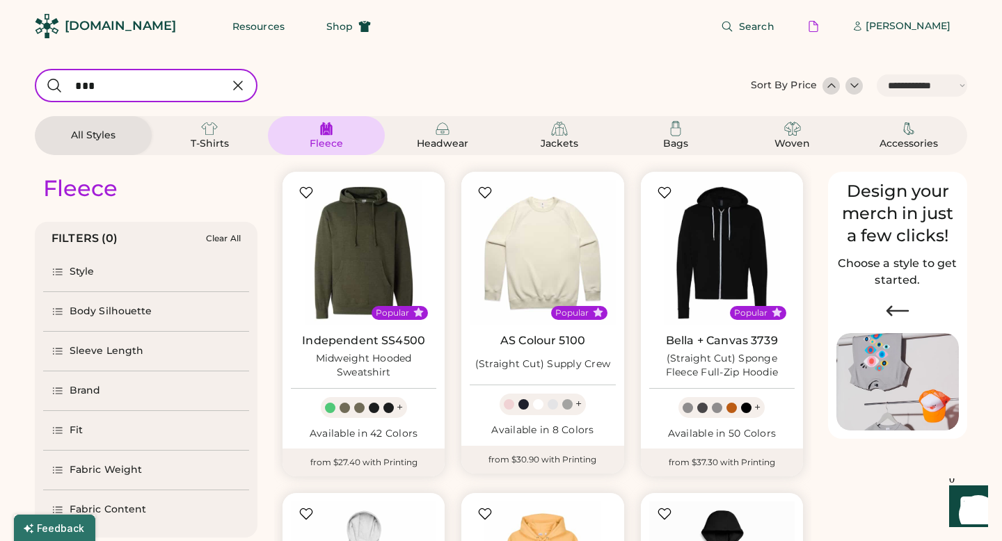
type input "****"
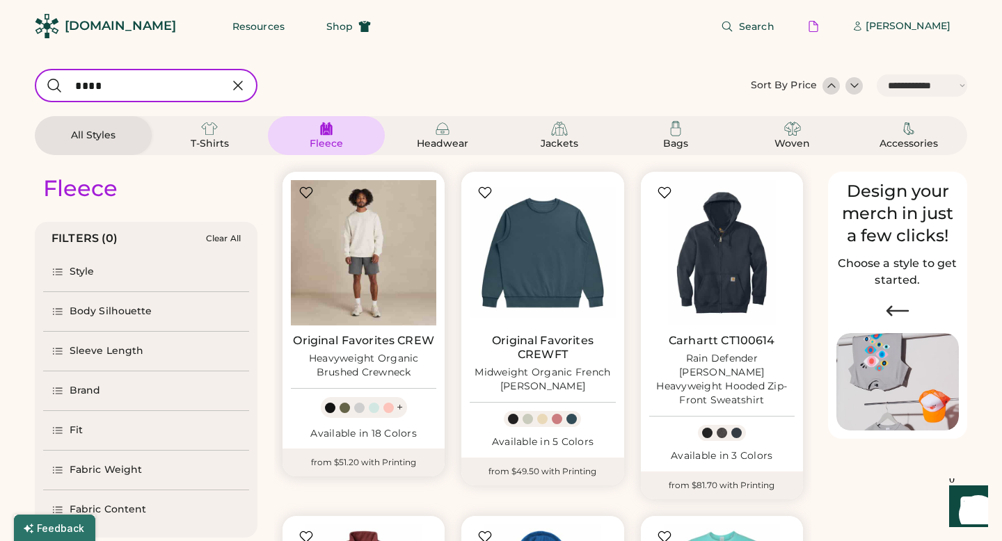
select select "*"
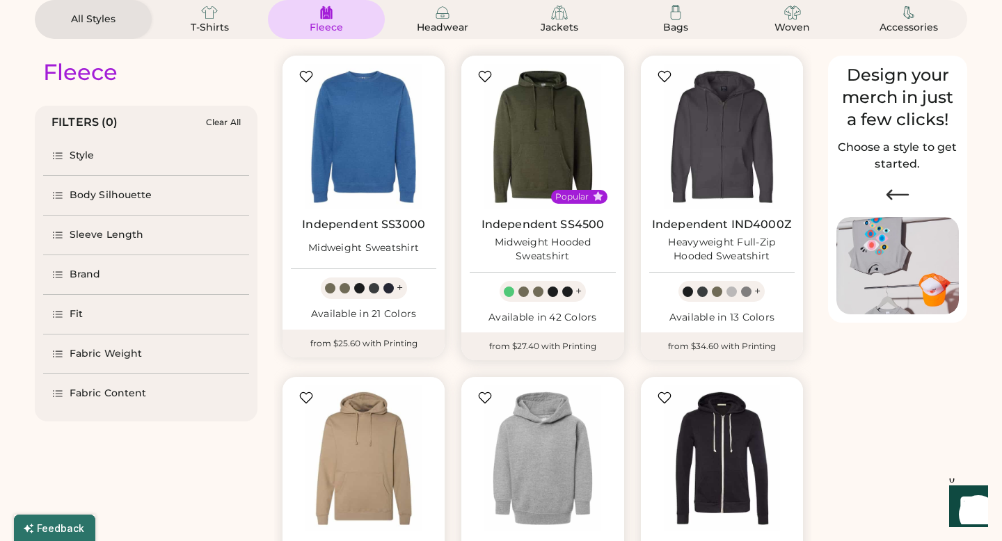
select select "*****"
select select "*"
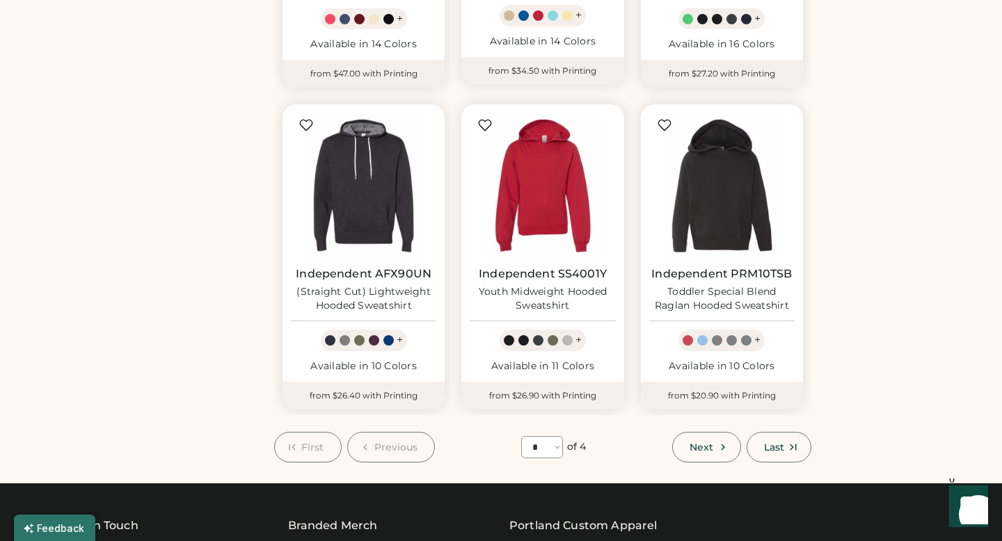
scroll to position [1044, 0]
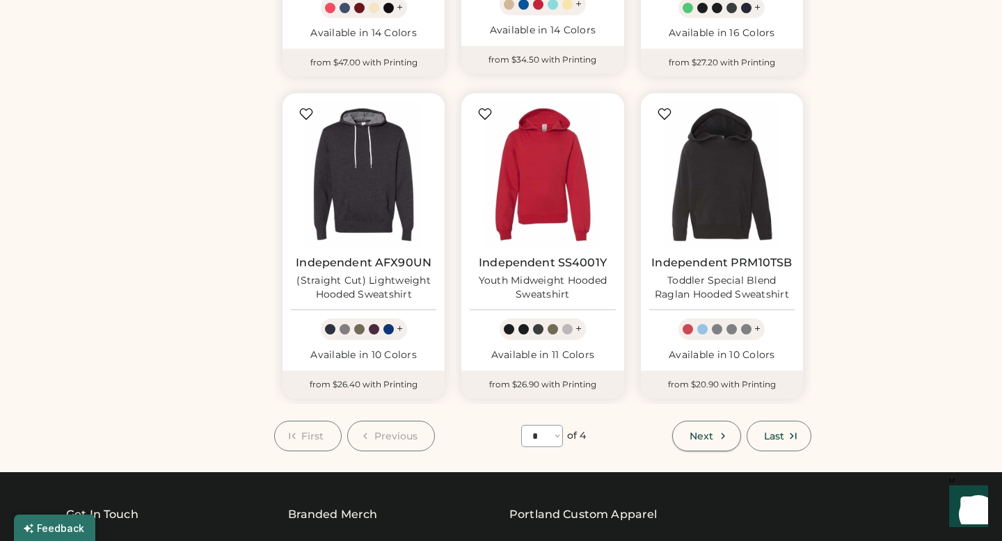
type input "****"
click at [703, 428] on button "Next" at bounding box center [706, 436] width 68 height 31
select select "*"
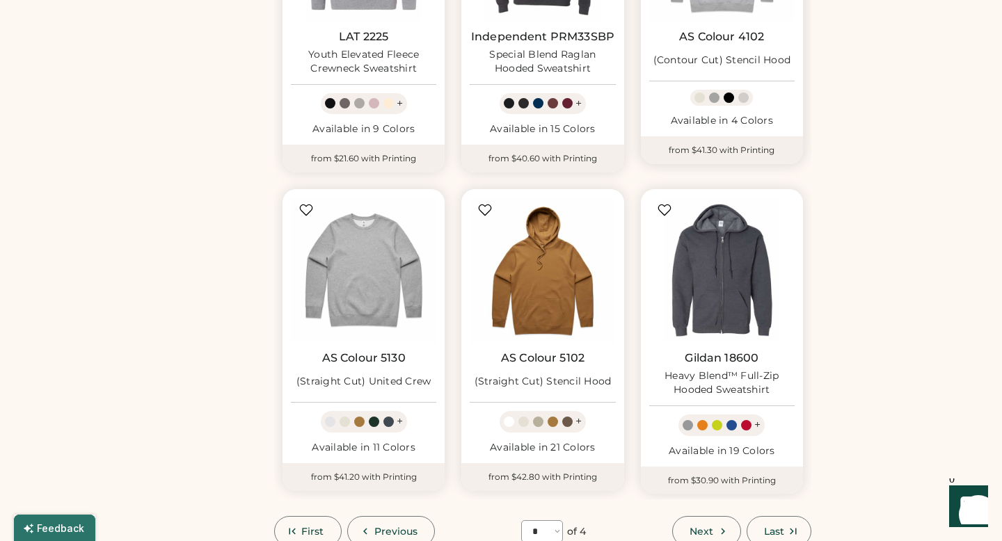
scroll to position [993, 0]
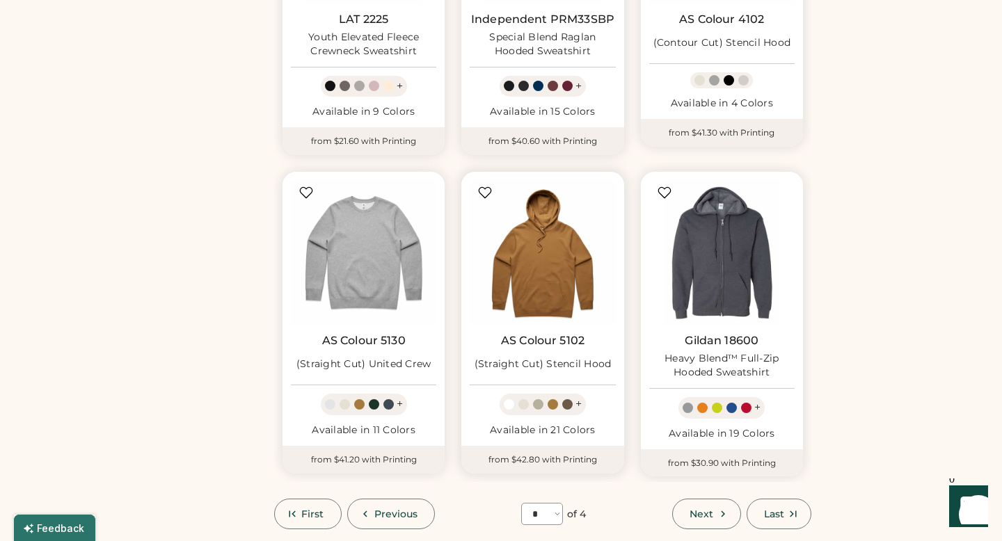
click at [546, 369] on div "(Straight Cut) Stencil Hood" at bounding box center [543, 365] width 137 height 14
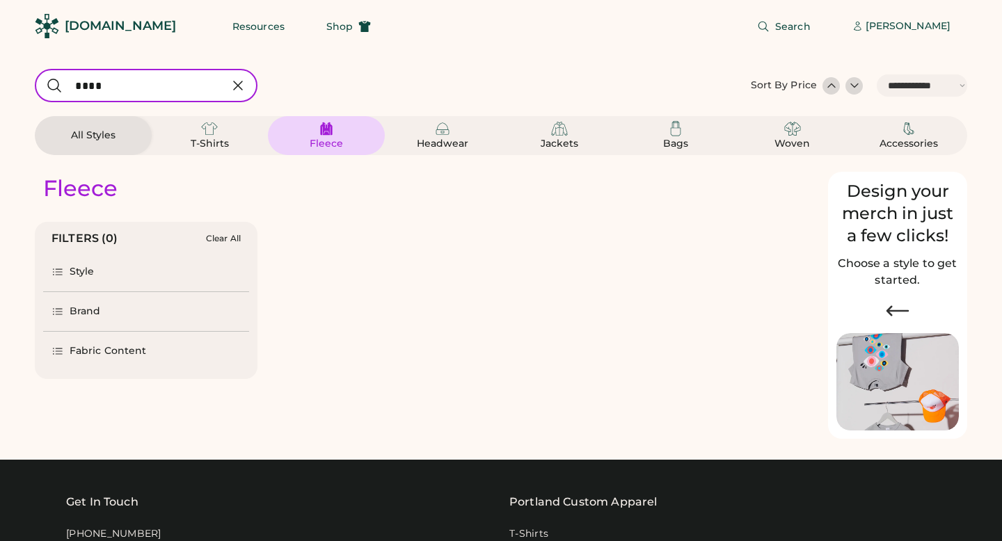
select select "*****"
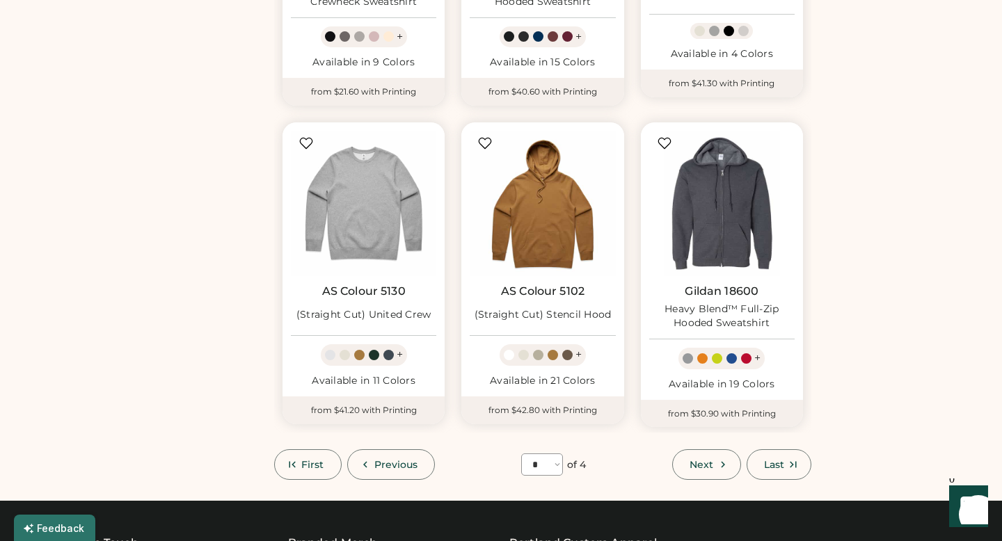
scroll to position [1027, 0]
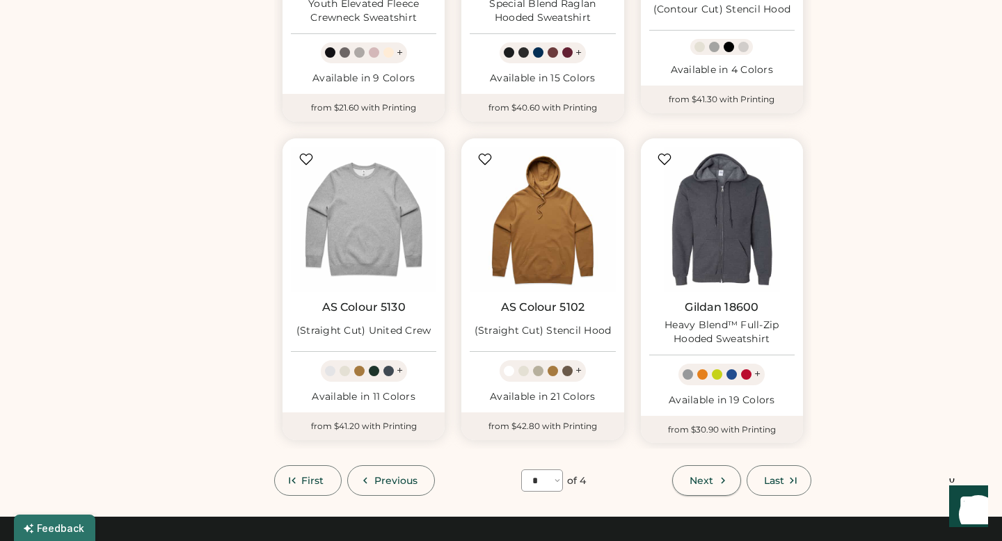
click at [704, 476] on span "Next" at bounding box center [702, 481] width 24 height 10
select select "*"
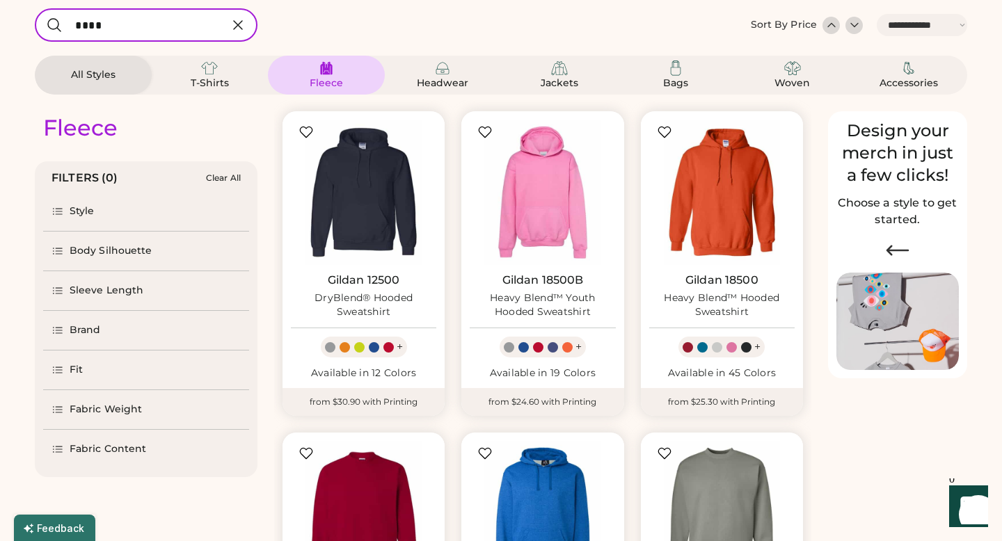
click at [184, 31] on input "input" at bounding box center [146, 24] width 223 height 33
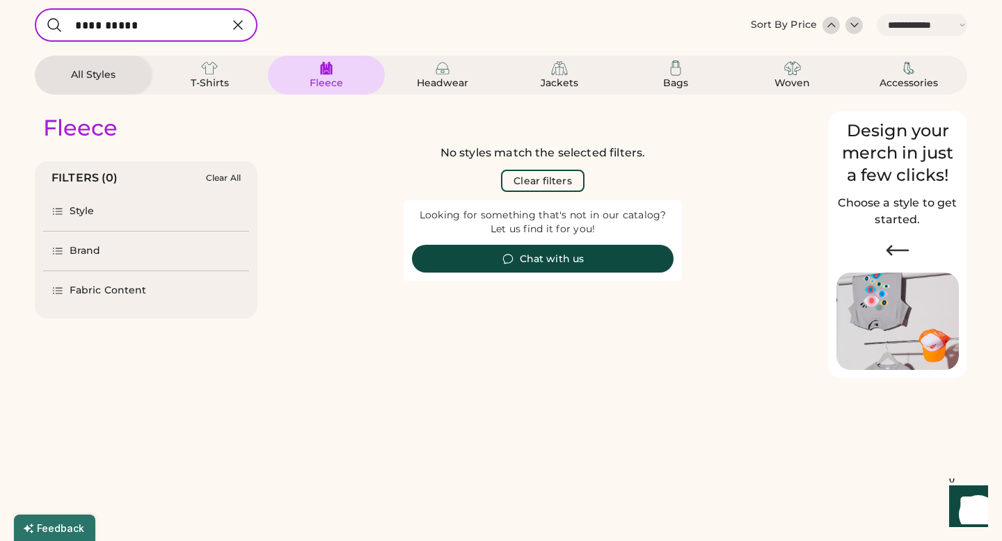
click at [194, 28] on input "input" at bounding box center [146, 24] width 223 height 33
click at [156, 22] on input "input" at bounding box center [146, 24] width 223 height 33
drag, startPoint x: 157, startPoint y: 25, endPoint x: 106, endPoint y: 24, distance: 50.8
click at [106, 24] on input "input" at bounding box center [146, 24] width 223 height 33
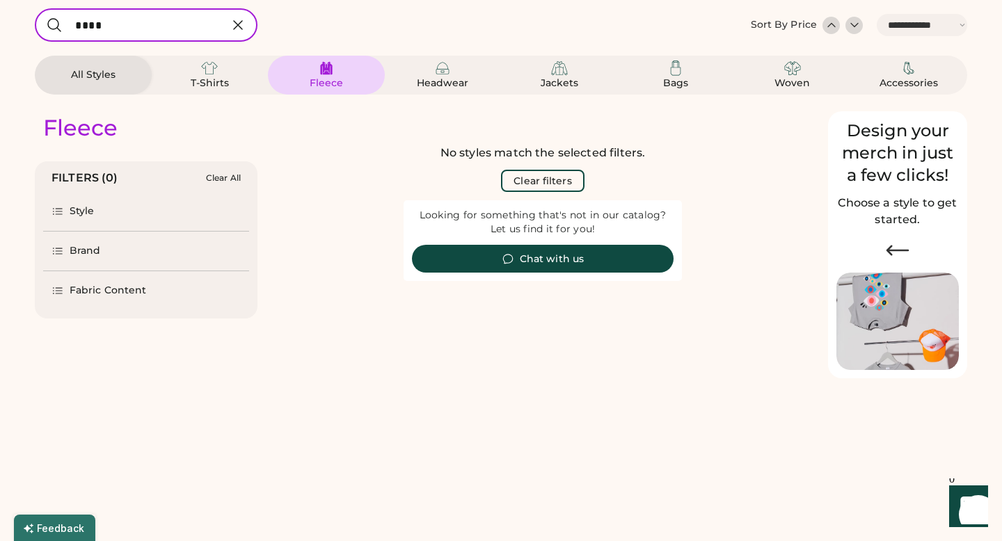
type input "****"
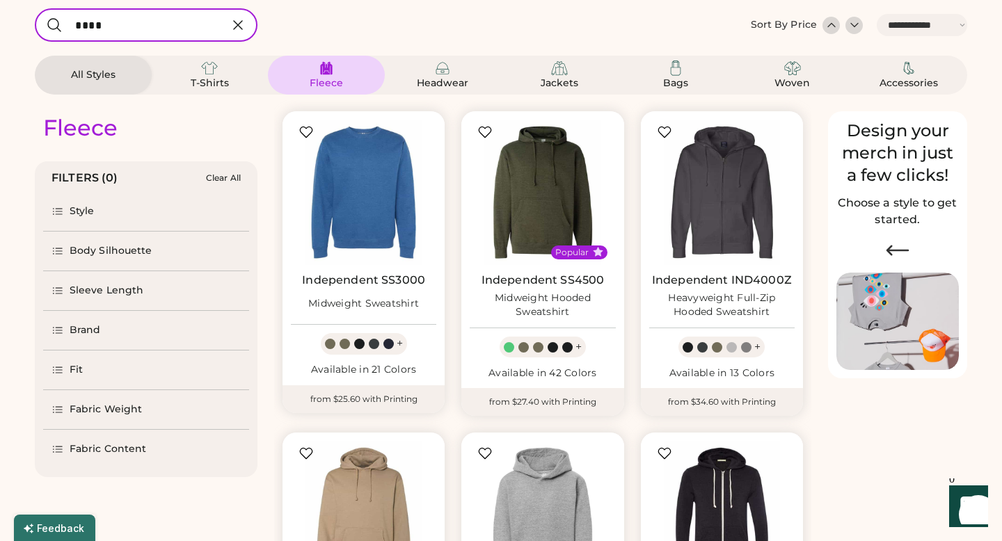
select select "*"
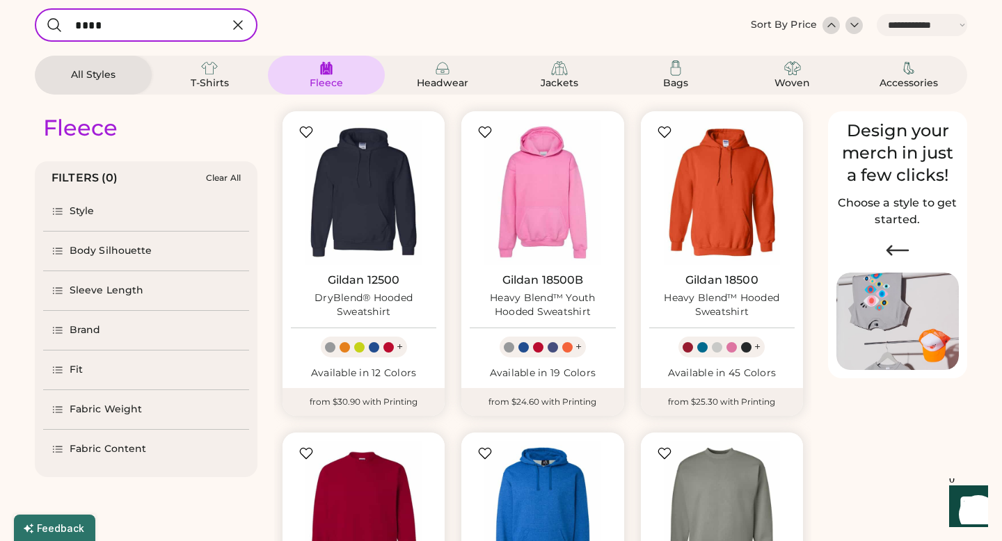
click at [63, 216] on icon at bounding box center [58, 211] width 13 height 13
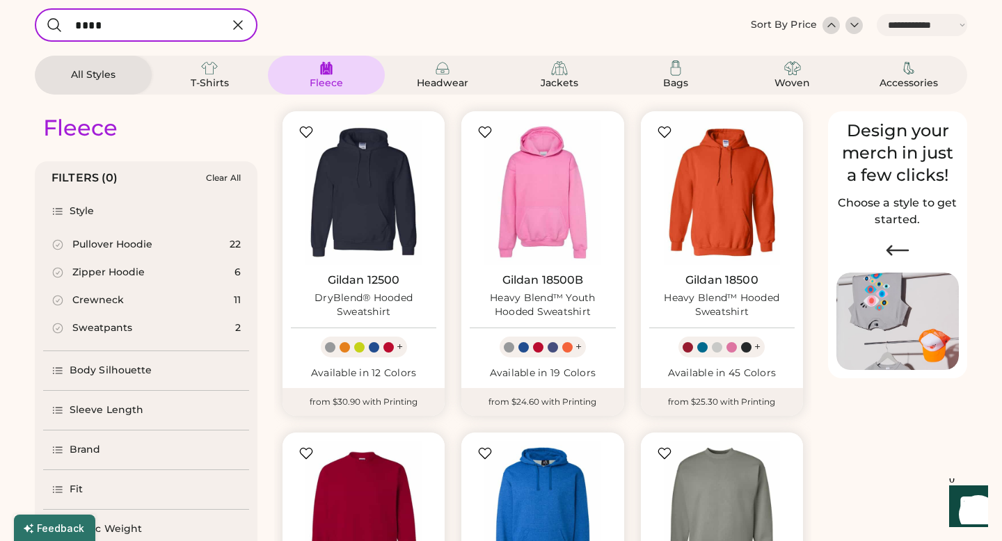
click at [63, 216] on icon at bounding box center [58, 211] width 13 height 13
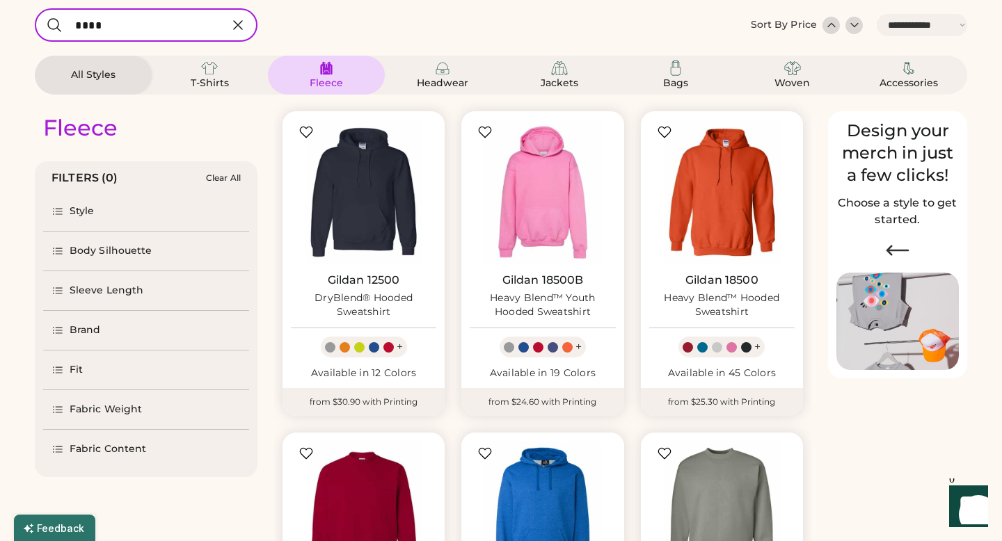
click at [63, 246] on icon at bounding box center [58, 251] width 13 height 13
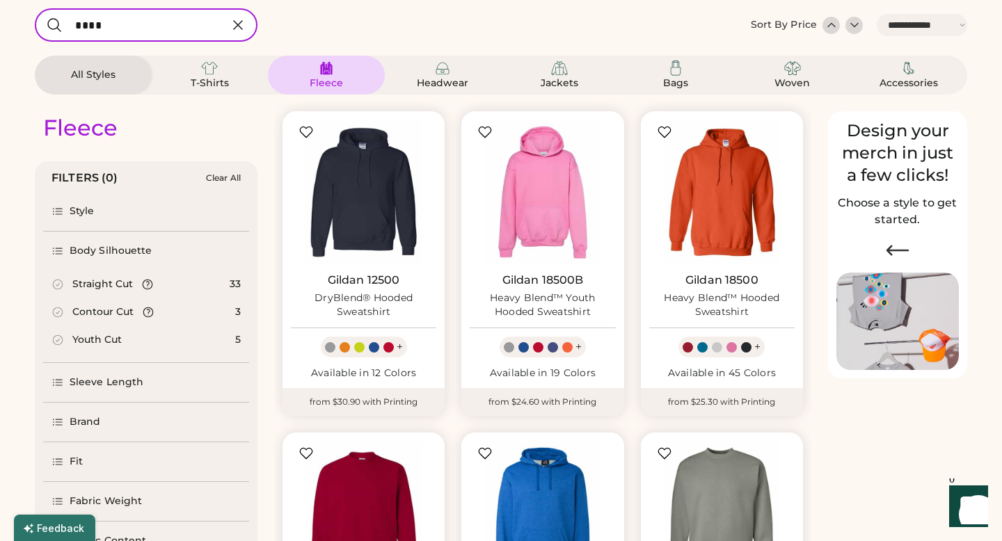
click at [63, 246] on icon at bounding box center [58, 251] width 13 height 13
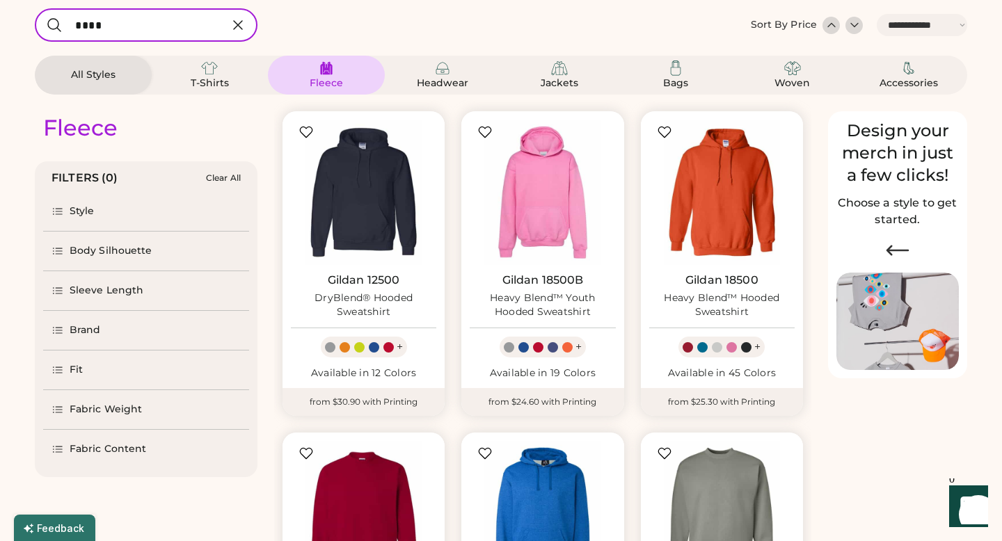
click at [61, 297] on div "Sleeve Length" at bounding box center [98, 291] width 92 height 14
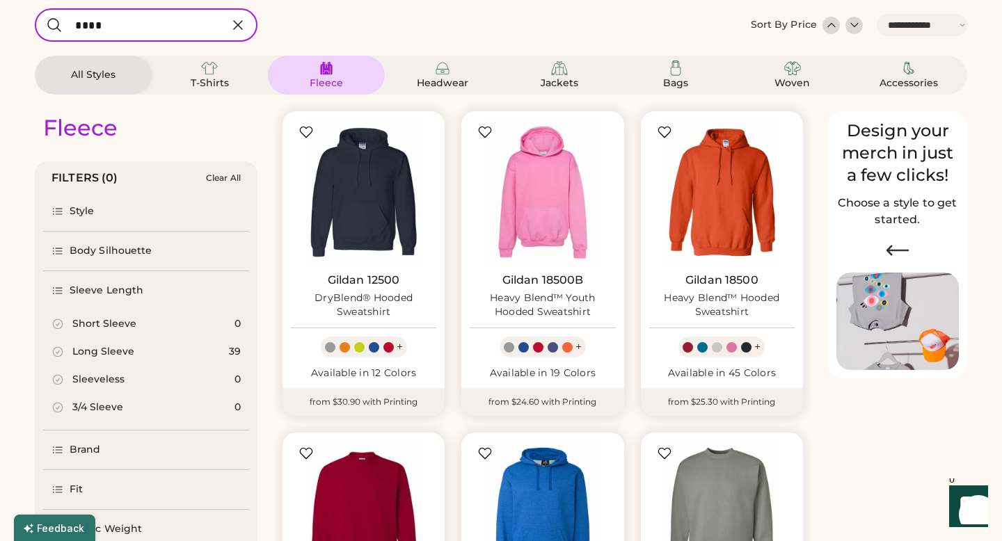
click at [61, 298] on div "Sleeve Length" at bounding box center [146, 290] width 206 height 39
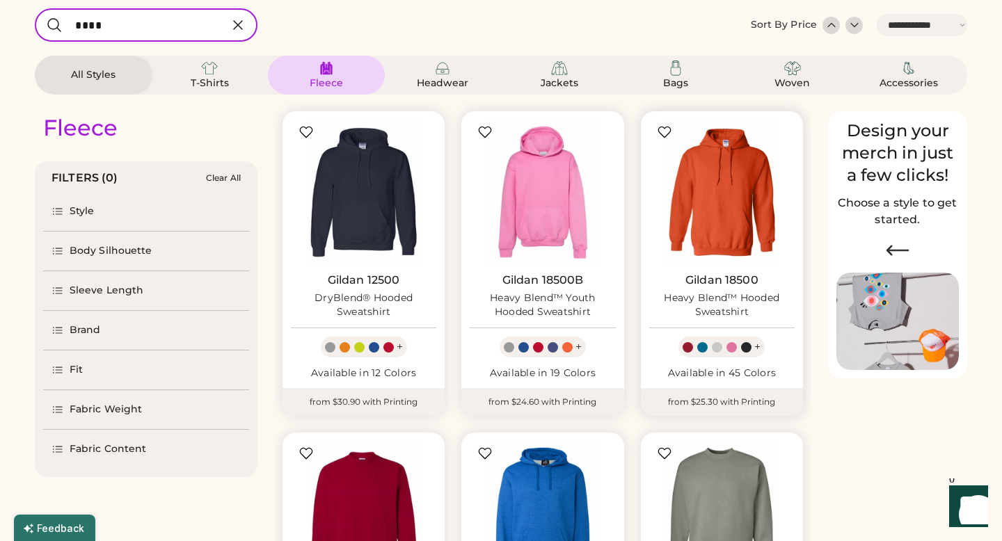
click at [721, 287] on link "Gildan 18500" at bounding box center [722, 281] width 73 height 14
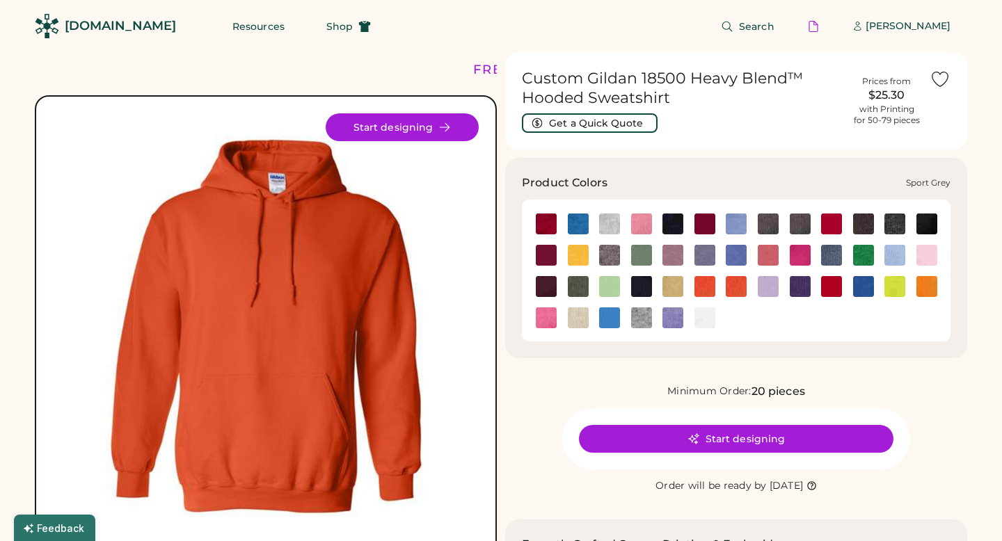
click at [645, 321] on img at bounding box center [641, 318] width 21 height 21
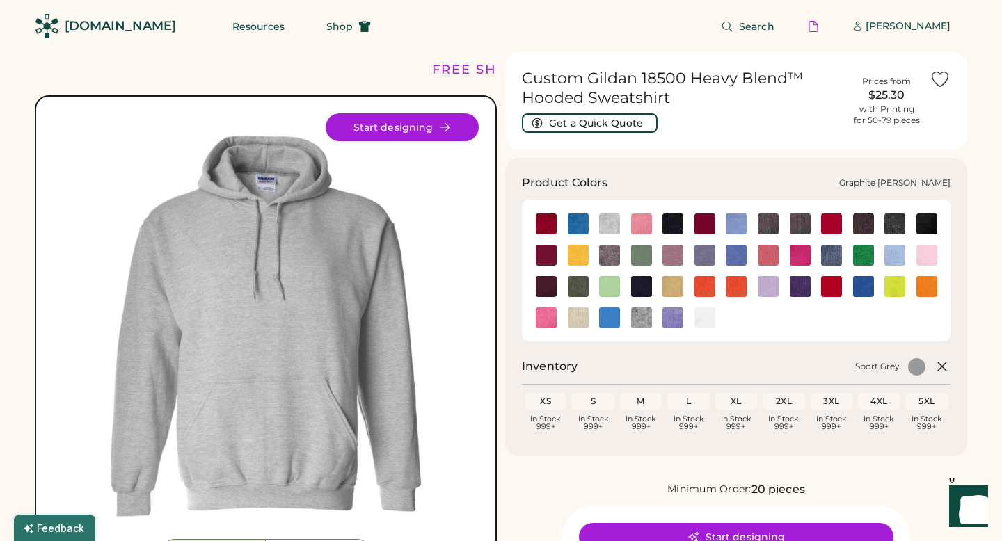
click at [603, 252] on img at bounding box center [609, 255] width 21 height 21
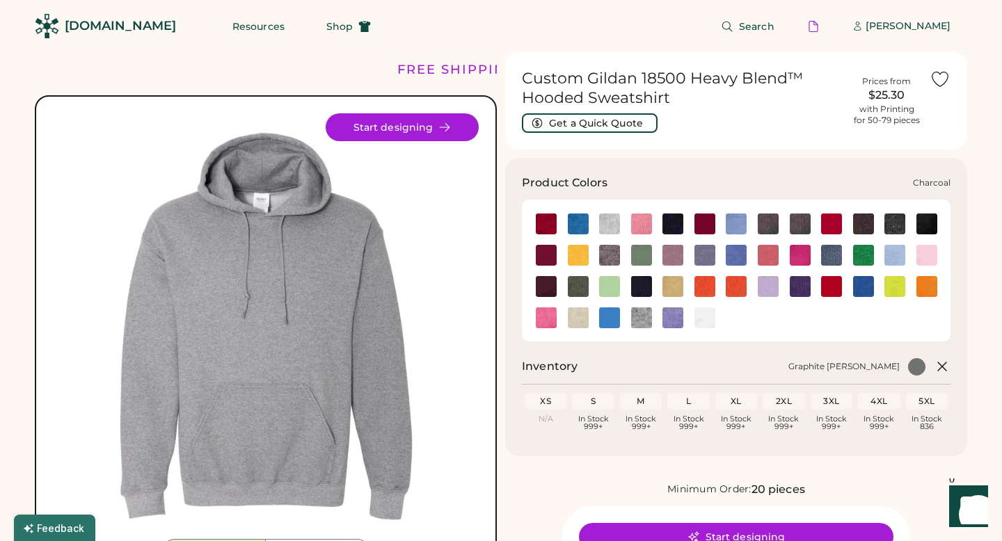
click at [769, 223] on img at bounding box center [768, 224] width 21 height 21
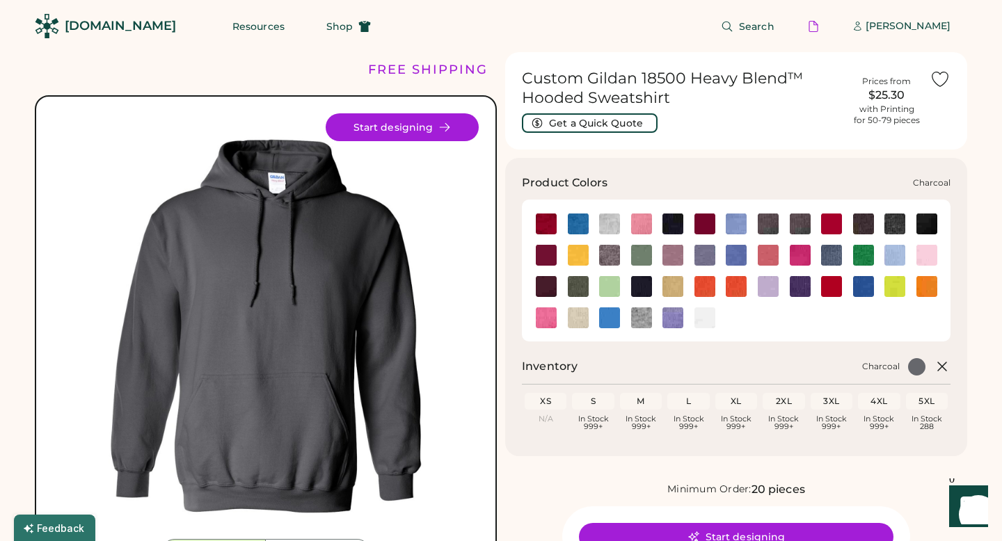
click at [796, 225] on img at bounding box center [800, 224] width 21 height 21
click at [895, 221] on img at bounding box center [895, 224] width 21 height 21
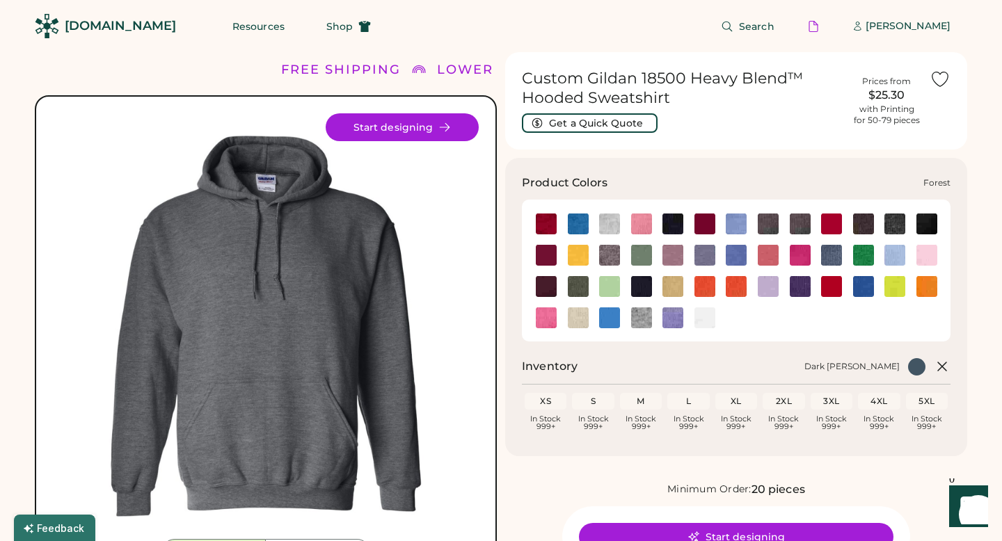
click at [931, 219] on img at bounding box center [927, 224] width 21 height 21
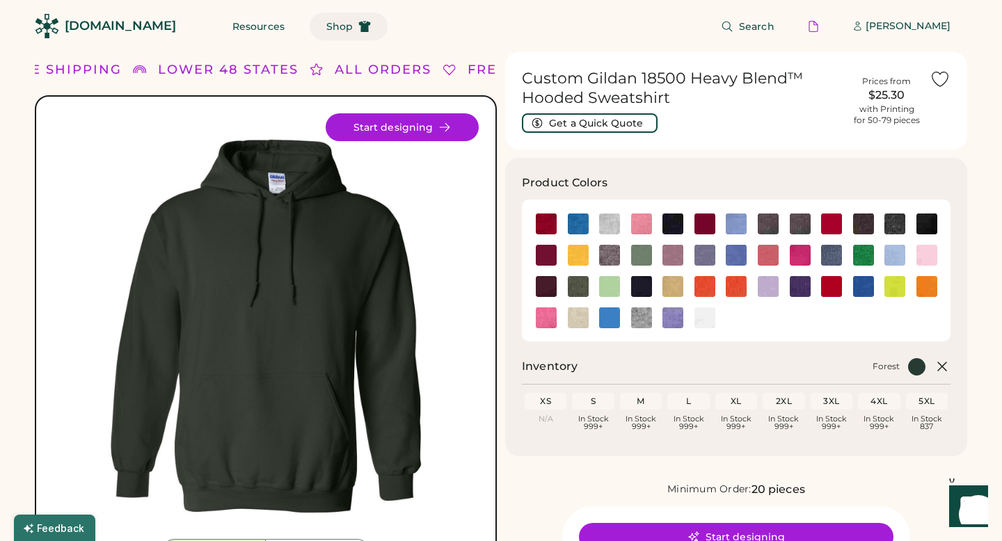
click at [310, 16] on button "Shop" at bounding box center [349, 27] width 78 height 28
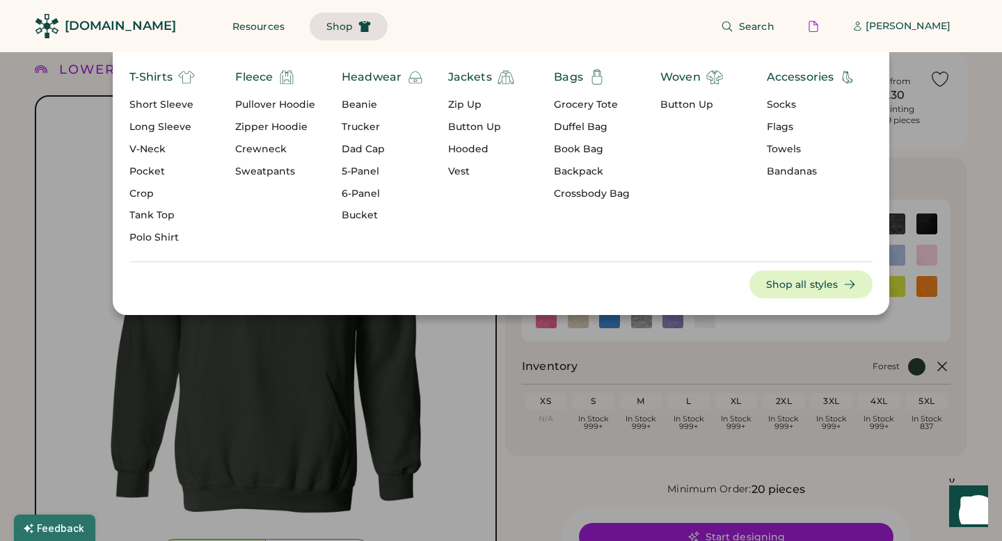
click at [284, 102] on div "Pullover Hoodie" at bounding box center [275, 105] width 80 height 14
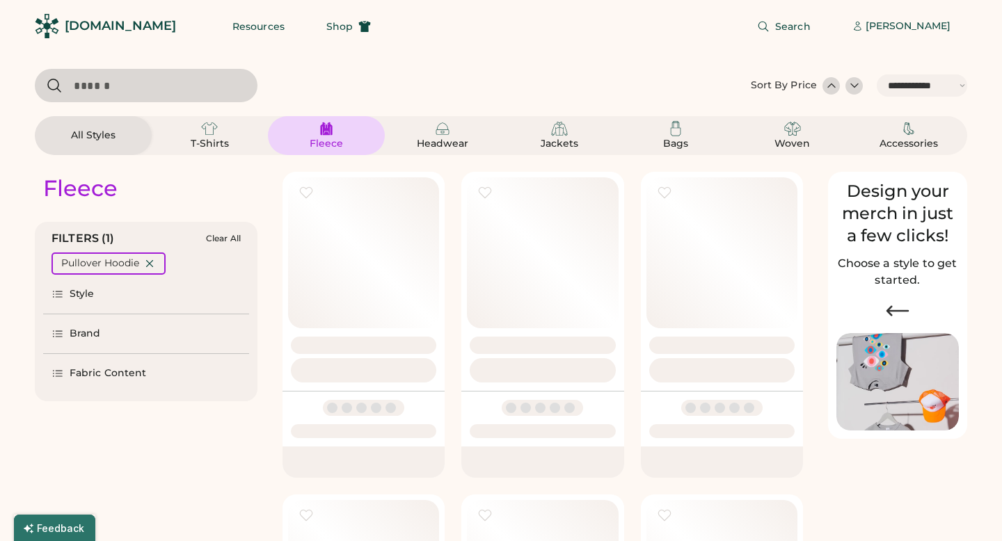
select select "*****"
select select "*"
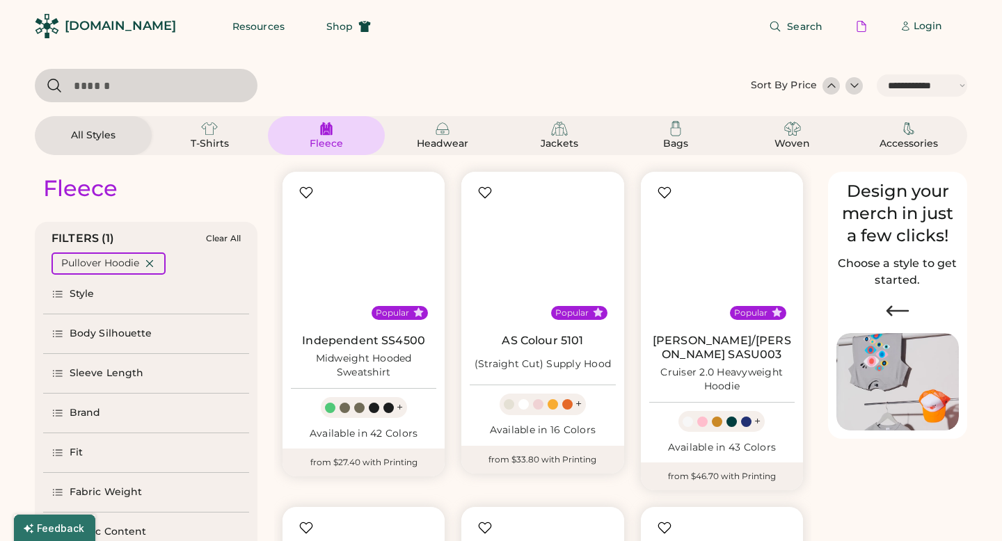
click at [237, 87] on input "input" at bounding box center [146, 85] width 223 height 33
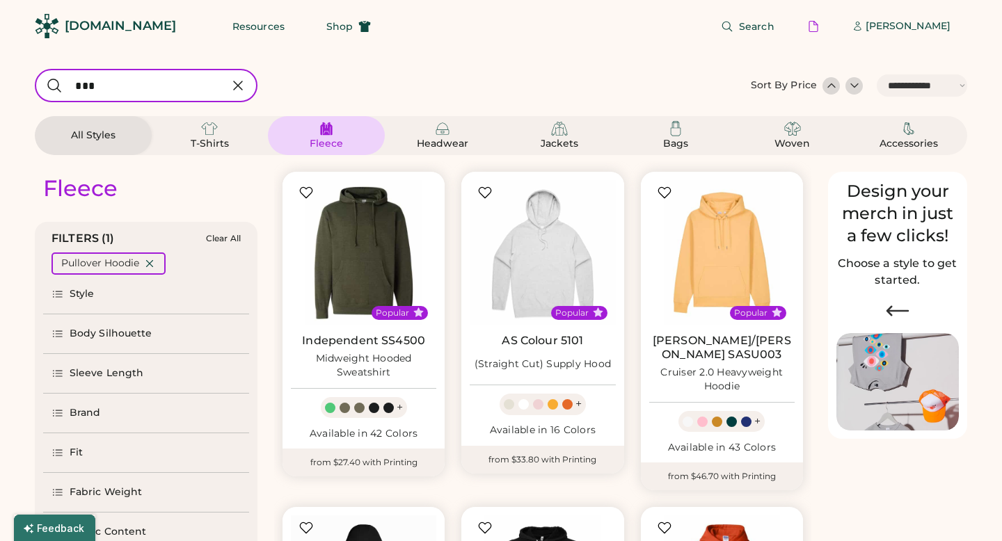
type input "****"
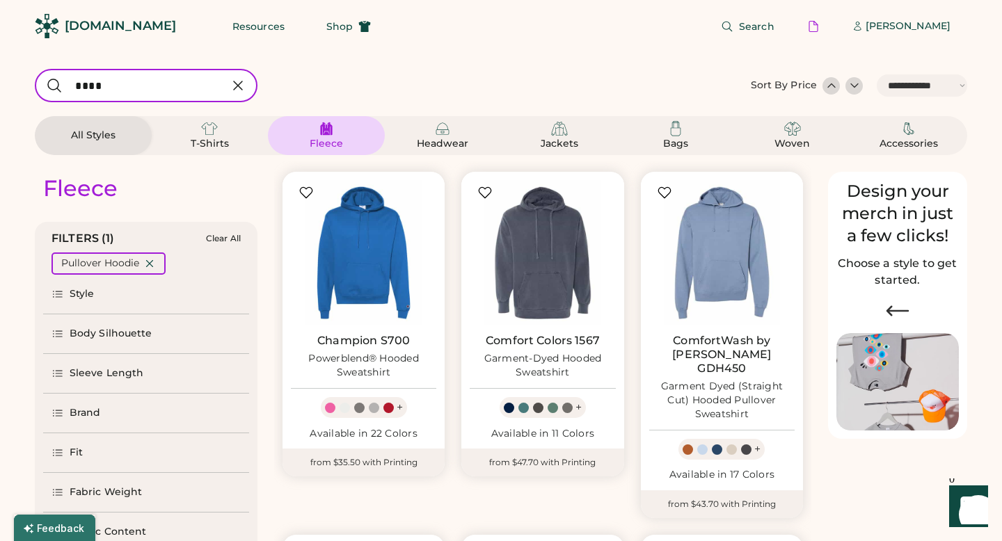
select select "*"
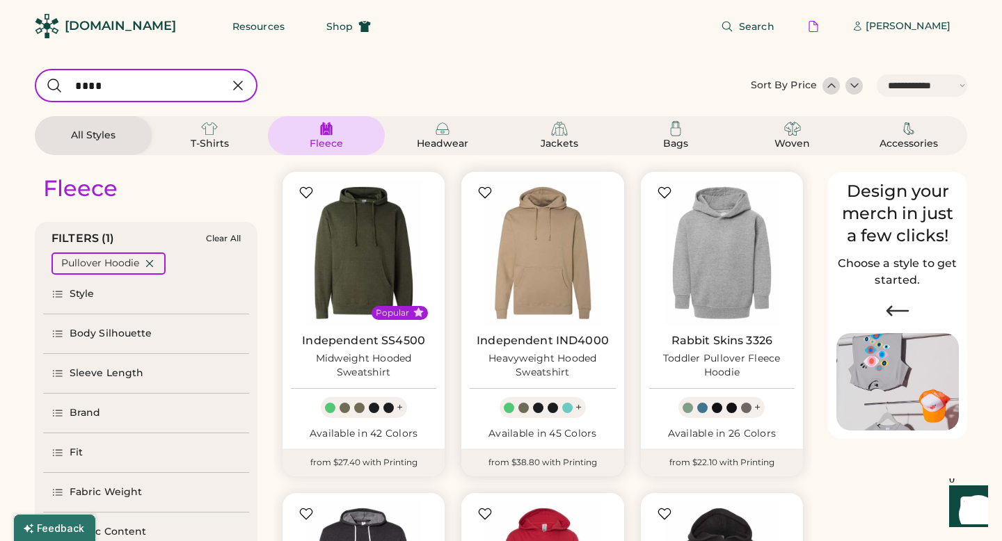
scroll to position [110, 0]
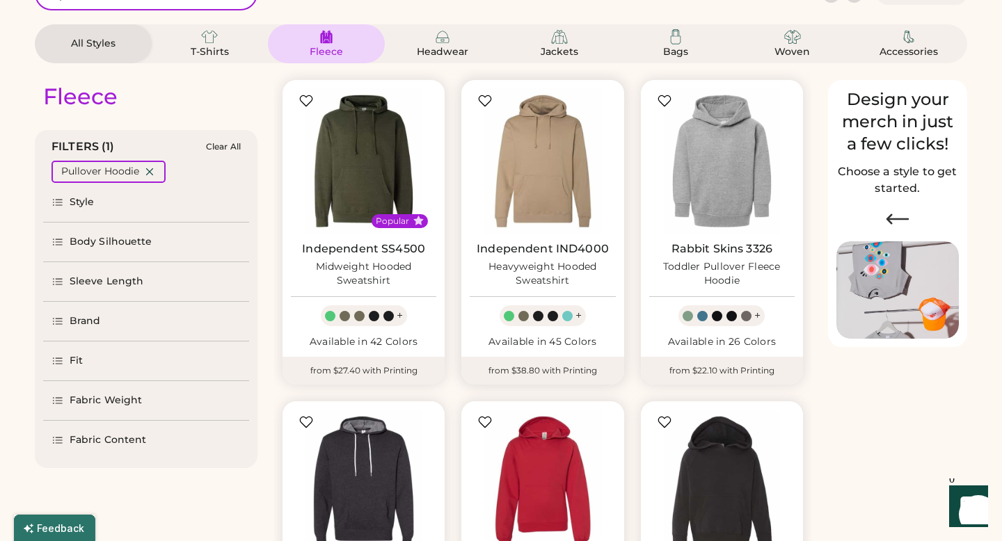
select select "*****"
select select "*"
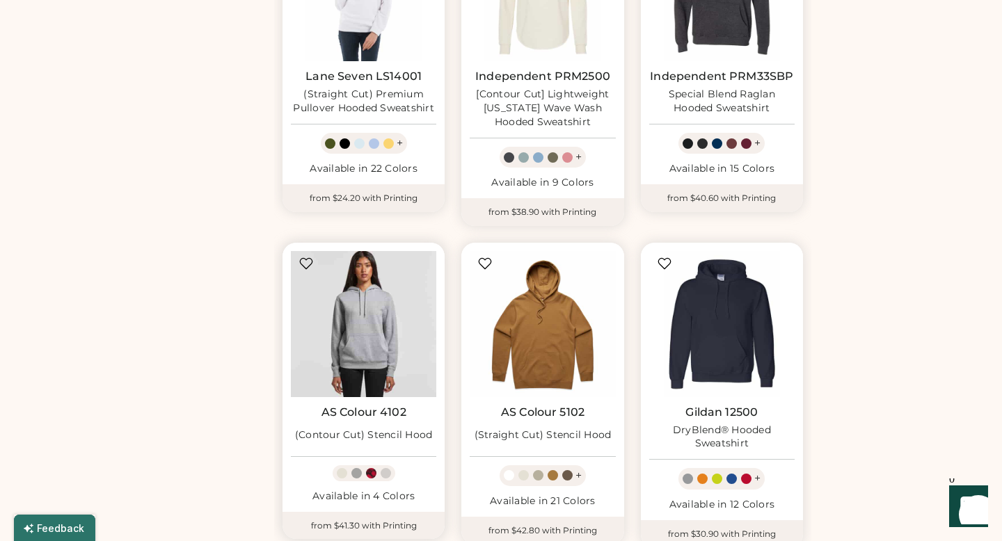
scroll to position [905, 0]
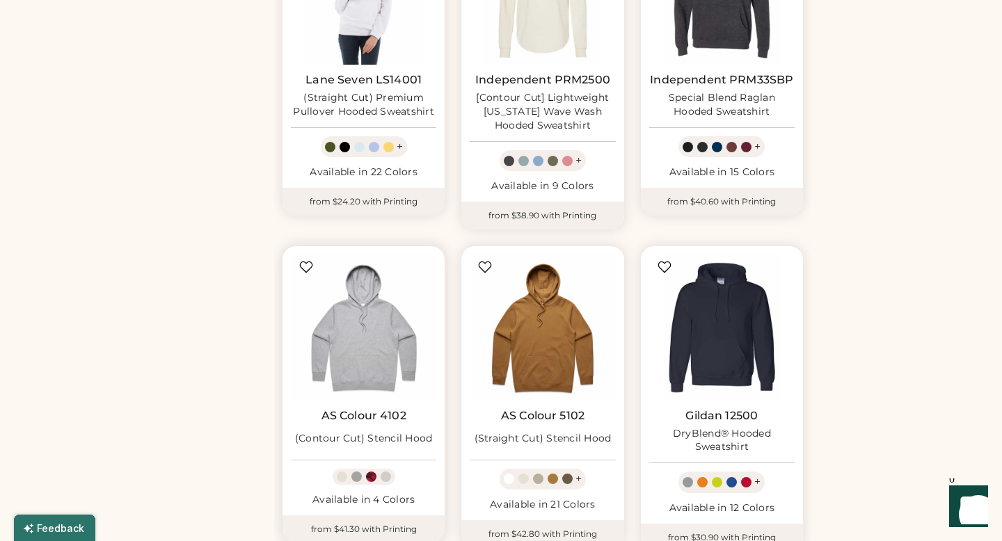
type input "****"
click at [372, 476] on div at bounding box center [371, 477] width 10 height 10
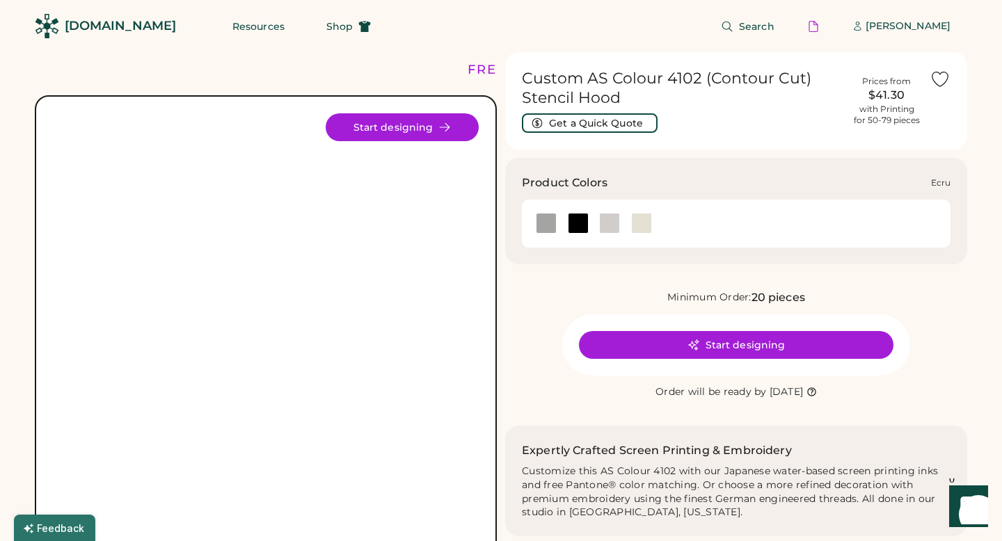
click at [638, 235] on div at bounding box center [642, 223] width 32 height 31
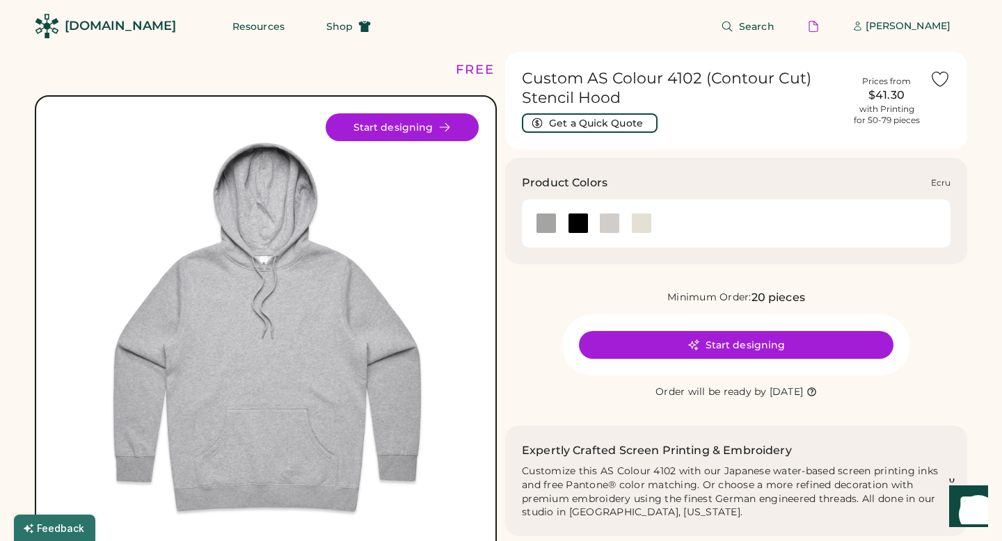
click at [638, 232] on div at bounding box center [641, 223] width 21 height 21
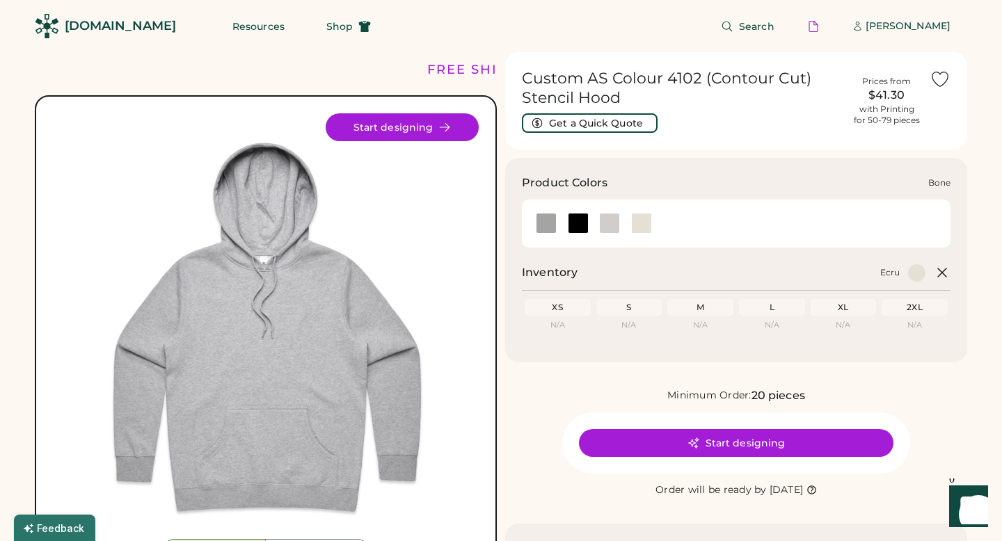
click at [603, 230] on div at bounding box center [609, 223] width 21 height 21
click at [576, 221] on div at bounding box center [578, 223] width 21 height 21
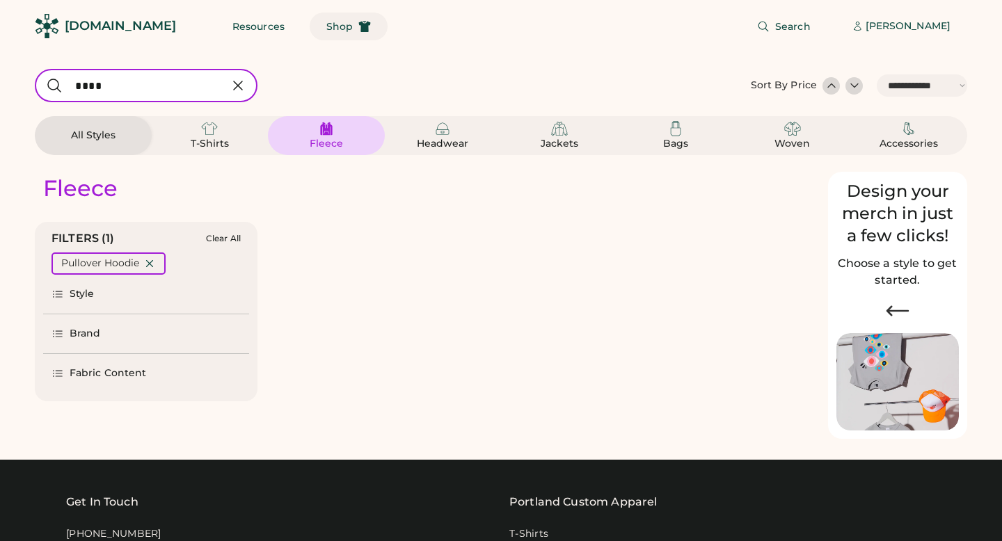
select select "*****"
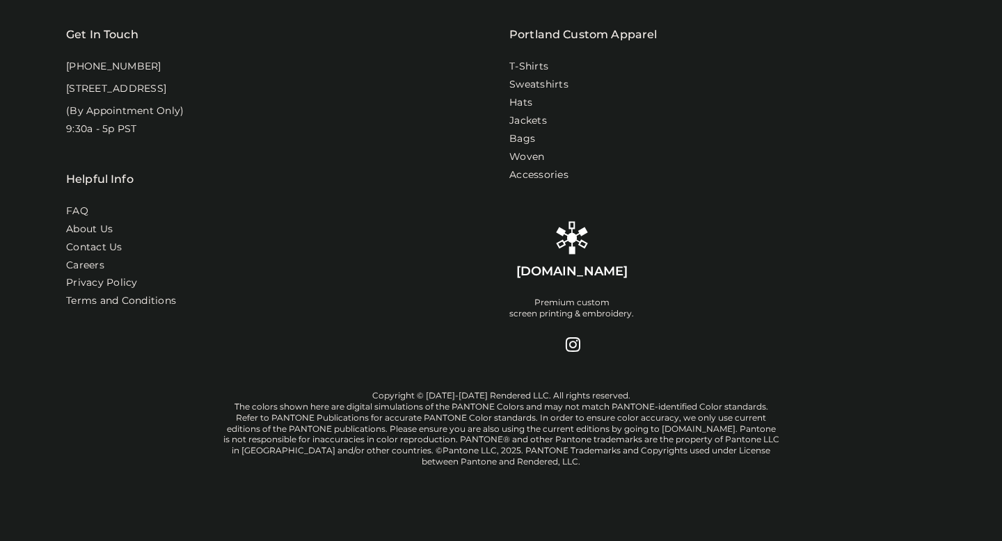
select select "*"
